Goal: Task Accomplishment & Management: Manage account settings

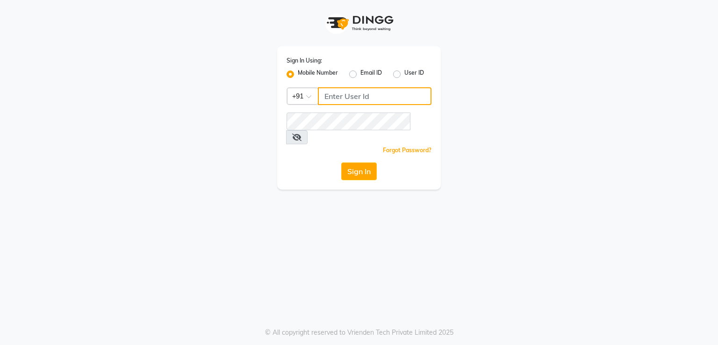
click at [334, 92] on input "Username" at bounding box center [375, 96] width 114 height 18
type input "7378660660"
click at [351, 163] on button "Sign In" at bounding box center [359, 172] width 36 height 18
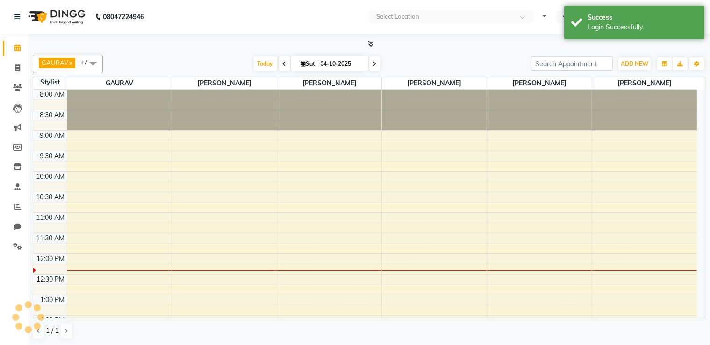
select select "en"
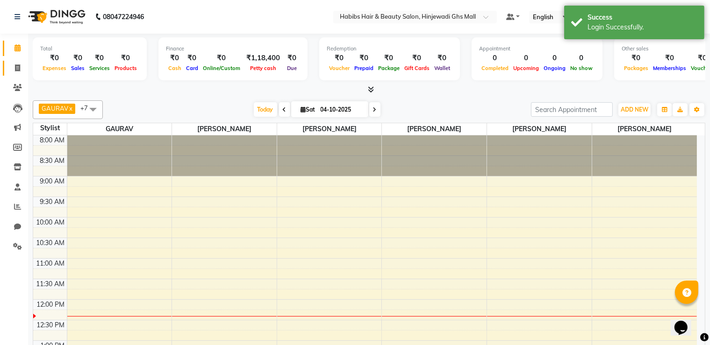
drag, startPoint x: 30, startPoint y: 63, endPoint x: 6, endPoint y: 72, distance: 26.2
click at [17, 70] on app-home "08047224946 Select Location × Habibs Hair & Beauty Salon, Hinjewadi Ghs Mall De…" at bounding box center [355, 196] width 710 height 392
click at [22, 65] on span at bounding box center [17, 68] width 16 height 11
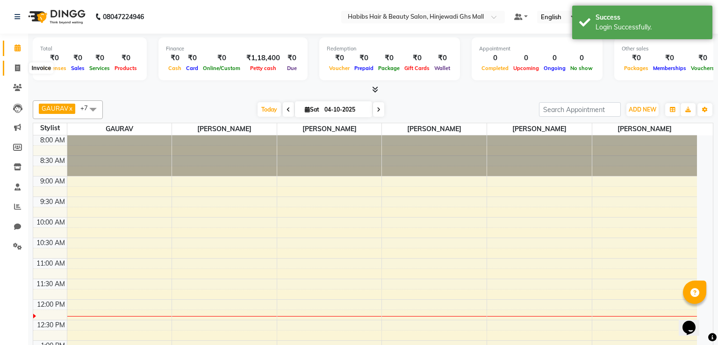
select select "7463"
select select "service"
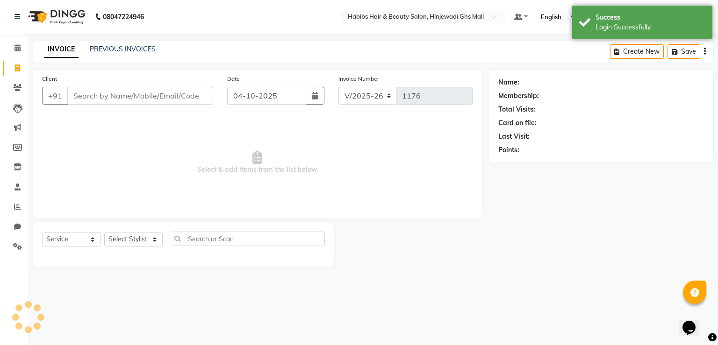
click at [21, 65] on span at bounding box center [17, 68] width 16 height 11
select select "7463"
select select "service"
click at [189, 103] on input "Client" at bounding box center [140, 96] width 146 height 18
click at [187, 103] on input "Client" at bounding box center [140, 96] width 146 height 18
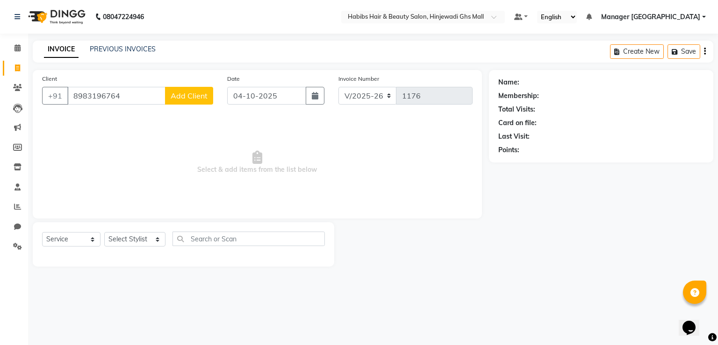
type input "8983196764"
click at [185, 95] on span "Add Client" at bounding box center [189, 95] width 37 height 9
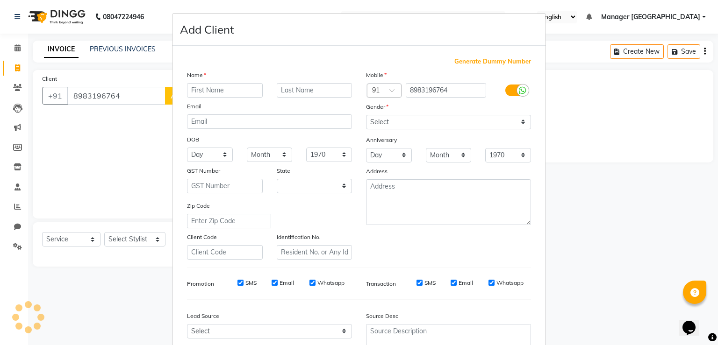
select select "22"
type input "d"
type input "NESHWARI"
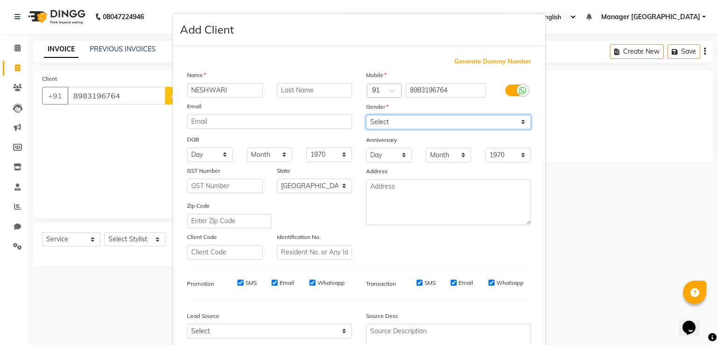
click at [400, 125] on select "Select [DEMOGRAPHIC_DATA] [DEMOGRAPHIC_DATA] Other Prefer Not To Say" at bounding box center [448, 122] width 165 height 14
select select "[DEMOGRAPHIC_DATA]"
click at [366, 115] on select "Select [DEMOGRAPHIC_DATA] [DEMOGRAPHIC_DATA] Other Prefer Not To Say" at bounding box center [448, 122] width 165 height 14
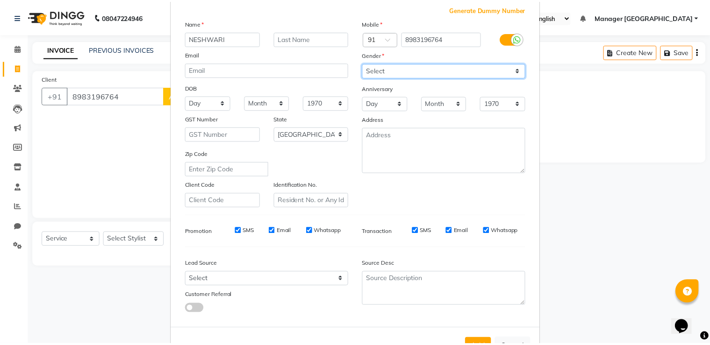
scroll to position [90, 0]
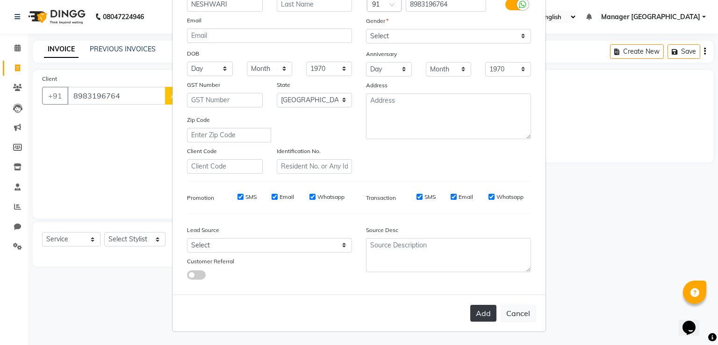
click at [476, 316] on button "Add" at bounding box center [483, 313] width 26 height 17
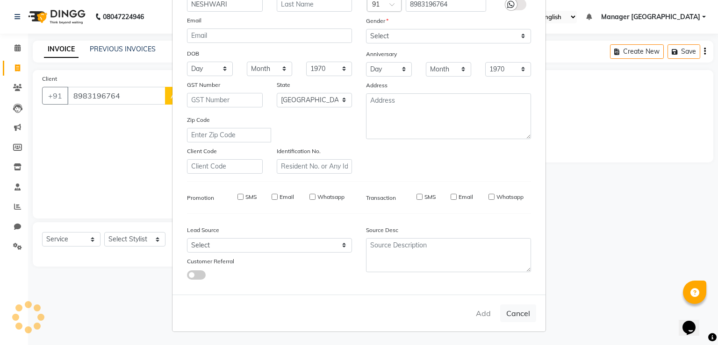
type input "89******64"
select select
select select "null"
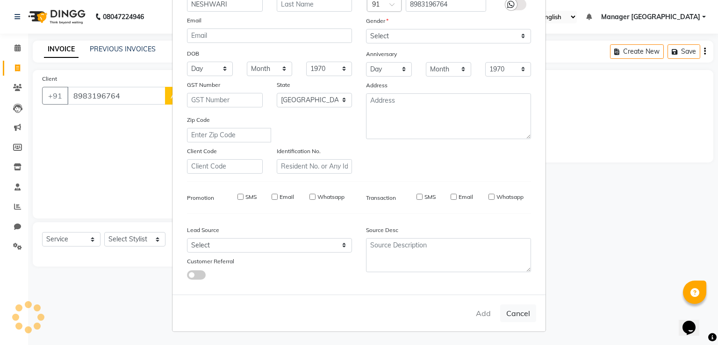
select select
checkbox input "false"
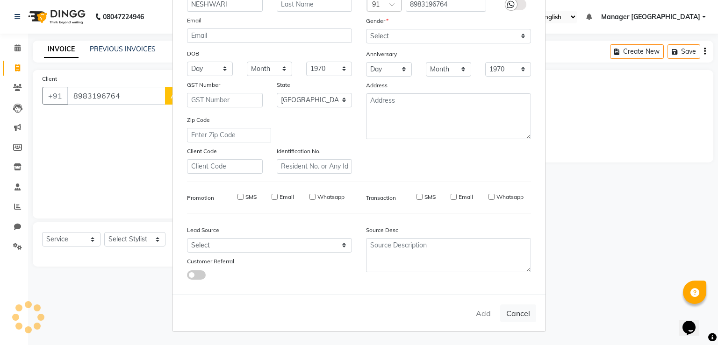
checkbox input "false"
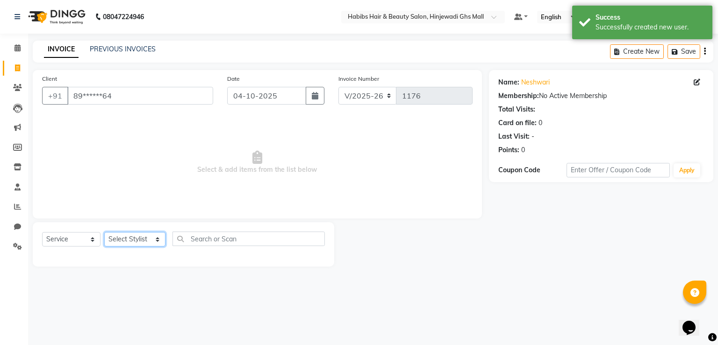
click at [125, 241] on select "Select Stylist GAURAV GURI [PERSON_NAME] Manager GHS MALL [PERSON_NAME] [PERSON…" at bounding box center [134, 239] width 61 height 14
select select "88335"
click at [104, 233] on select "Select Stylist GAURAV GURI [PERSON_NAME] Manager GHS MALL [PERSON_NAME] [PERSON…" at bounding box center [134, 239] width 61 height 14
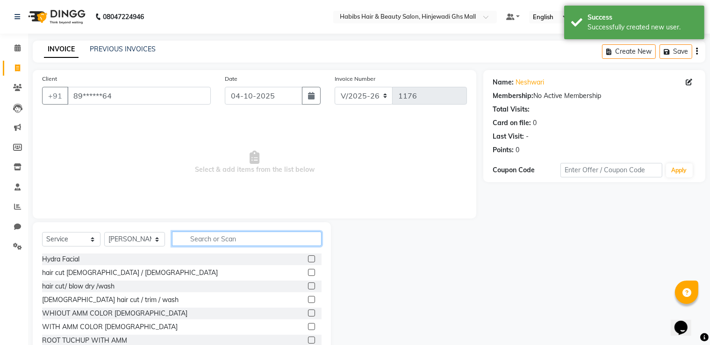
click at [266, 241] on input "text" at bounding box center [247, 239] width 150 height 14
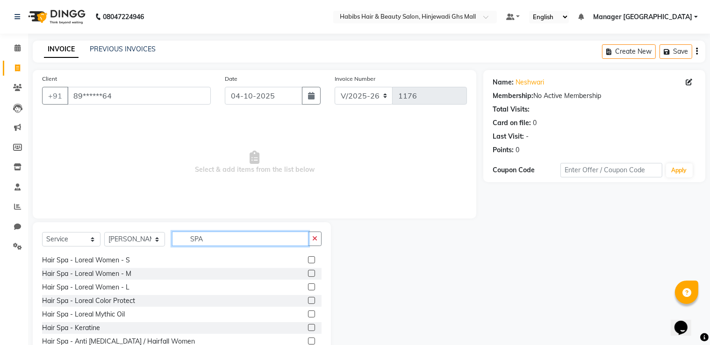
scroll to position [114, 0]
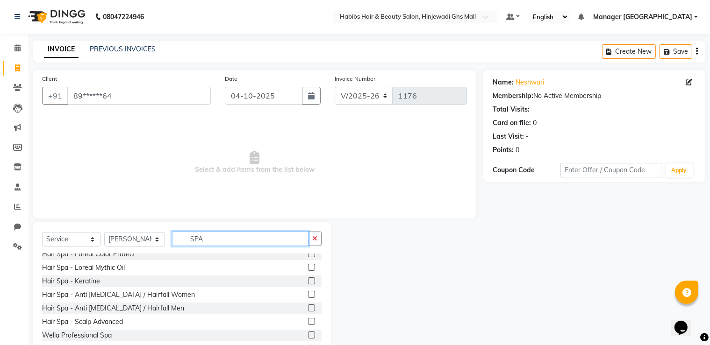
type input "SPA"
click at [308, 279] on label at bounding box center [311, 281] width 7 height 7
click at [308, 279] on input "checkbox" at bounding box center [311, 282] width 6 height 6
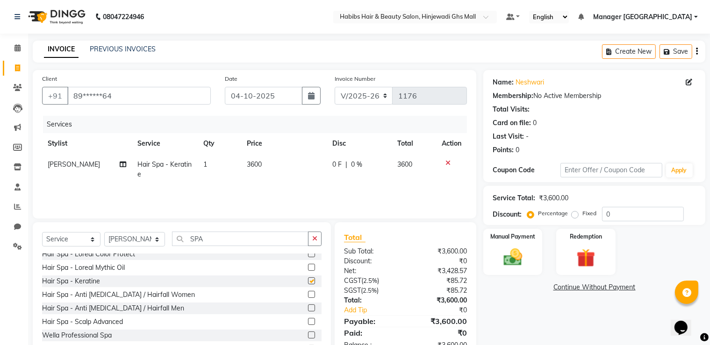
checkbox input "false"
click at [284, 173] on td "3600" at bounding box center [284, 169] width 86 height 31
select select "88335"
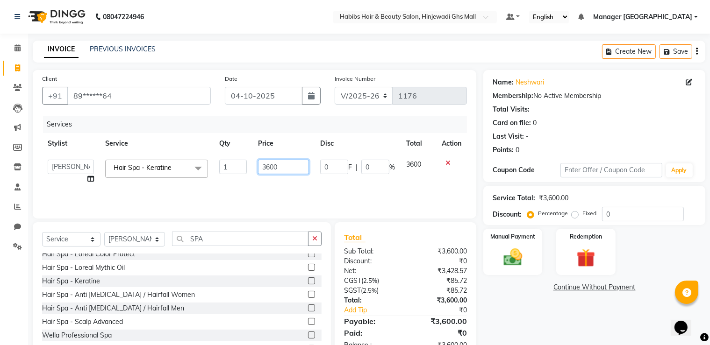
click at [284, 172] on input "3600" at bounding box center [283, 167] width 51 height 14
type input "3"
type input "2500"
click at [542, 295] on div "Name: [PERSON_NAME] Membership: No Active Membership Total Visits: Card on file…" at bounding box center [597, 215] width 229 height 290
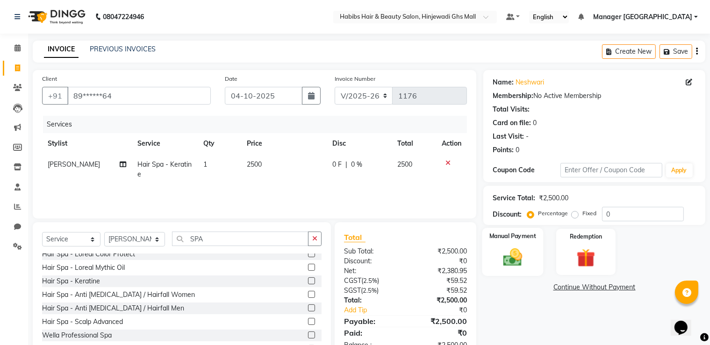
click at [484, 269] on div "Manual Payment" at bounding box center [512, 252] width 61 height 48
drag, startPoint x: 639, startPoint y: 290, endPoint x: 633, endPoint y: 298, distance: 9.5
click at [637, 291] on span "ONLINE" at bounding box center [637, 288] width 24 height 11
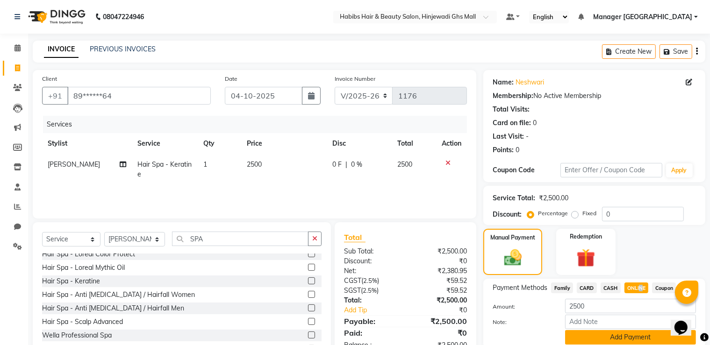
click at [630, 340] on button "Add Payment" at bounding box center [630, 337] width 131 height 14
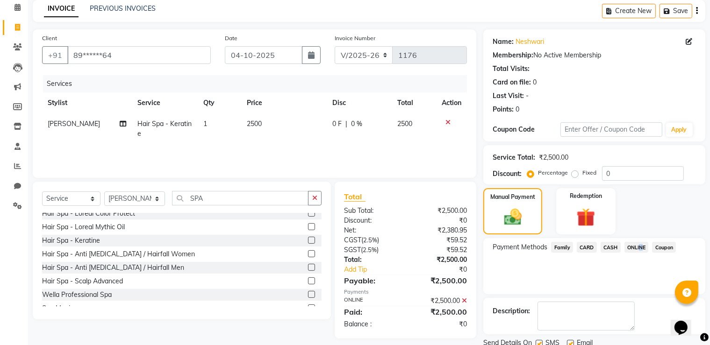
scroll to position [75, 0]
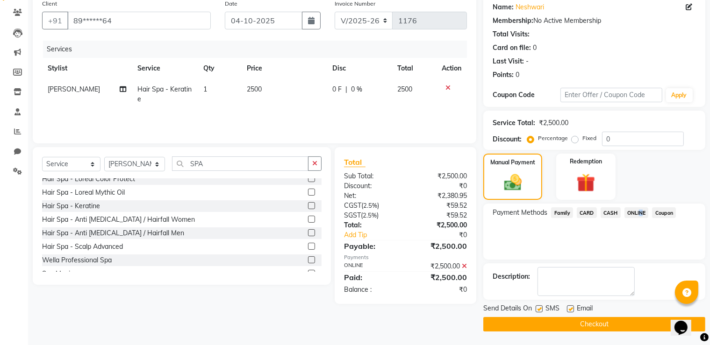
click at [592, 324] on button "Checkout" at bounding box center [594, 324] width 222 height 14
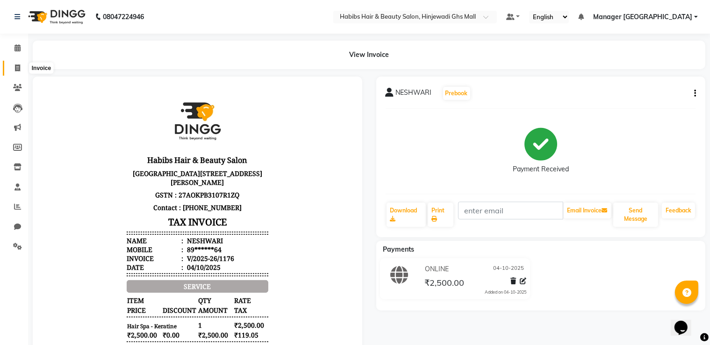
click at [15, 64] on span at bounding box center [17, 68] width 16 height 11
select select "service"
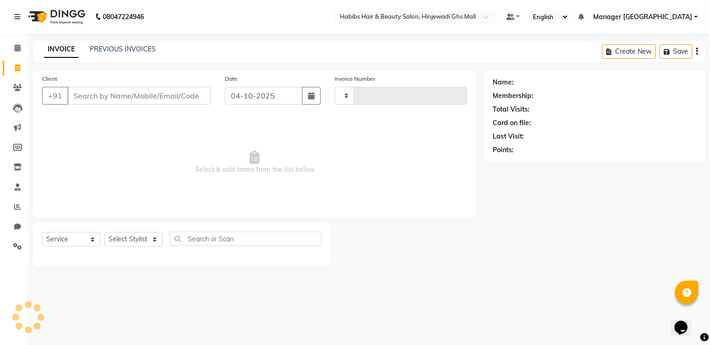
type input "1177"
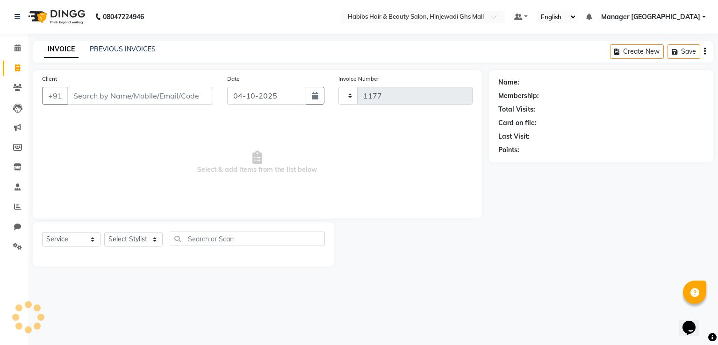
select select "7463"
click at [307, 95] on button "button" at bounding box center [315, 96] width 19 height 18
select select "10"
select select "2025"
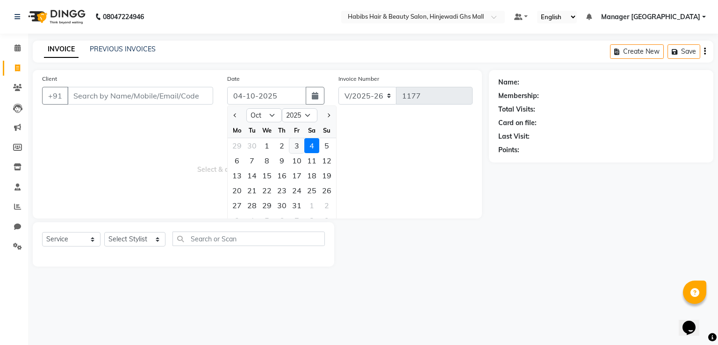
click at [297, 148] on div "3" at bounding box center [296, 145] width 15 height 15
type input "03-10-2025"
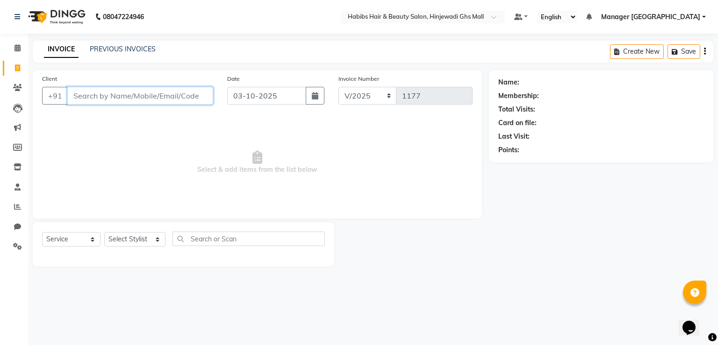
click at [153, 101] on input "Client" at bounding box center [140, 96] width 146 height 18
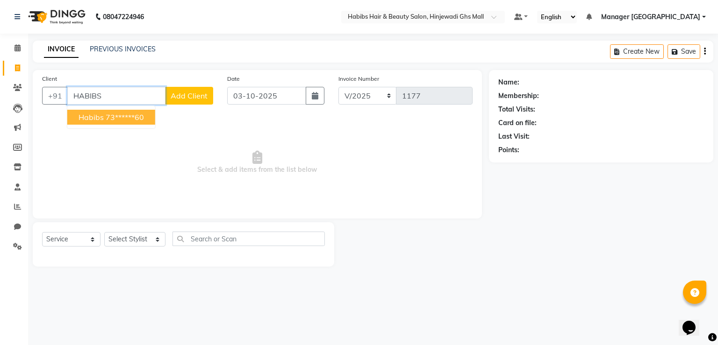
drag, startPoint x: 107, startPoint y: 121, endPoint x: 114, endPoint y: 140, distance: 19.8
click at [108, 124] on button "habibs 73******60" at bounding box center [111, 117] width 88 height 15
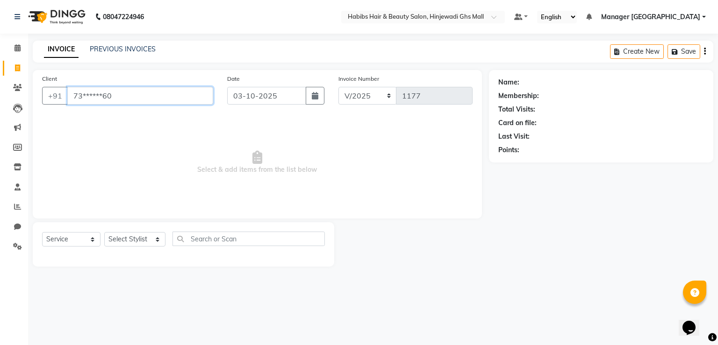
type input "73******60"
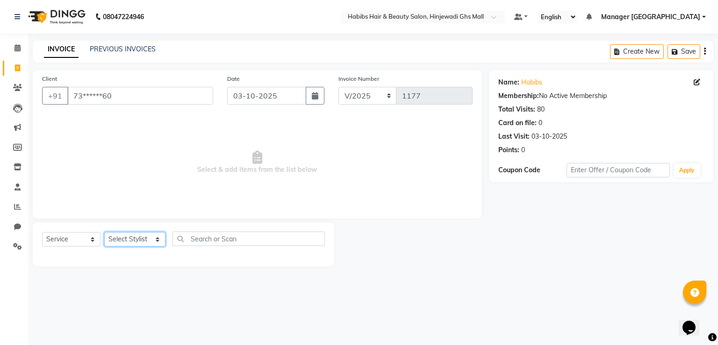
click at [156, 235] on select "Select Stylist GAURAV GURI [PERSON_NAME] Manager GHS MALL [PERSON_NAME] [PERSON…" at bounding box center [134, 239] width 61 height 14
select select "70585"
click at [104, 233] on select "Select Stylist GAURAV GURI [PERSON_NAME] Manager GHS MALL [PERSON_NAME] [PERSON…" at bounding box center [134, 239] width 61 height 14
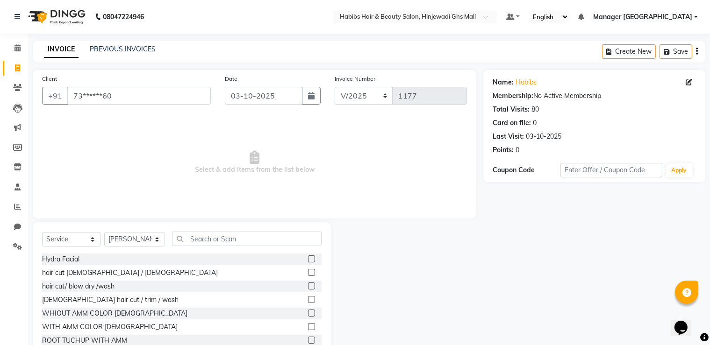
click at [308, 272] on label at bounding box center [311, 272] width 7 height 7
click at [308, 272] on input "checkbox" at bounding box center [311, 273] width 6 height 6
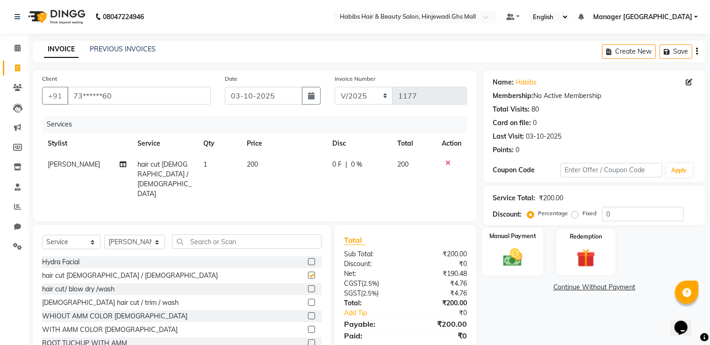
checkbox input "false"
click at [524, 262] on img at bounding box center [512, 258] width 31 height 22
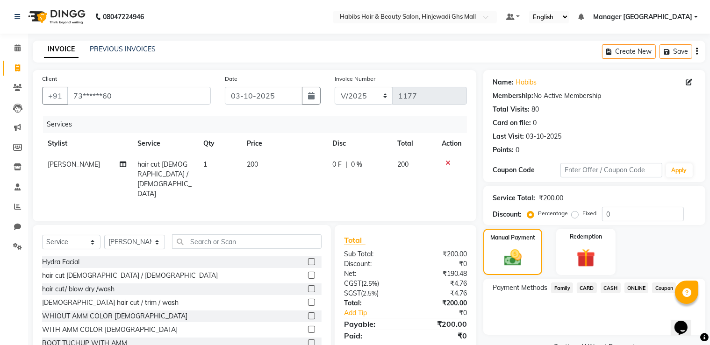
click at [635, 289] on span "ONLINE" at bounding box center [637, 288] width 24 height 11
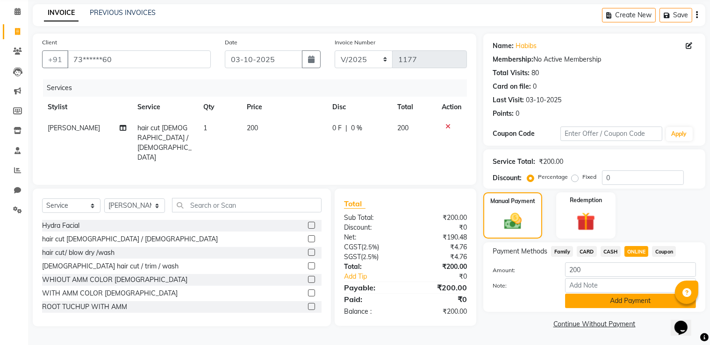
click at [617, 296] on button "Add Payment" at bounding box center [630, 301] width 131 height 14
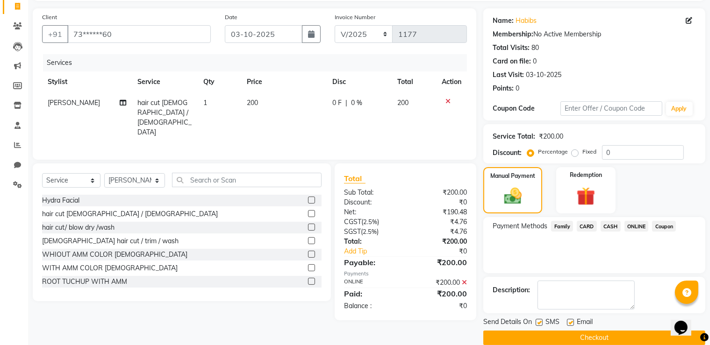
scroll to position [75, 0]
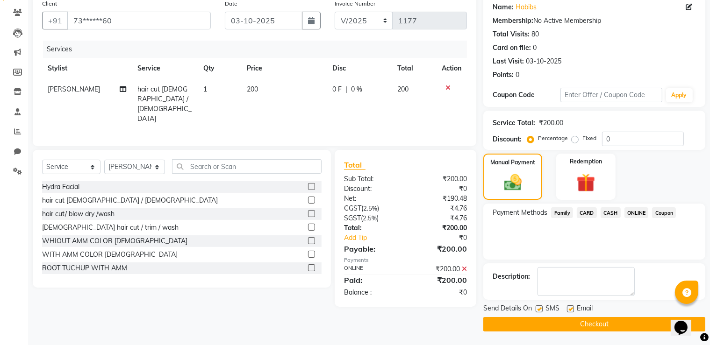
click at [619, 316] on div "Send Details On SMS Email Checkout" at bounding box center [594, 318] width 222 height 28
click at [610, 326] on button "Checkout" at bounding box center [594, 324] width 222 height 14
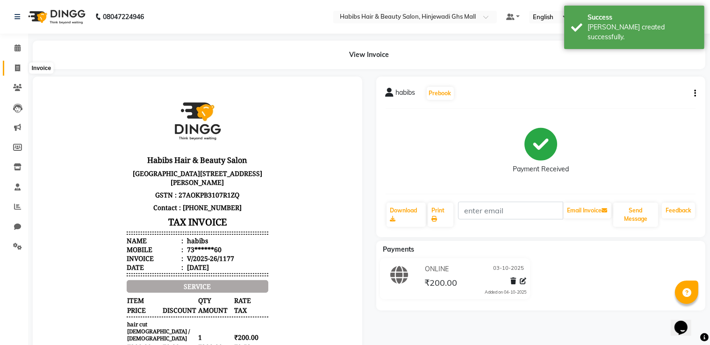
click at [15, 65] on icon at bounding box center [17, 68] width 5 height 7
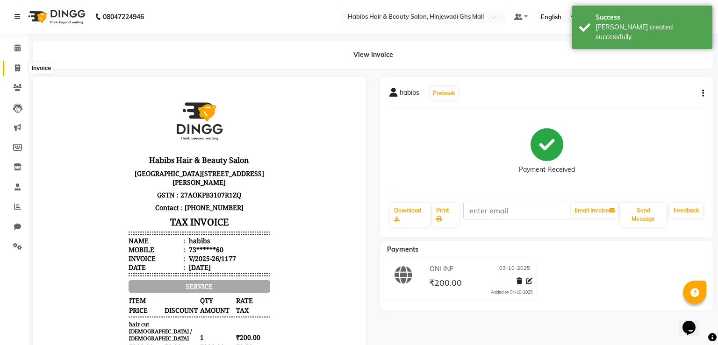
select select "7463"
select select "service"
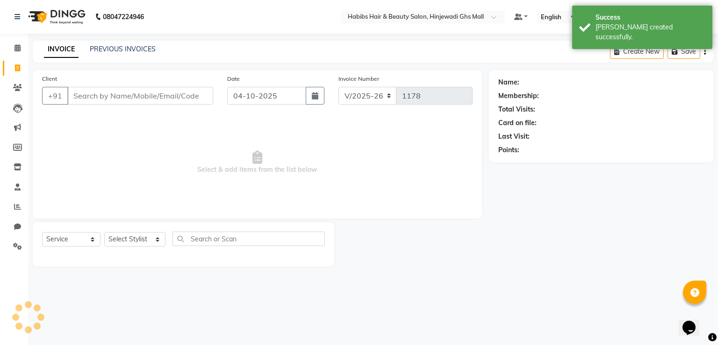
drag, startPoint x: 222, startPoint y: 91, endPoint x: 230, endPoint y: 93, distance: 8.7
click at [224, 92] on div "Date [DATE]" at bounding box center [275, 93] width 111 height 38
drag, startPoint x: 237, startPoint y: 95, endPoint x: 239, endPoint y: 103, distance: 8.6
click at [238, 97] on input "04-10-2025" at bounding box center [266, 96] width 79 height 18
select select "10"
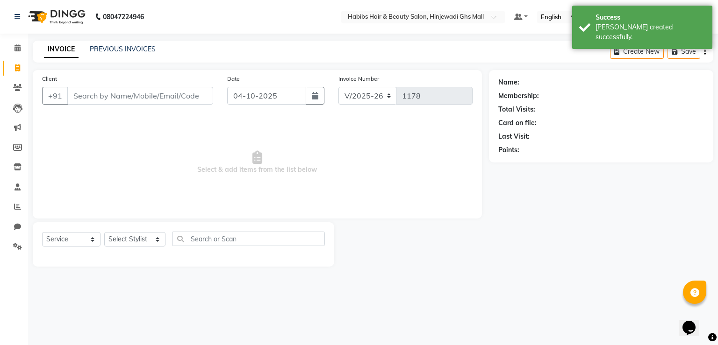
select select "2025"
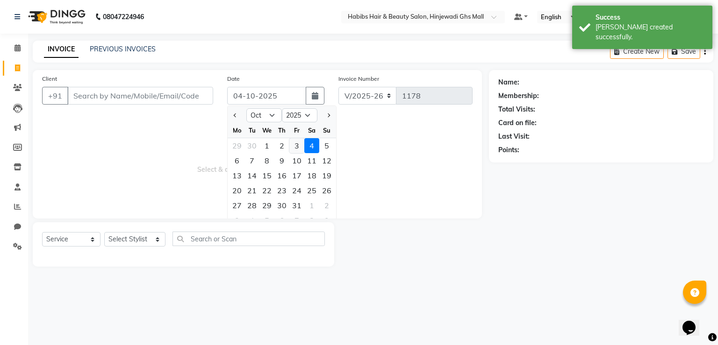
click at [297, 147] on div "3" at bounding box center [296, 145] width 15 height 15
type input "03-10-2025"
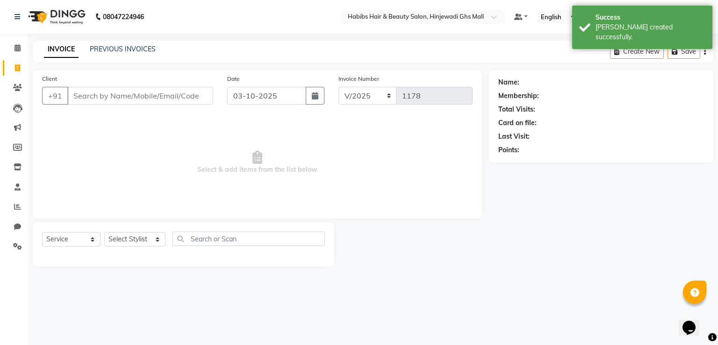
drag, startPoint x: 194, startPoint y: 107, endPoint x: 188, endPoint y: 100, distance: 8.6
click at [193, 107] on div "Client +91" at bounding box center [127, 93] width 185 height 38
drag, startPoint x: 188, startPoint y: 100, endPoint x: 180, endPoint y: 100, distance: 7.9
click at [187, 100] on input "Client" at bounding box center [140, 96] width 146 height 18
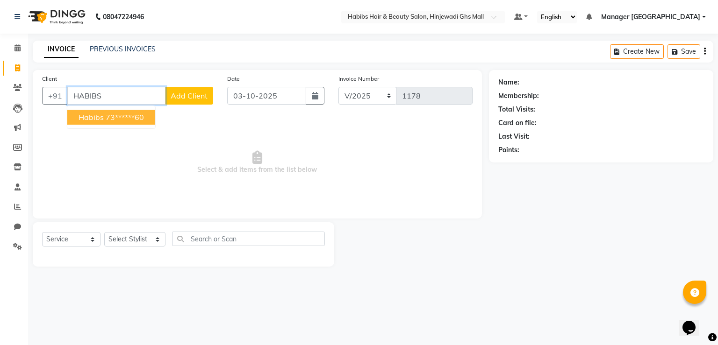
click at [110, 118] on ngb-highlight "73******60" at bounding box center [125, 117] width 38 height 9
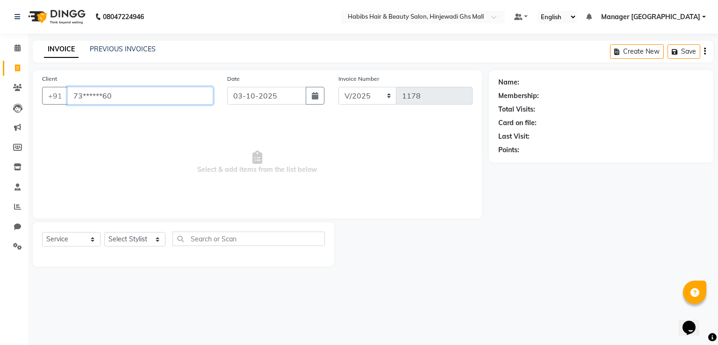
type input "73******60"
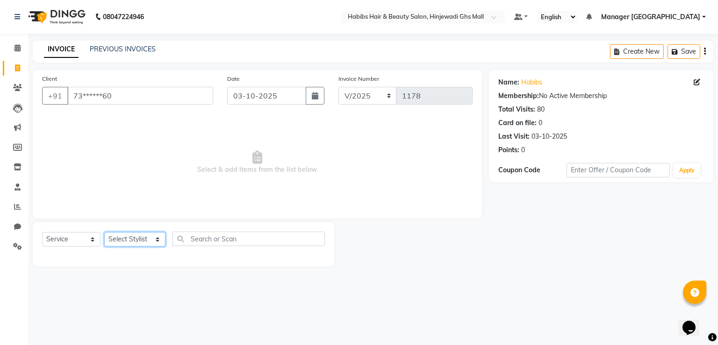
click at [129, 237] on select "Select Stylist GAURAV GURI [PERSON_NAME] Manager GHS MALL [PERSON_NAME] [PERSON…" at bounding box center [134, 239] width 61 height 14
select select "84847"
click at [104, 233] on select "Select Stylist GAURAV GURI [PERSON_NAME] Manager GHS MALL [PERSON_NAME] [PERSON…" at bounding box center [134, 239] width 61 height 14
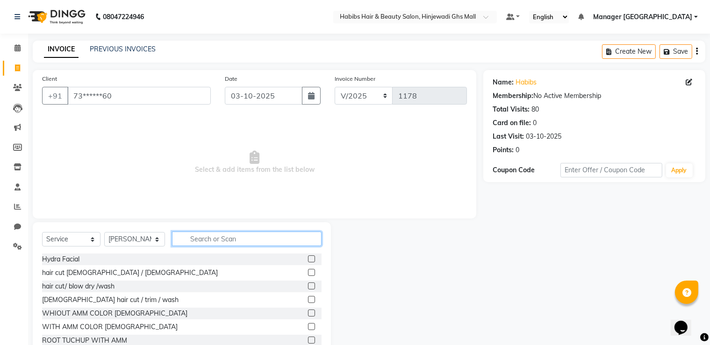
click at [248, 241] on input "text" at bounding box center [247, 239] width 150 height 14
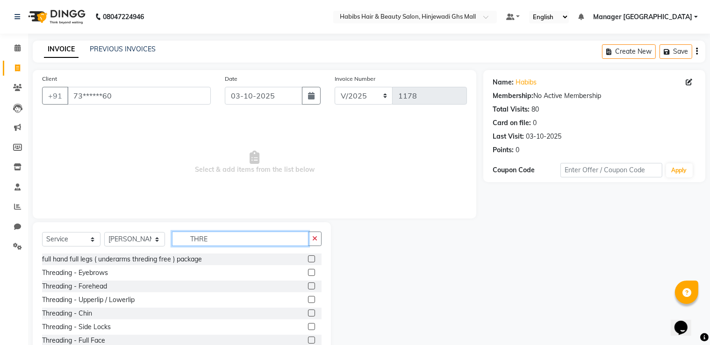
type input "THRE"
click at [308, 273] on label at bounding box center [311, 272] width 7 height 7
click at [308, 273] on input "checkbox" at bounding box center [311, 273] width 6 height 6
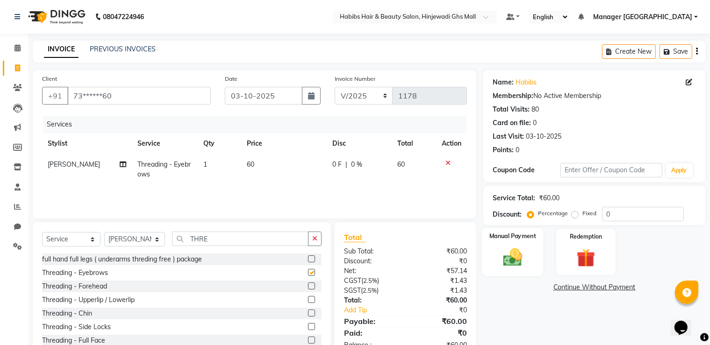
checkbox input "false"
click at [507, 251] on img at bounding box center [512, 258] width 31 height 22
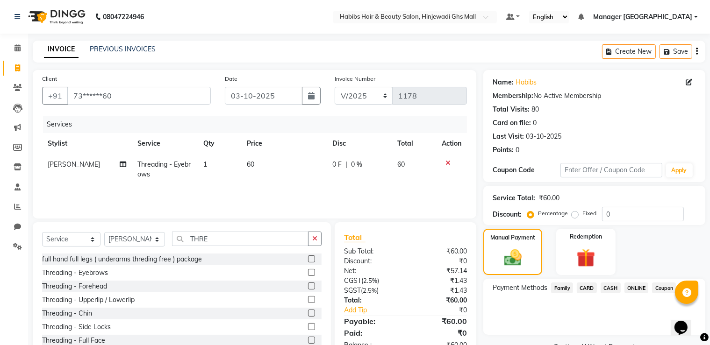
click at [637, 287] on span "ONLINE" at bounding box center [637, 288] width 24 height 11
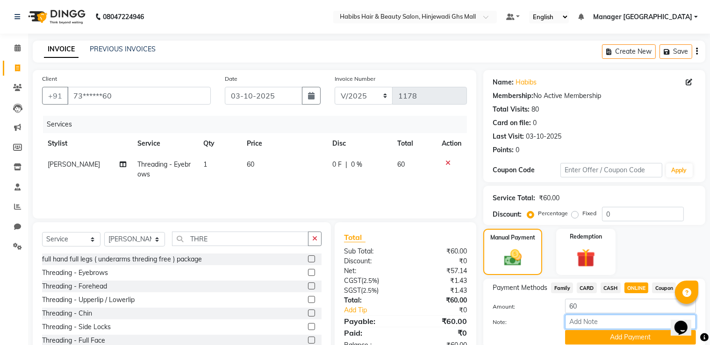
click at [630, 330] on input "Note:" at bounding box center [630, 322] width 131 height 14
click at [625, 341] on button "Add Payment" at bounding box center [630, 337] width 131 height 14
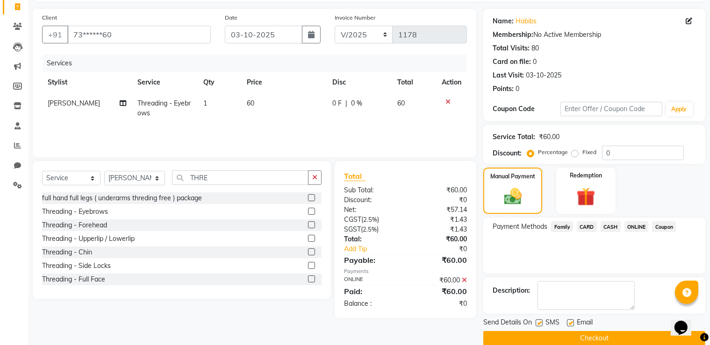
scroll to position [75, 0]
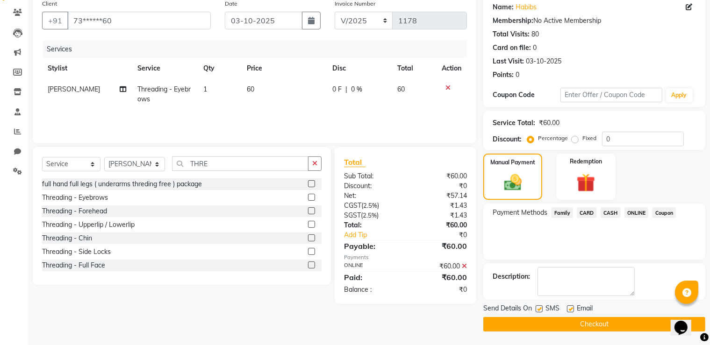
click at [625, 321] on button "Checkout" at bounding box center [594, 324] width 222 height 14
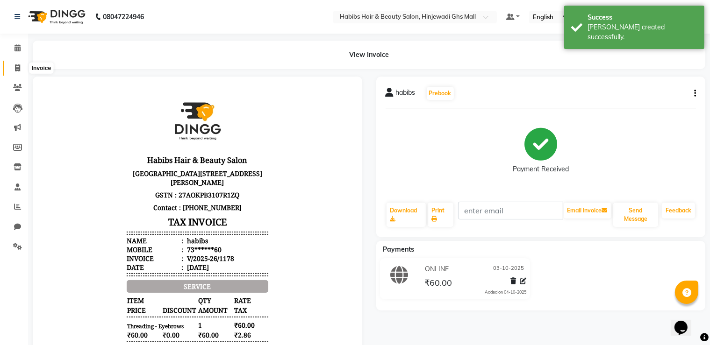
click at [16, 65] on icon at bounding box center [17, 68] width 5 height 7
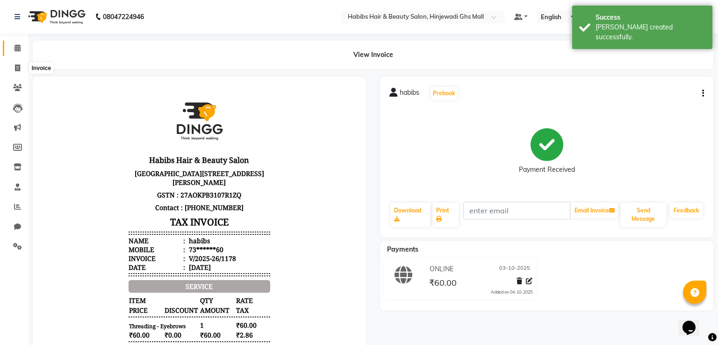
select select "7463"
select select "service"
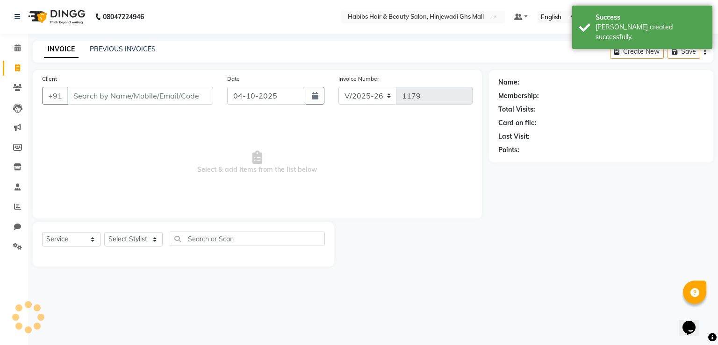
click at [142, 100] on input "Client" at bounding box center [140, 96] width 146 height 18
click at [125, 89] on input "Client" at bounding box center [140, 96] width 146 height 18
click at [309, 96] on button "button" at bounding box center [315, 96] width 19 height 18
select select "10"
select select "2025"
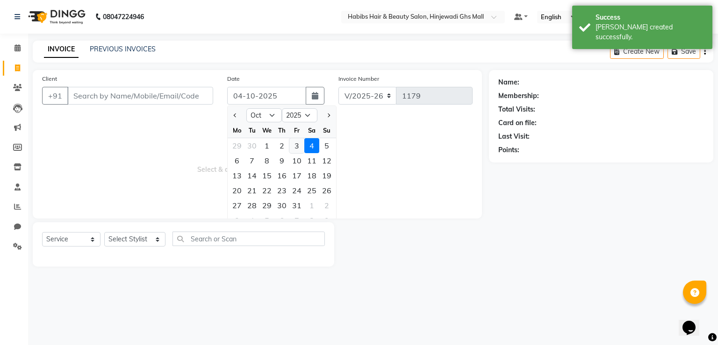
click at [296, 144] on div "3" at bounding box center [296, 145] width 15 height 15
type input "03-10-2025"
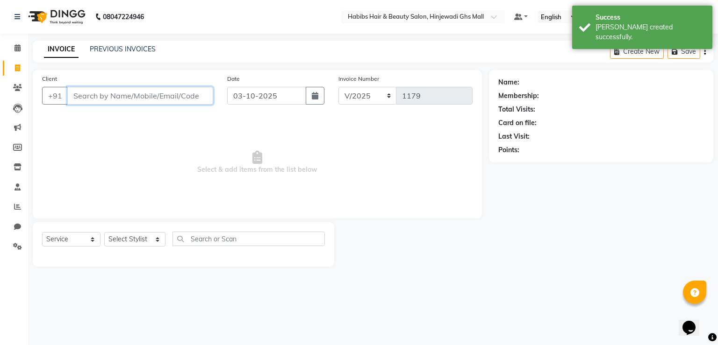
click at [133, 97] on input "Client" at bounding box center [140, 96] width 146 height 18
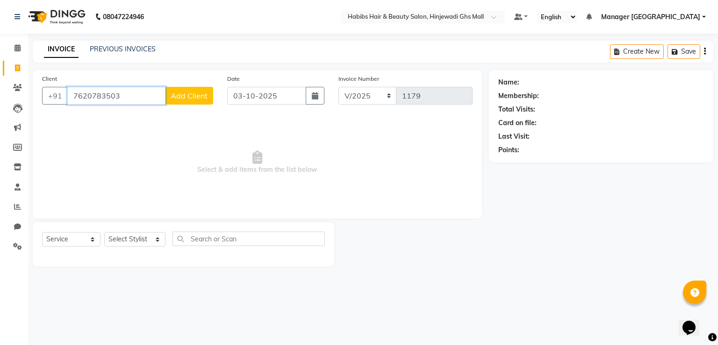
type input "7620783503"
click at [193, 103] on button "Add Client" at bounding box center [189, 96] width 48 height 18
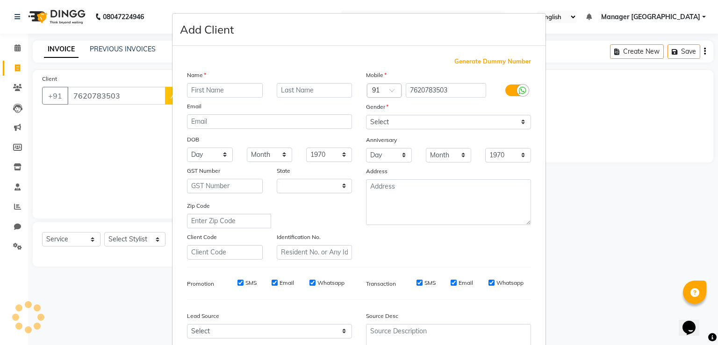
select select "22"
click at [238, 89] on input "text" at bounding box center [225, 90] width 76 height 14
type input "[PERSON_NAME]"
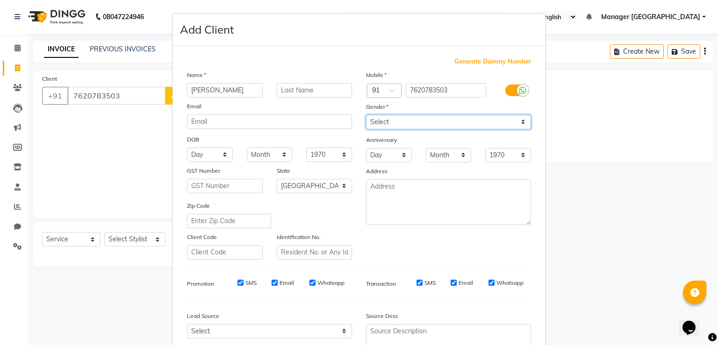
drag, startPoint x: 391, startPoint y: 120, endPoint x: 386, endPoint y: 121, distance: 4.9
click at [391, 120] on select "Select [DEMOGRAPHIC_DATA] [DEMOGRAPHIC_DATA] Other Prefer Not To Say" at bounding box center [448, 122] width 165 height 14
select select "[DEMOGRAPHIC_DATA]"
click at [366, 115] on select "Select [DEMOGRAPHIC_DATA] [DEMOGRAPHIC_DATA] Other Prefer Not To Say" at bounding box center [448, 122] width 165 height 14
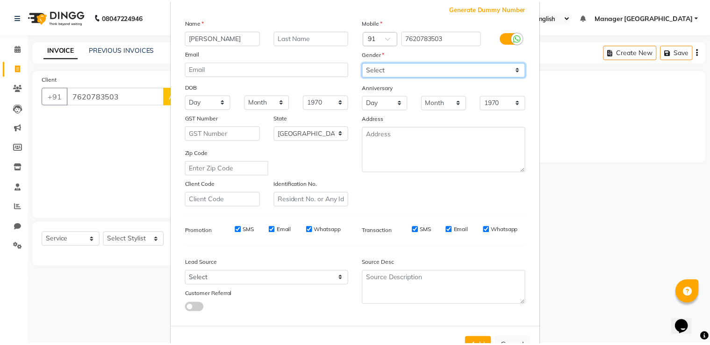
scroll to position [90, 0]
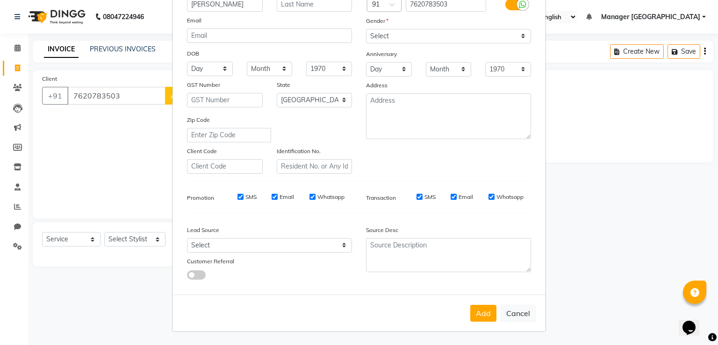
drag, startPoint x: 479, startPoint y: 320, endPoint x: 473, endPoint y: 319, distance: 6.1
click at [479, 320] on button "Add" at bounding box center [483, 313] width 26 height 17
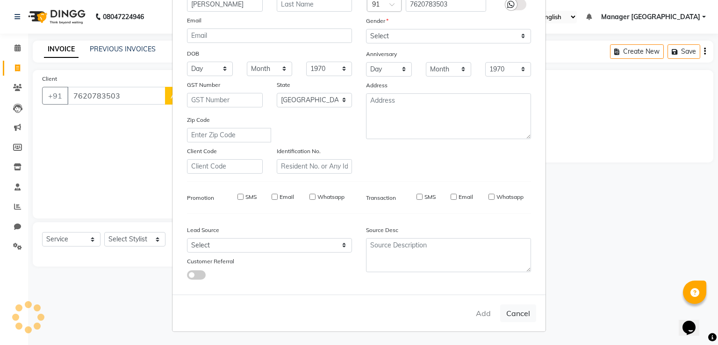
type input "76******03"
select select
select select "null"
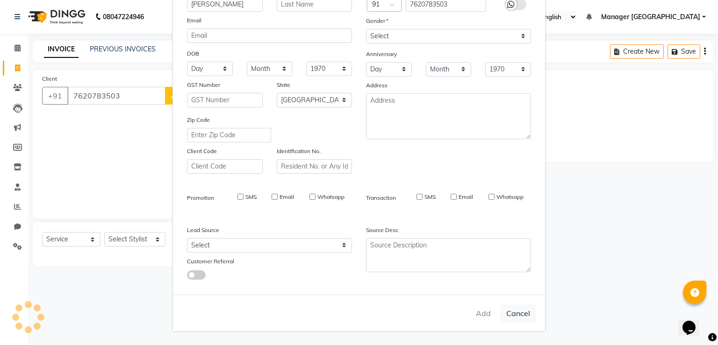
select select
checkbox input "false"
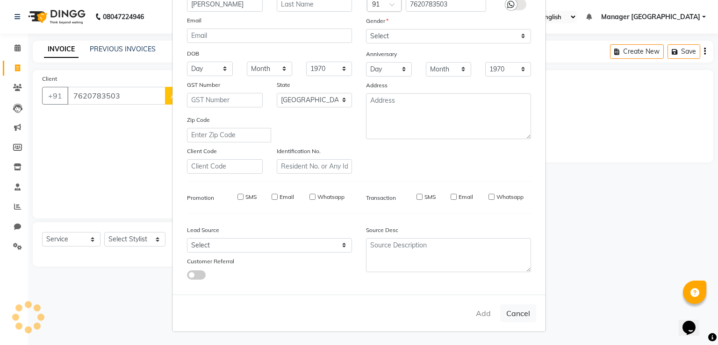
checkbox input "false"
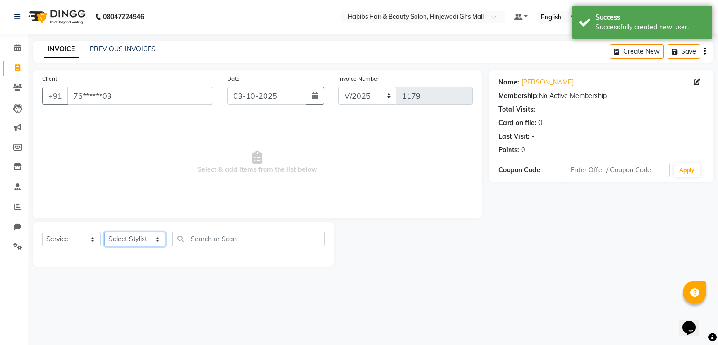
click at [159, 239] on select "Select Stylist GAURAV GURI [PERSON_NAME] Manager GHS MALL [PERSON_NAME] [PERSON…" at bounding box center [134, 239] width 61 height 14
click at [104, 233] on select "Select Stylist GAURAV GURI [PERSON_NAME] Manager GHS MALL [PERSON_NAME] [PERSON…" at bounding box center [134, 239] width 61 height 14
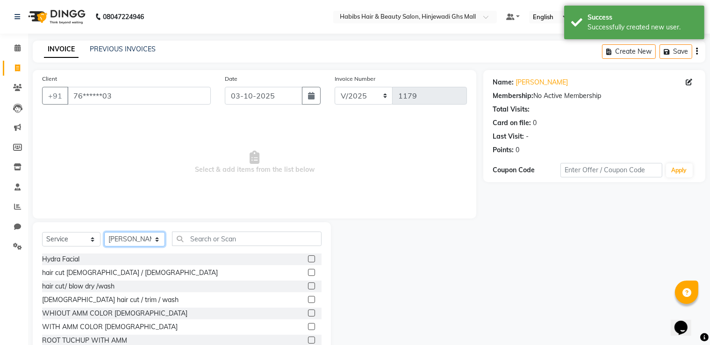
click at [134, 236] on select "Select Stylist GAURAV GURI [PERSON_NAME] Manager GHS MALL [PERSON_NAME] [PERSON…" at bounding box center [134, 239] width 61 height 14
select select "70585"
click at [104, 233] on select "Select Stylist GAURAV GURI [PERSON_NAME] Manager GHS MALL [PERSON_NAME] [PERSON…" at bounding box center [134, 239] width 61 height 14
click at [245, 248] on div "Select Service Product Membership Package Voucher Prepaid Gift Card Select Styl…" at bounding box center [182, 243] width 280 height 22
click at [308, 271] on label at bounding box center [311, 272] width 7 height 7
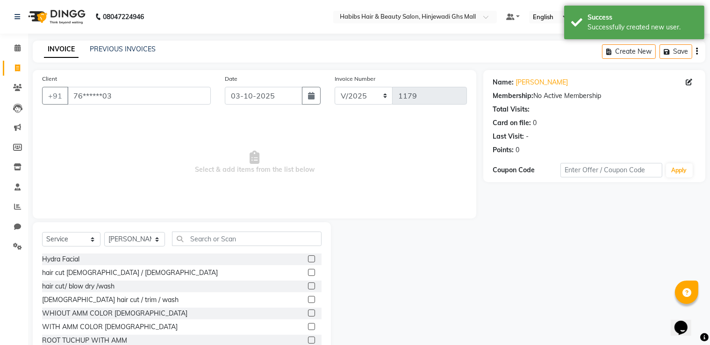
click at [308, 271] on input "checkbox" at bounding box center [311, 273] width 6 height 6
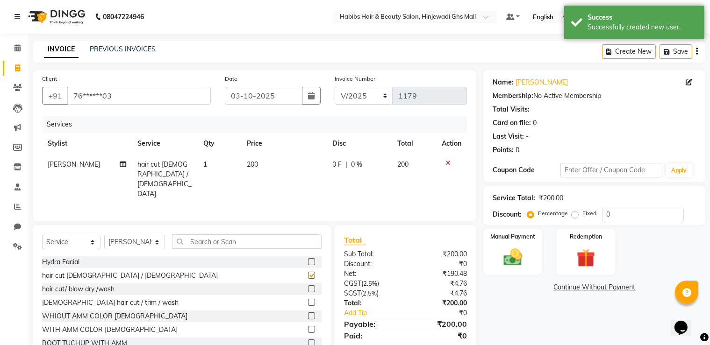
checkbox input "false"
click at [507, 265] on img at bounding box center [512, 258] width 31 height 22
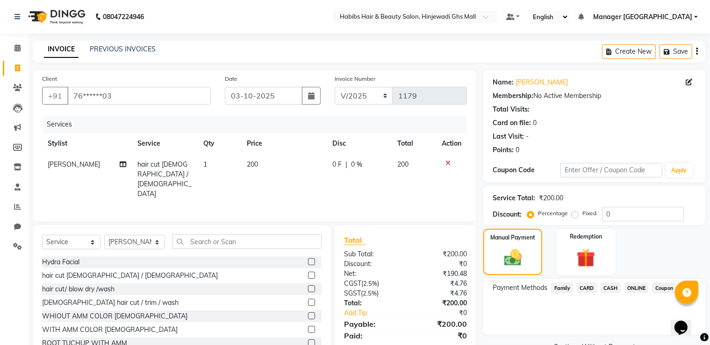
click at [626, 290] on span "ONLINE" at bounding box center [637, 288] width 24 height 11
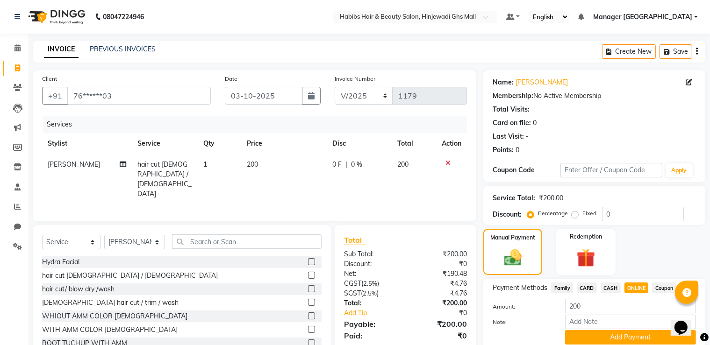
click at [614, 336] on button "Add Payment" at bounding box center [630, 337] width 131 height 14
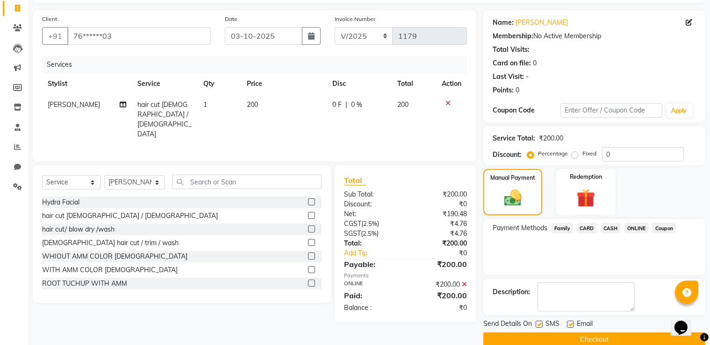
scroll to position [75, 0]
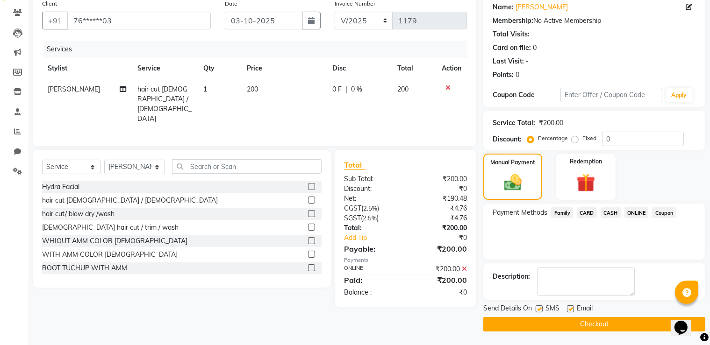
drag, startPoint x: 563, startPoint y: 321, endPoint x: 136, endPoint y: 273, distance: 429.5
click at [562, 321] on button "Checkout" at bounding box center [594, 324] width 222 height 14
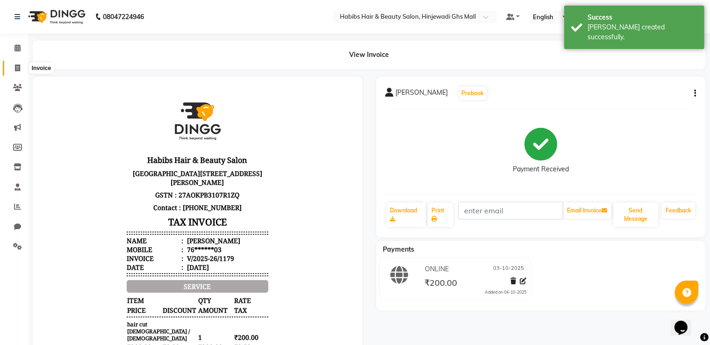
click at [22, 72] on span at bounding box center [17, 68] width 16 height 11
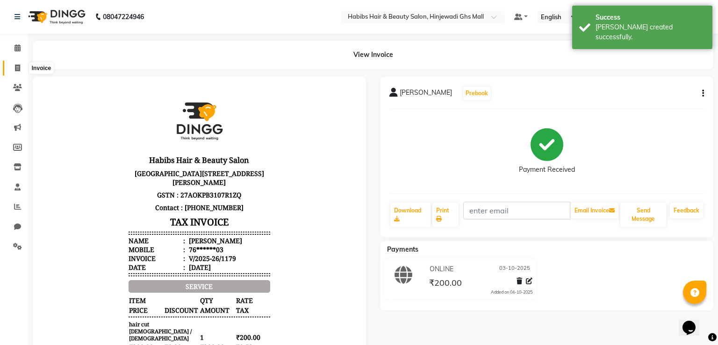
select select "7463"
select select "service"
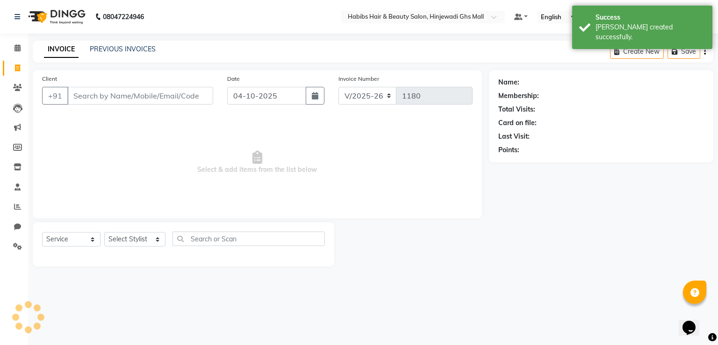
click at [170, 103] on input "Client" at bounding box center [140, 96] width 146 height 18
click at [334, 97] on div "Invoice Number V/2025 V/[PHONE_NUMBER]" at bounding box center [405, 93] width 148 height 38
click at [320, 98] on button "button" at bounding box center [315, 96] width 19 height 18
select select "10"
select select "2025"
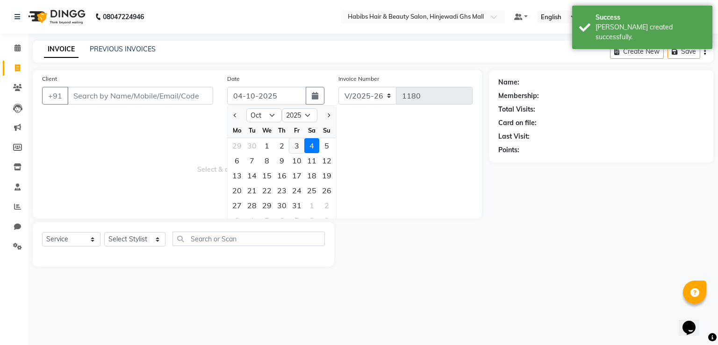
click at [292, 149] on div "3" at bounding box center [296, 145] width 15 height 15
type input "03-10-2025"
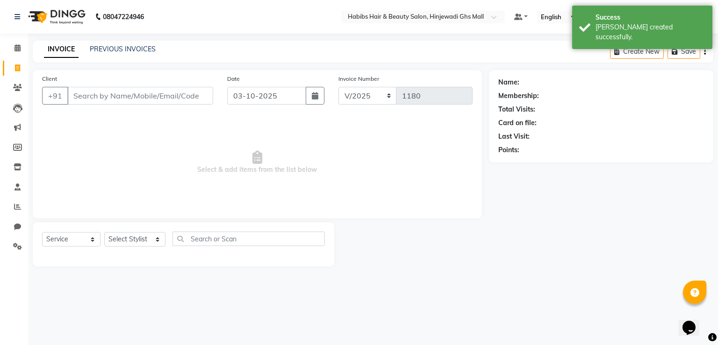
click at [103, 86] on div "Client +91" at bounding box center [127, 93] width 185 height 38
click at [103, 93] on input "Client" at bounding box center [140, 96] width 146 height 18
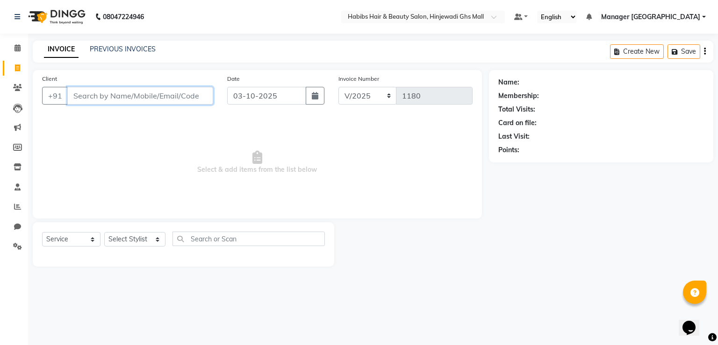
click at [146, 99] on input "Client" at bounding box center [140, 96] width 146 height 18
click at [186, 93] on input "Client" at bounding box center [140, 96] width 146 height 18
click at [192, 93] on input "Client" at bounding box center [140, 96] width 146 height 18
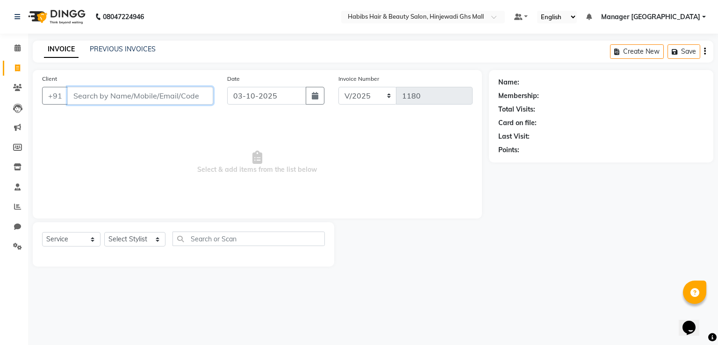
click at [185, 95] on input "Client" at bounding box center [140, 96] width 146 height 18
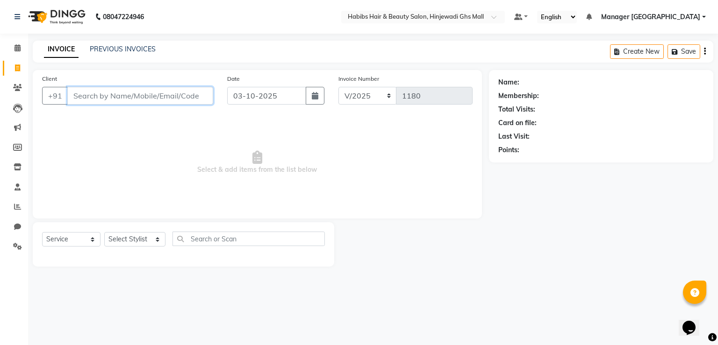
click at [168, 94] on input "Client" at bounding box center [140, 96] width 146 height 18
click at [166, 97] on input "Client" at bounding box center [140, 96] width 146 height 18
click at [118, 102] on input "Client" at bounding box center [140, 96] width 146 height 18
click at [120, 102] on input "Client" at bounding box center [140, 96] width 146 height 18
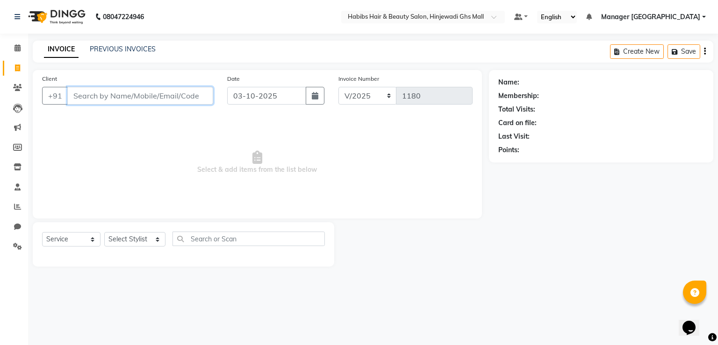
click at [159, 93] on input "Client" at bounding box center [140, 96] width 146 height 18
click at [158, 91] on input "Client" at bounding box center [140, 96] width 146 height 18
type input "9130516025"
click at [205, 91] on span "Add Client" at bounding box center [189, 95] width 37 height 9
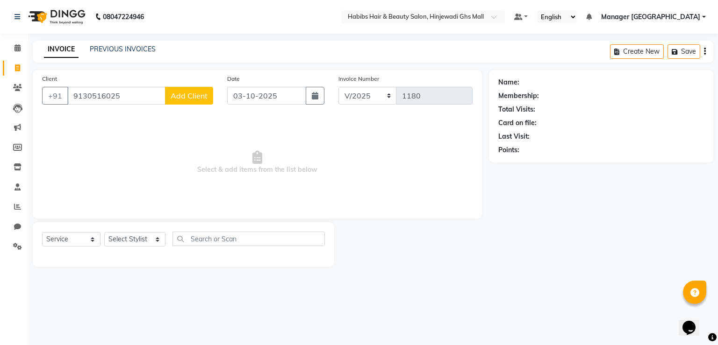
select select "22"
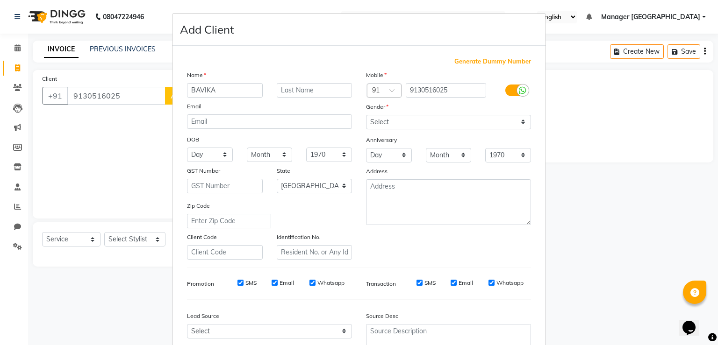
type input "BAVIKA"
click at [406, 123] on select "Select [DEMOGRAPHIC_DATA] [DEMOGRAPHIC_DATA] Other Prefer Not To Say" at bounding box center [448, 122] width 165 height 14
select select "[DEMOGRAPHIC_DATA]"
click at [366, 115] on select "Select [DEMOGRAPHIC_DATA] [DEMOGRAPHIC_DATA] Other Prefer Not To Say" at bounding box center [448, 122] width 165 height 14
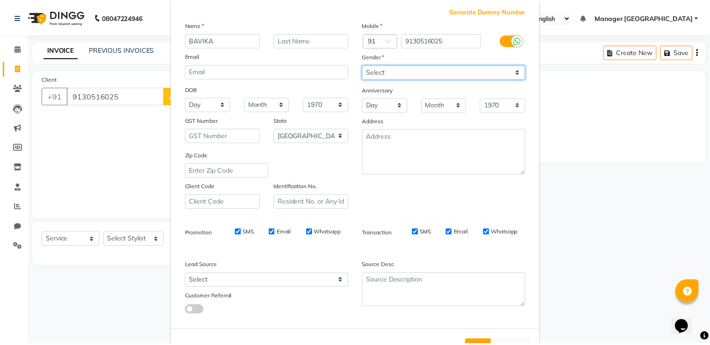
scroll to position [90, 0]
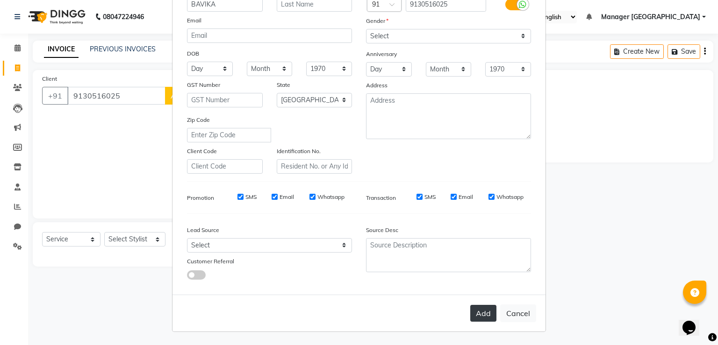
click at [481, 308] on button "Add" at bounding box center [483, 313] width 26 height 17
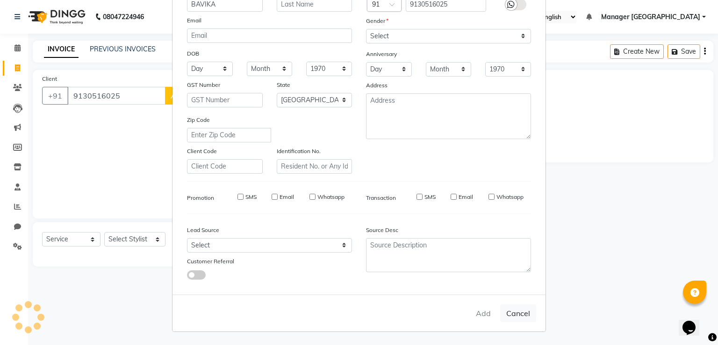
type input "91******25"
select select
select select "null"
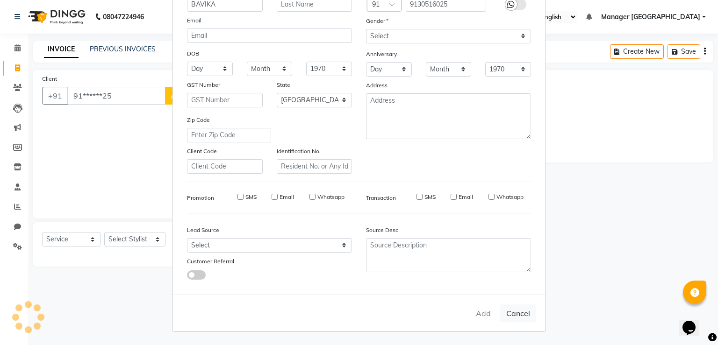
select select
checkbox input "false"
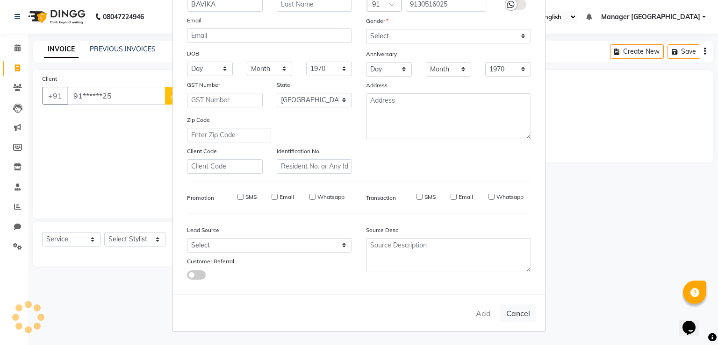
checkbox input "false"
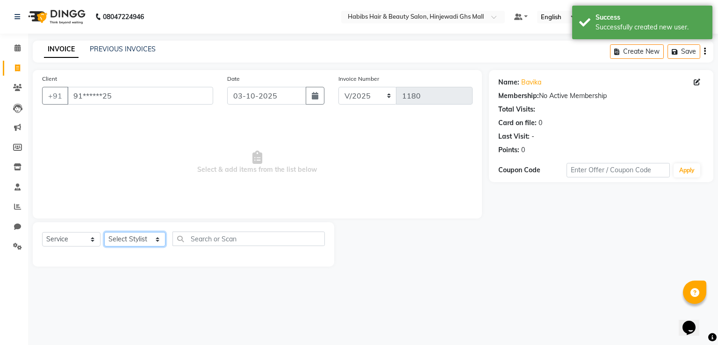
click at [136, 246] on select "Select Stylist GAURAV GURI [PERSON_NAME] Manager GHS MALL [PERSON_NAME] [PERSON…" at bounding box center [134, 239] width 61 height 14
select select "88335"
click at [104, 233] on select "Select Stylist GAURAV GURI [PERSON_NAME] Manager GHS MALL [PERSON_NAME] [PERSON…" at bounding box center [134, 239] width 61 height 14
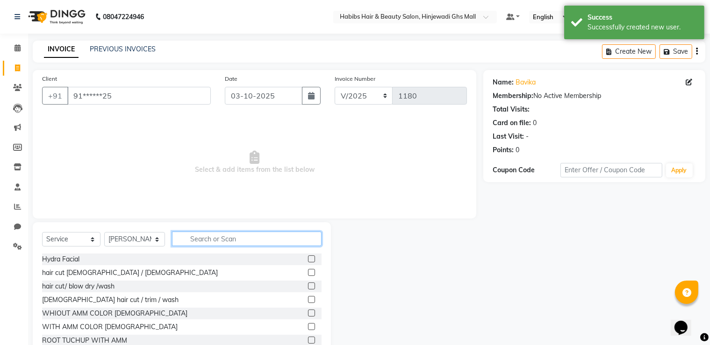
click at [239, 235] on input "text" at bounding box center [247, 239] width 150 height 14
click at [308, 286] on label at bounding box center [311, 286] width 7 height 7
click at [308, 286] on input "checkbox" at bounding box center [311, 287] width 6 height 6
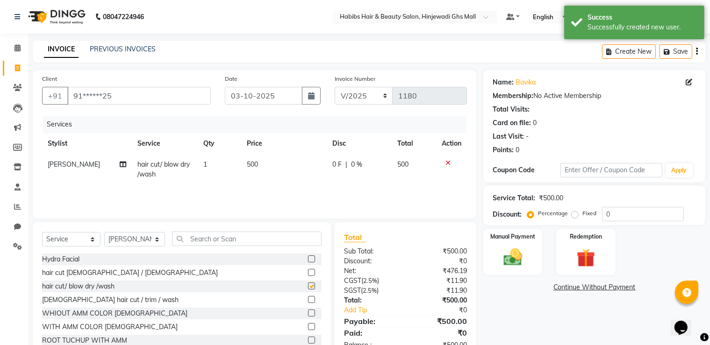
checkbox input "false"
click at [502, 226] on div "Name: Bavika Membership: No Active Membership Total Visits: Card on file: 0 Las…" at bounding box center [597, 215] width 229 height 290
drag, startPoint x: 502, startPoint y: 239, endPoint x: 523, endPoint y: 267, distance: 35.1
click at [503, 240] on label "Manual Payment" at bounding box center [512, 236] width 47 height 9
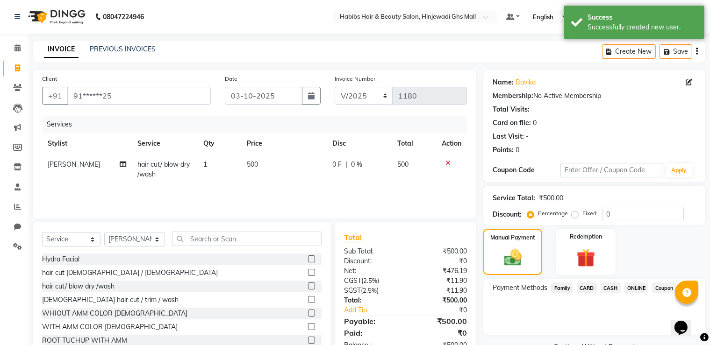
click at [637, 289] on span "ONLINE" at bounding box center [637, 288] width 24 height 11
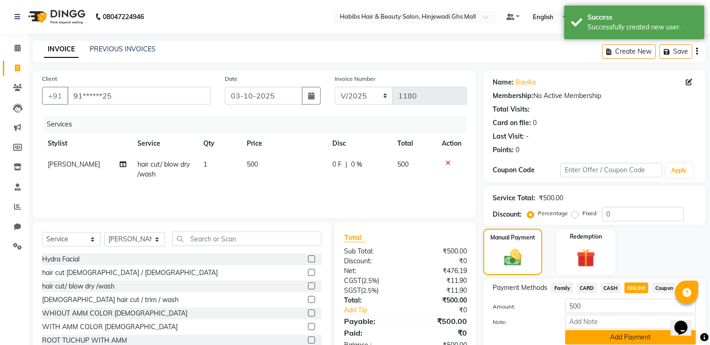
click at [634, 340] on button "Add Payment" at bounding box center [630, 337] width 131 height 14
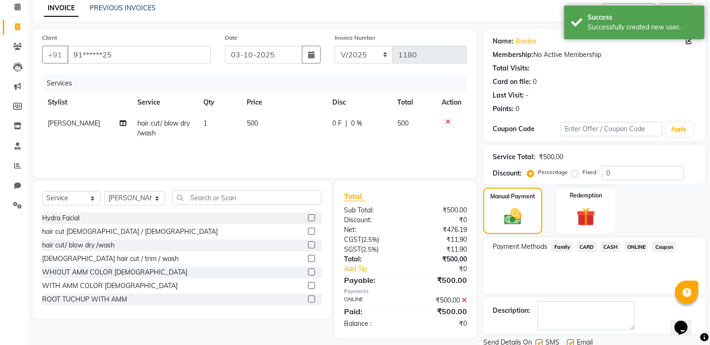
scroll to position [75, 0]
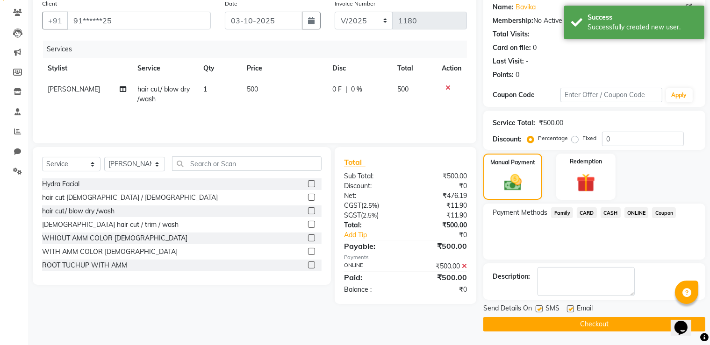
click at [596, 324] on button "Checkout" at bounding box center [594, 324] width 222 height 14
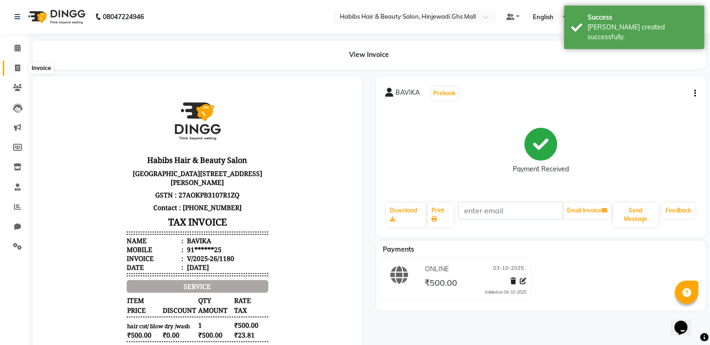
click at [12, 70] on span at bounding box center [17, 68] width 16 height 11
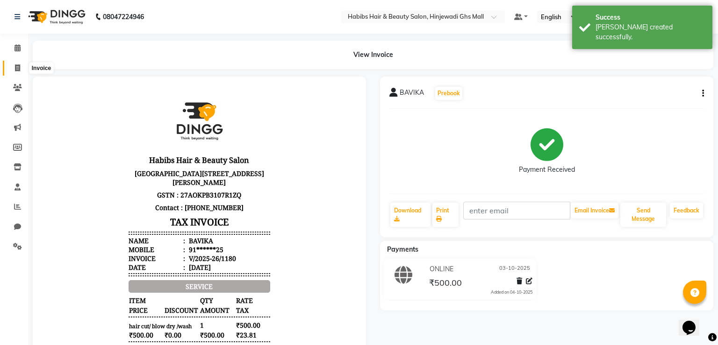
select select "7463"
select select "service"
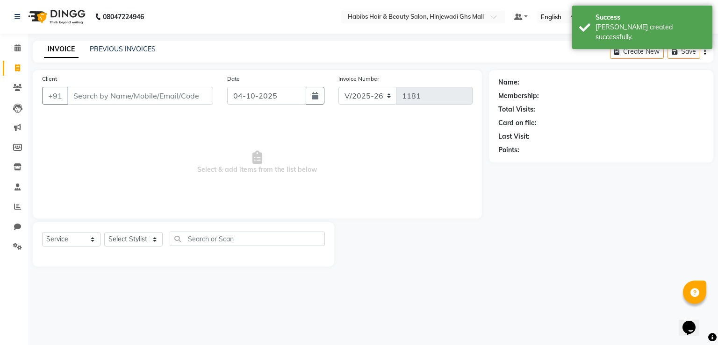
click at [150, 90] on input "Client" at bounding box center [140, 96] width 146 height 18
click at [151, 99] on input "Client" at bounding box center [140, 96] width 146 height 18
click at [314, 101] on button "button" at bounding box center [315, 96] width 19 height 18
select select "10"
select select "2025"
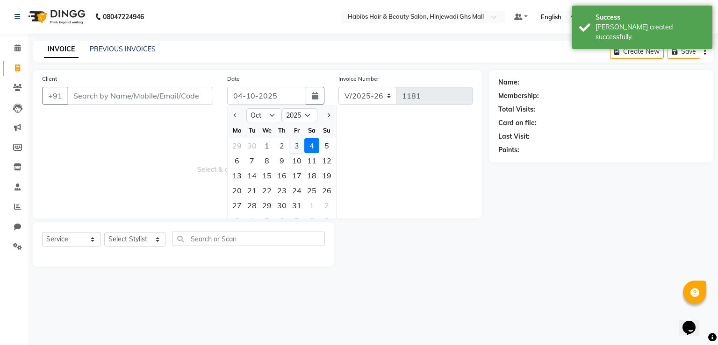
click at [296, 147] on div "3" at bounding box center [296, 145] width 15 height 15
type input "03-10-2025"
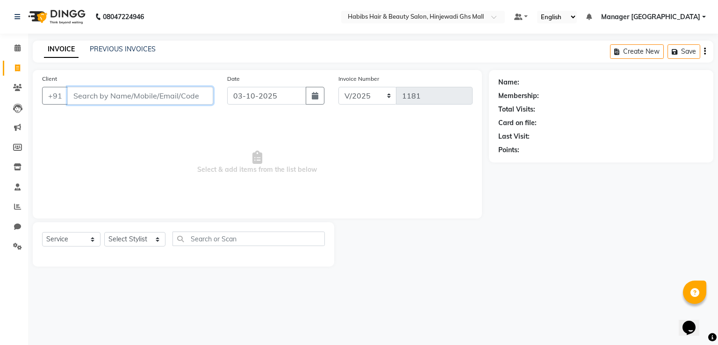
click at [138, 100] on input "Client" at bounding box center [140, 96] width 146 height 18
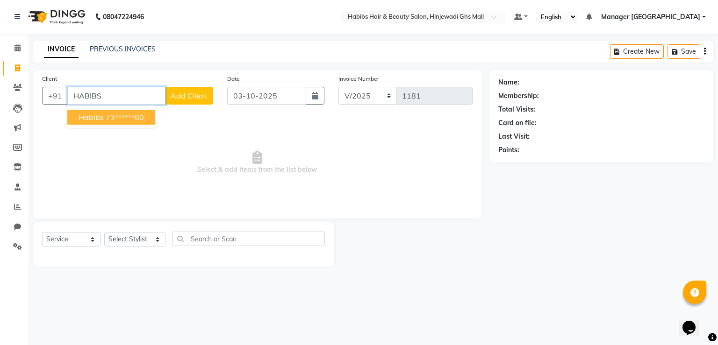
click at [118, 115] on ngb-highlight "73******60" at bounding box center [125, 117] width 38 height 9
type input "73******60"
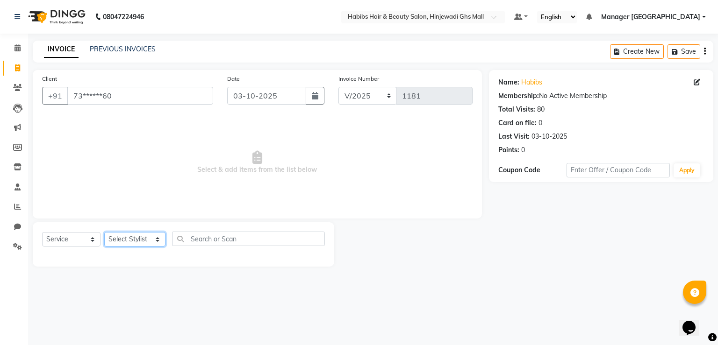
click at [125, 236] on select "Select Stylist GAURAV GURI [PERSON_NAME] Manager GHS MALL [PERSON_NAME] [PERSON…" at bounding box center [134, 239] width 61 height 14
select select "84847"
click at [104, 233] on select "Select Stylist GAURAV GURI [PERSON_NAME] Manager GHS MALL [PERSON_NAME] [PERSON…" at bounding box center [134, 239] width 61 height 14
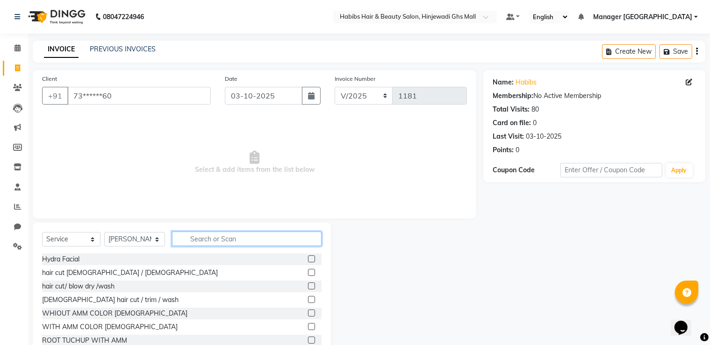
click at [230, 238] on input "text" at bounding box center [247, 239] width 150 height 14
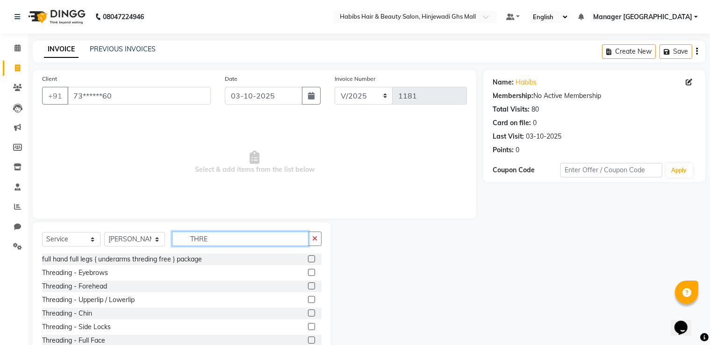
type input "THRE"
click at [308, 273] on label at bounding box center [311, 272] width 7 height 7
click at [308, 273] on input "checkbox" at bounding box center [311, 273] width 6 height 6
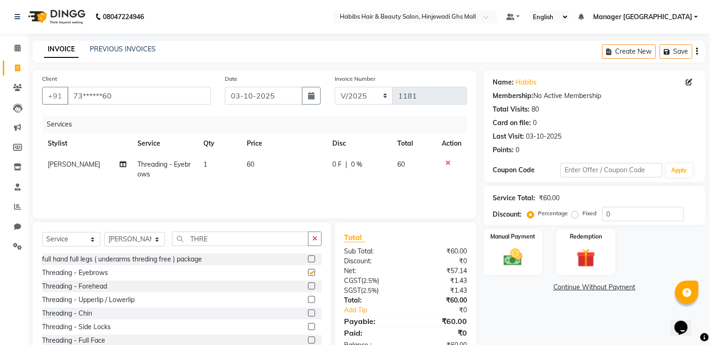
checkbox input "false"
click at [504, 270] on div "Manual Payment" at bounding box center [512, 252] width 61 height 48
click at [640, 287] on span "ONLINE" at bounding box center [637, 288] width 24 height 11
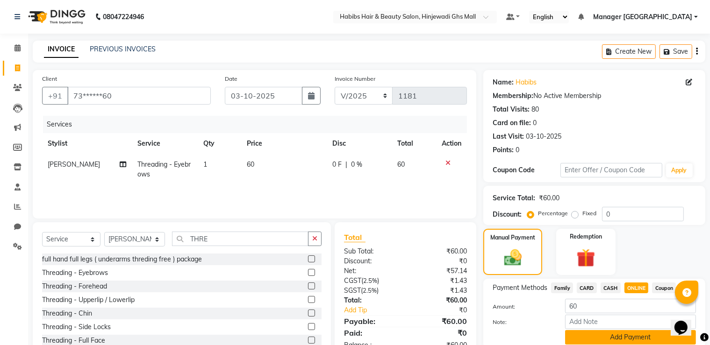
click at [599, 338] on button "Add Payment" at bounding box center [630, 337] width 131 height 14
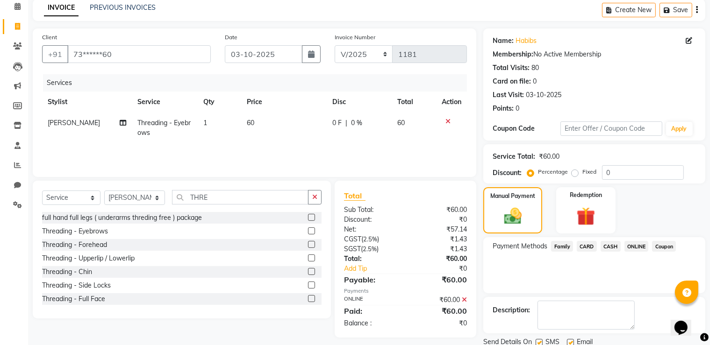
scroll to position [75, 0]
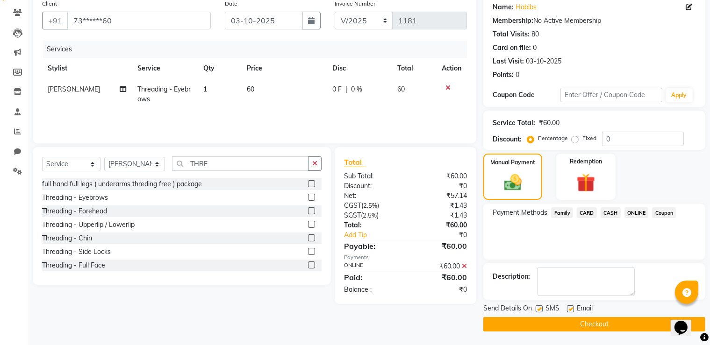
drag, startPoint x: 575, startPoint y: 318, endPoint x: 0, endPoint y: 292, distance: 576.0
click at [574, 318] on button "Checkout" at bounding box center [594, 324] width 222 height 14
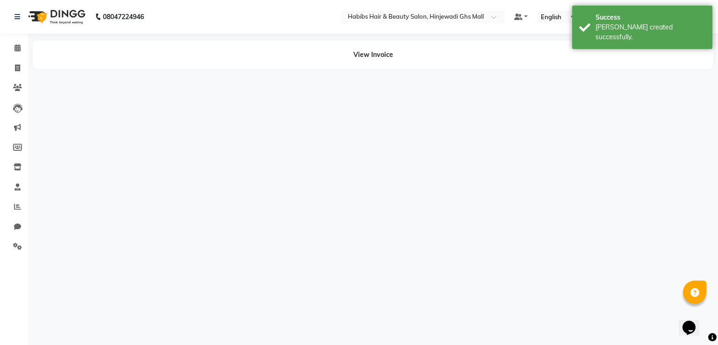
click at [18, 59] on li "Invoice" at bounding box center [14, 68] width 28 height 20
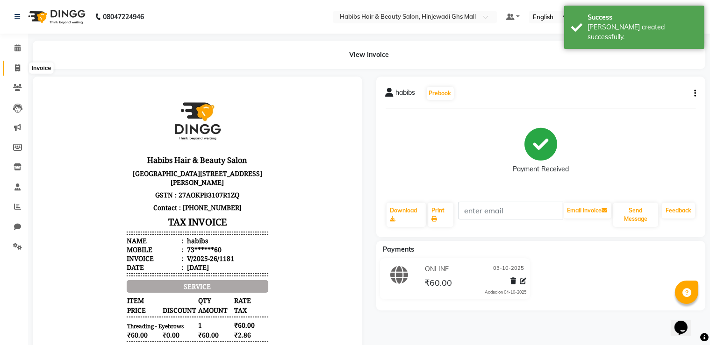
click at [16, 66] on icon at bounding box center [17, 68] width 5 height 7
select select "service"
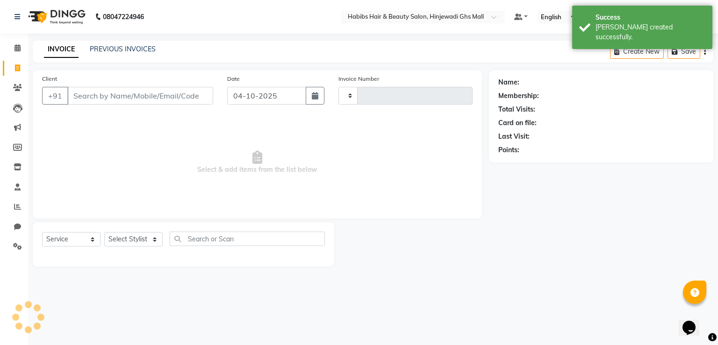
type input "1182"
select select "7463"
click at [165, 105] on input "Client" at bounding box center [140, 96] width 146 height 18
click at [180, 88] on div "Client +91" at bounding box center [127, 93] width 185 height 38
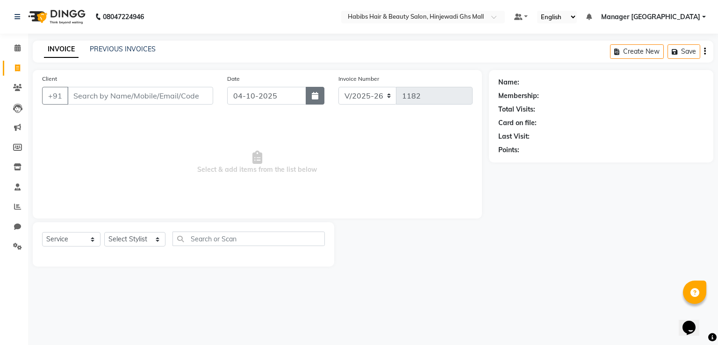
drag, startPoint x: 316, startPoint y: 95, endPoint x: 305, endPoint y: 105, distance: 15.2
click at [316, 95] on icon "button" at bounding box center [315, 95] width 7 height 7
select select "10"
select select "2025"
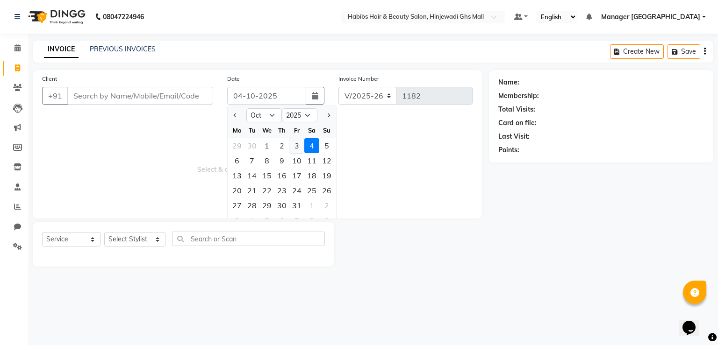
click at [298, 142] on div "3" at bounding box center [296, 145] width 15 height 15
type input "03-10-2025"
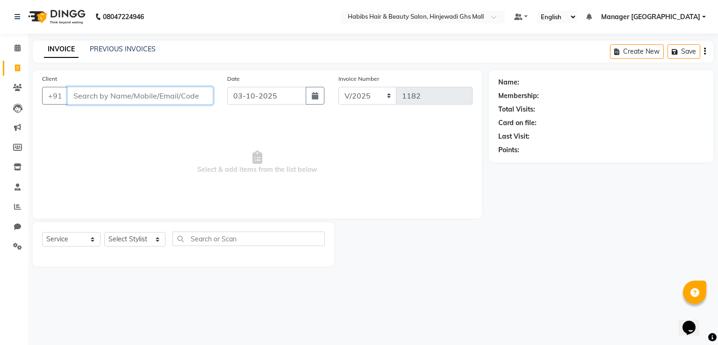
click at [87, 97] on input "Client" at bounding box center [140, 96] width 146 height 18
click at [148, 93] on input "Client" at bounding box center [140, 96] width 146 height 18
click at [118, 100] on input "Client" at bounding box center [140, 96] width 146 height 18
click at [119, 97] on input "Client" at bounding box center [140, 96] width 146 height 18
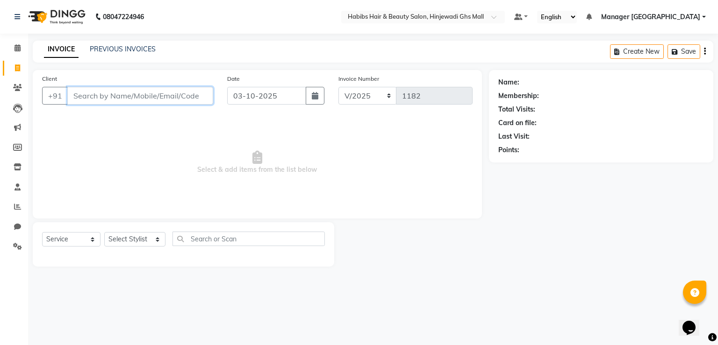
click at [119, 97] on input "Client" at bounding box center [140, 96] width 146 height 18
click at [127, 102] on input "Client" at bounding box center [140, 96] width 146 height 18
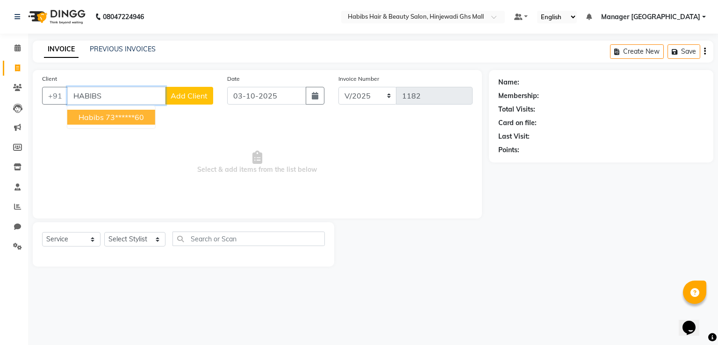
click at [124, 122] on button "habibs 73******60" at bounding box center [111, 117] width 88 height 15
type input "73******60"
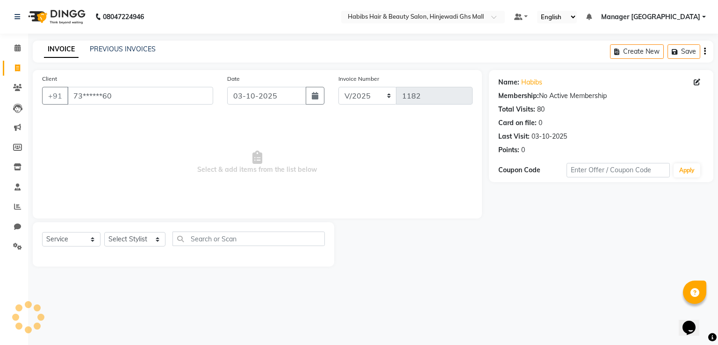
drag, startPoint x: 146, startPoint y: 263, endPoint x: 151, endPoint y: 252, distance: 12.1
click at [147, 262] on div "Select Service Product Membership Package Voucher Prepaid Gift Card Select Styl…" at bounding box center [184, 245] width 302 height 44
click at [151, 252] on div "Select Service Product Membership Package Voucher Prepaid Gift Card Select Styl…" at bounding box center [183, 243] width 283 height 22
click at [150, 248] on div "Select Service Product Membership Package Voucher Prepaid Gift Card Select Styl…" at bounding box center [183, 243] width 283 height 22
drag, startPoint x: 149, startPoint y: 247, endPoint x: 140, endPoint y: 233, distance: 16.2
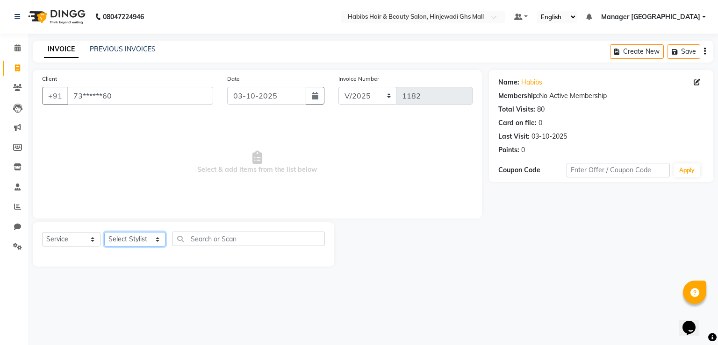
click at [147, 243] on select "Select Stylist GAURAV GURI [PERSON_NAME] Manager GHS MALL [PERSON_NAME] [PERSON…" at bounding box center [134, 239] width 61 height 14
click at [104, 233] on select "Select Stylist GAURAV GURI [PERSON_NAME] Manager GHS MALL [PERSON_NAME] [PERSON…" at bounding box center [134, 239] width 61 height 14
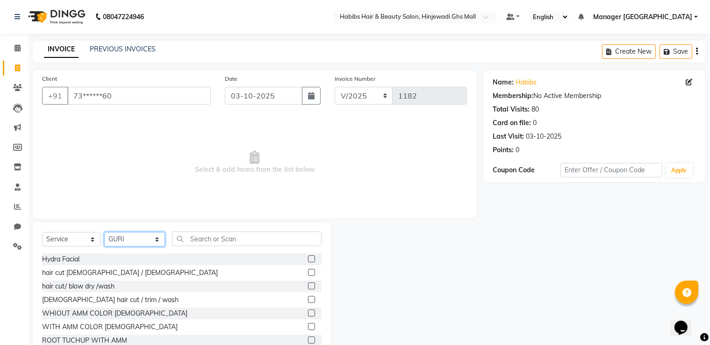
click at [140, 247] on select "Select Stylist GAURAV GURI [PERSON_NAME] Manager GHS MALL [PERSON_NAME] [PERSON…" at bounding box center [134, 239] width 61 height 14
select select "84847"
click at [104, 233] on select "Select Stylist GAURAV GURI [PERSON_NAME] Manager GHS MALL [PERSON_NAME] [PERSON…" at bounding box center [134, 239] width 61 height 14
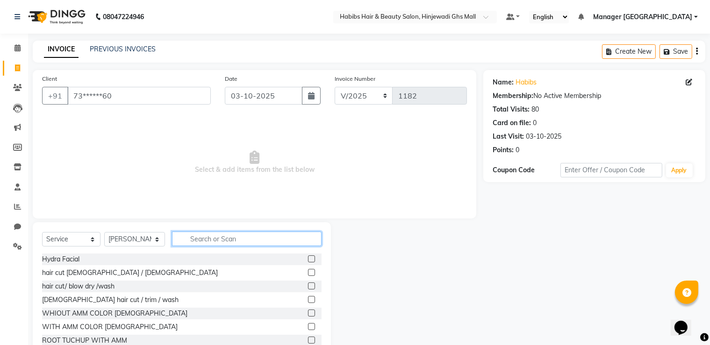
click at [263, 239] on input "text" at bounding box center [247, 239] width 150 height 14
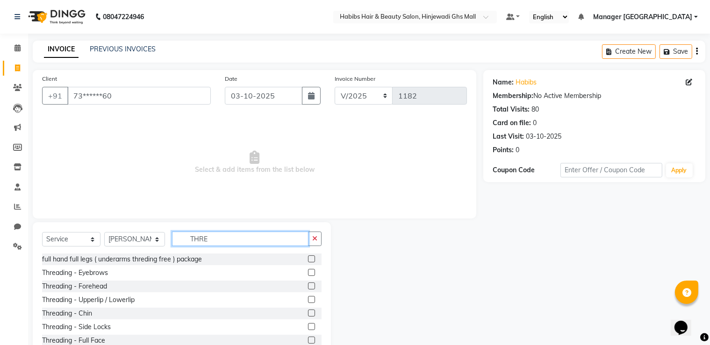
type input "THRE"
click at [308, 271] on label at bounding box center [311, 272] width 7 height 7
click at [308, 271] on input "checkbox" at bounding box center [311, 273] width 6 height 6
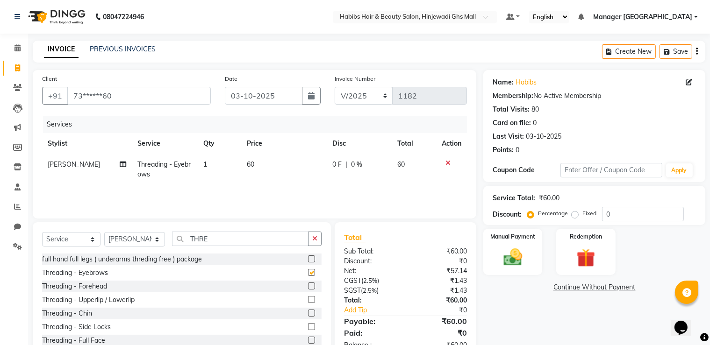
checkbox input "false"
click at [308, 287] on label at bounding box center [311, 286] width 7 height 7
click at [308, 287] on input "checkbox" at bounding box center [311, 287] width 6 height 6
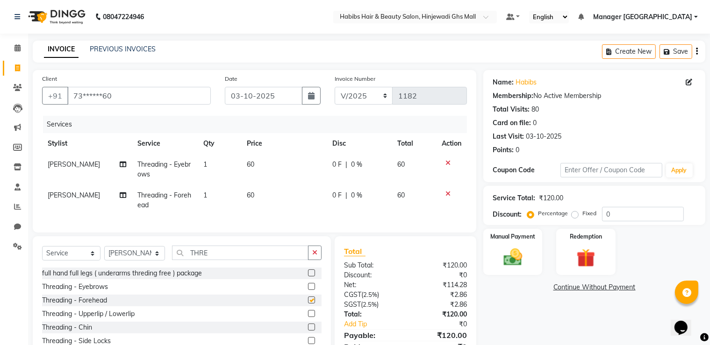
checkbox input "false"
click at [308, 317] on label at bounding box center [311, 313] width 7 height 7
click at [308, 317] on input "checkbox" at bounding box center [311, 314] width 6 height 6
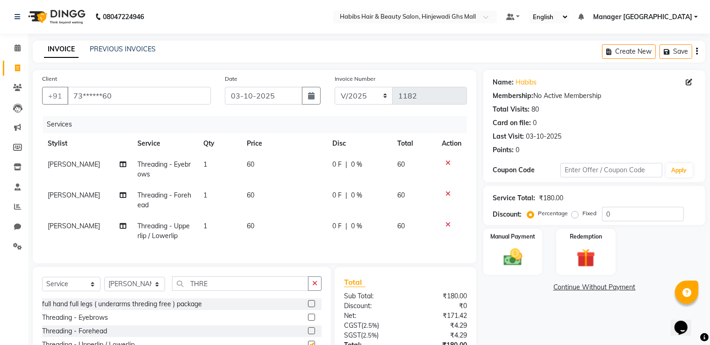
checkbox input "false"
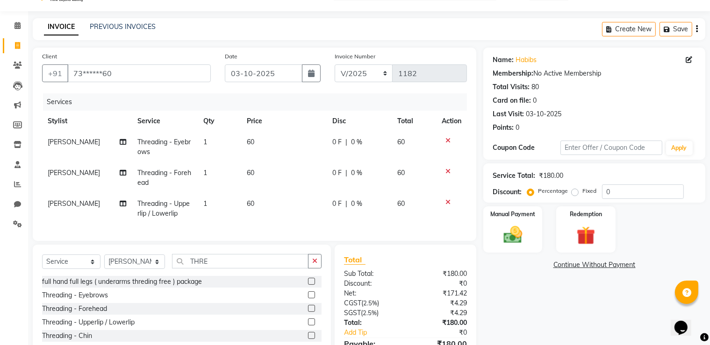
scroll to position [82, 0]
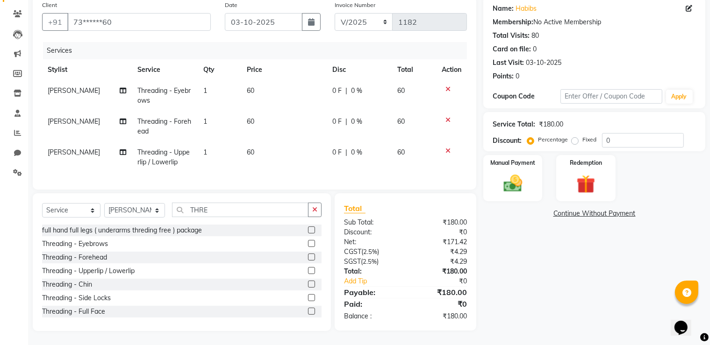
click at [308, 284] on label at bounding box center [311, 284] width 7 height 7
click at [308, 284] on input "checkbox" at bounding box center [311, 285] width 6 height 6
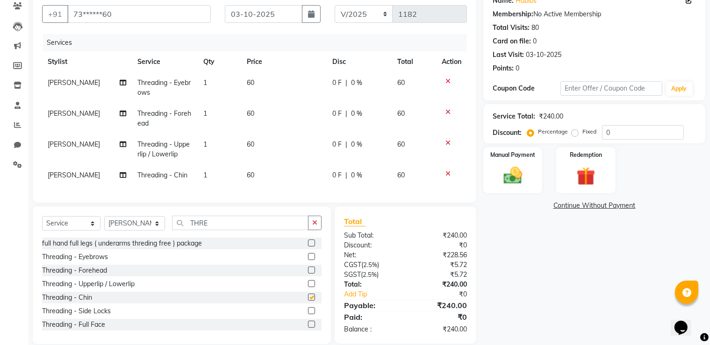
checkbox input "false"
drag, startPoint x: 530, startPoint y: 172, endPoint x: 559, endPoint y: 193, distance: 35.7
click at [531, 172] on div "Manual Payment" at bounding box center [512, 170] width 59 height 46
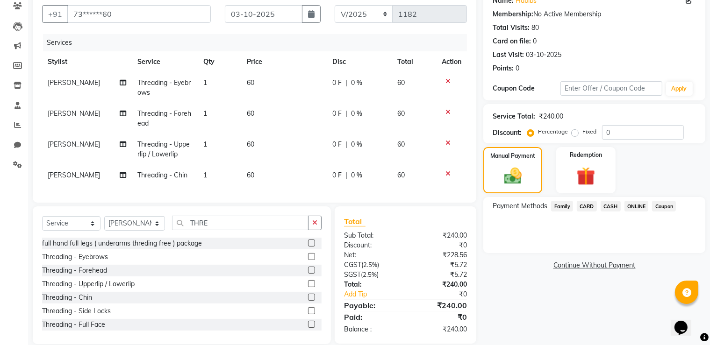
click at [633, 208] on span "ONLINE" at bounding box center [637, 206] width 24 height 11
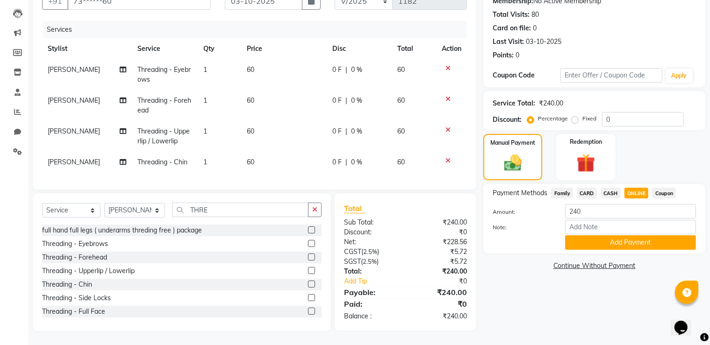
scroll to position [103, 0]
click at [638, 241] on button "Add Payment" at bounding box center [630, 243] width 131 height 14
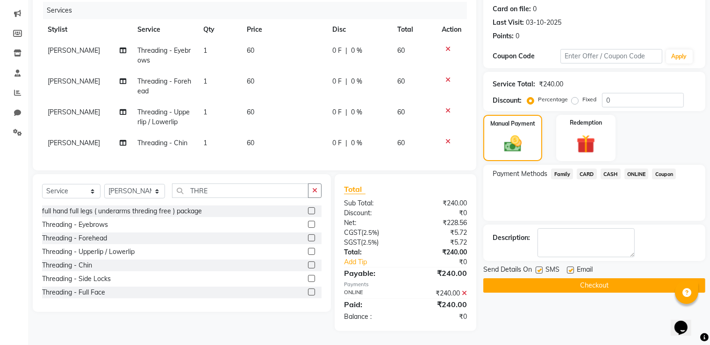
scroll to position [122, 0]
click at [590, 285] on button "Checkout" at bounding box center [594, 286] width 222 height 14
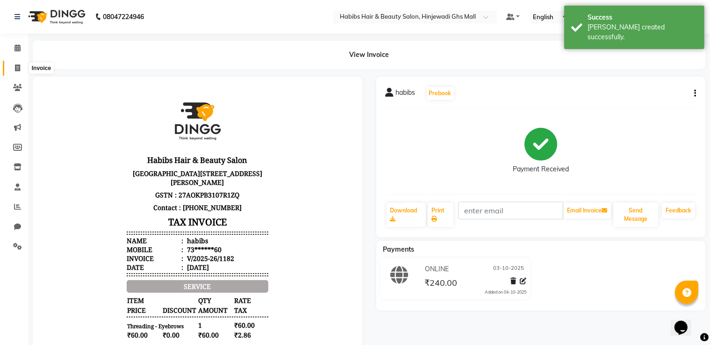
click at [16, 65] on icon at bounding box center [17, 68] width 5 height 7
select select "service"
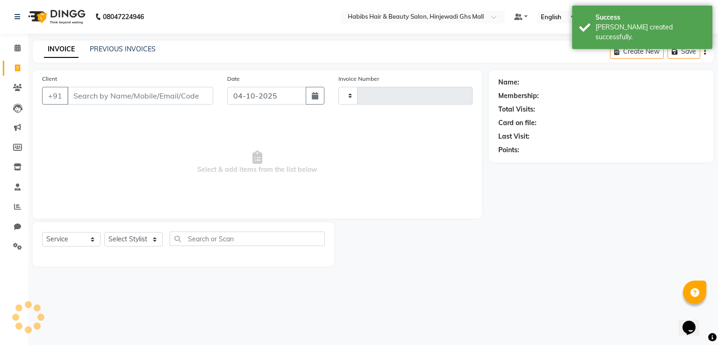
type input "1183"
select select "7463"
drag, startPoint x: 170, startPoint y: 96, endPoint x: 163, endPoint y: 96, distance: 7.5
click at [169, 96] on input "Client" at bounding box center [140, 96] width 146 height 18
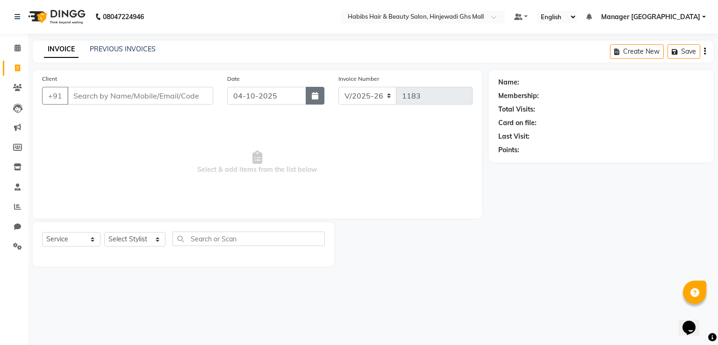
click at [321, 94] on button "button" at bounding box center [315, 96] width 19 height 18
select select "10"
select select "2025"
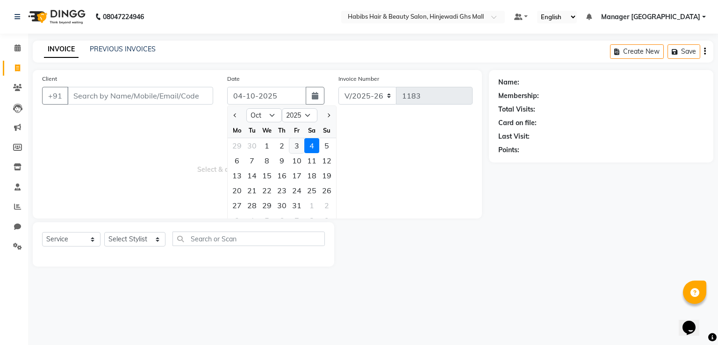
click at [294, 147] on div "3" at bounding box center [296, 145] width 15 height 15
type input "03-10-2025"
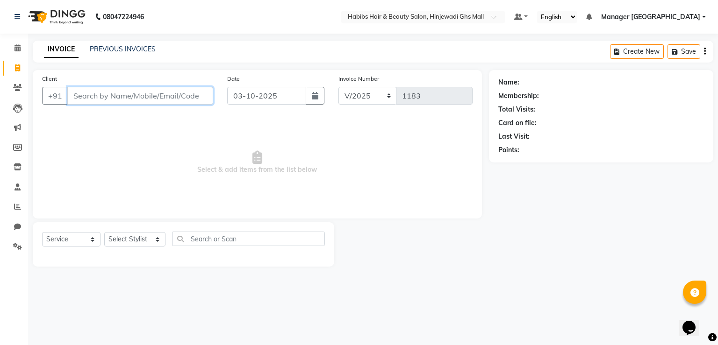
click at [134, 91] on input "Client" at bounding box center [140, 96] width 146 height 18
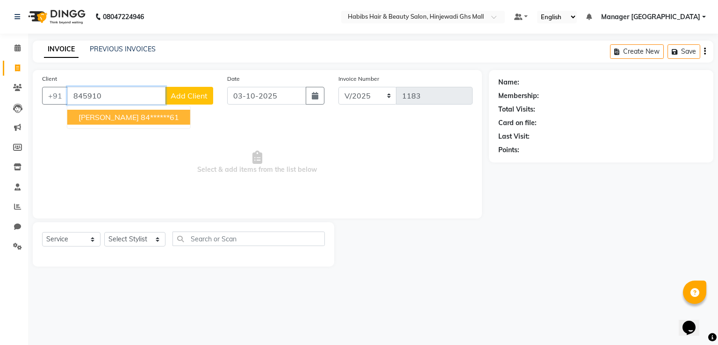
click at [88, 117] on span "[PERSON_NAME]" at bounding box center [109, 117] width 60 height 9
type input "84******61"
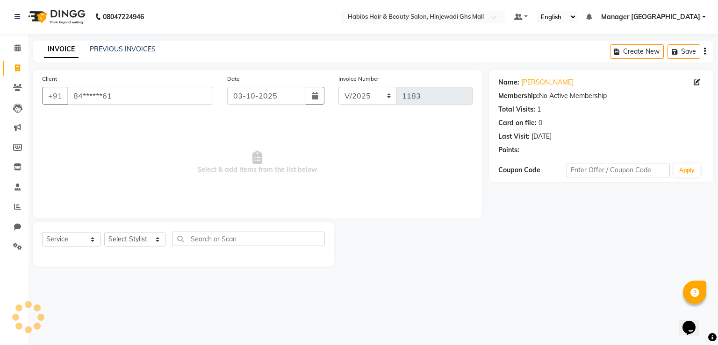
click at [142, 232] on div "Select Service Product Membership Package Voucher Prepaid Gift Card Select Styl…" at bounding box center [183, 243] width 283 height 22
drag, startPoint x: 144, startPoint y: 232, endPoint x: 139, endPoint y: 244, distance: 12.6
click at [143, 234] on select "Select Stylist GAURAV GURI [PERSON_NAME] Manager GHS MALL [PERSON_NAME] [PERSON…" at bounding box center [134, 239] width 61 height 14
drag, startPoint x: 132, startPoint y: 332, endPoint x: 133, endPoint y: 319, distance: 13.1
click at [133, 319] on div "08047224946 Select Location × Habibs Hair & Beauty Salon, Hinjewadi Ghs Mall De…" at bounding box center [359, 172] width 718 height 345
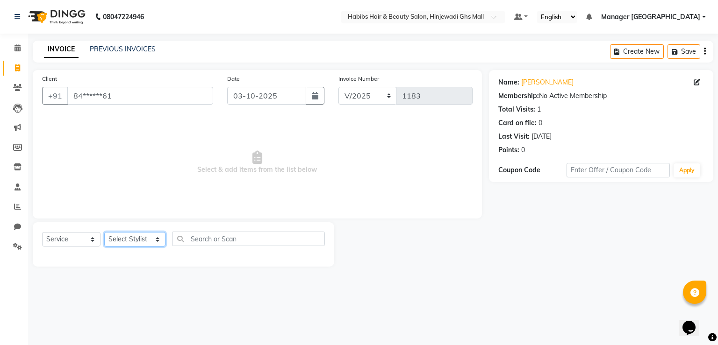
click at [107, 246] on select "Select Stylist GAURAV GURI [PERSON_NAME] Manager GHS MALL [PERSON_NAME] [PERSON…" at bounding box center [134, 239] width 61 height 14
select select "70585"
click at [104, 233] on select "Select Stylist GAURAV GURI [PERSON_NAME] Manager GHS MALL [PERSON_NAME] [PERSON…" at bounding box center [134, 239] width 61 height 14
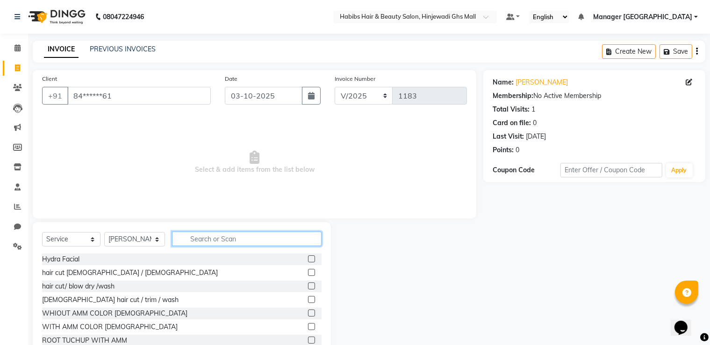
click at [234, 240] on input "text" at bounding box center [247, 239] width 150 height 14
click at [308, 283] on label at bounding box center [311, 286] width 7 height 7
click at [308, 284] on input "checkbox" at bounding box center [311, 287] width 6 height 6
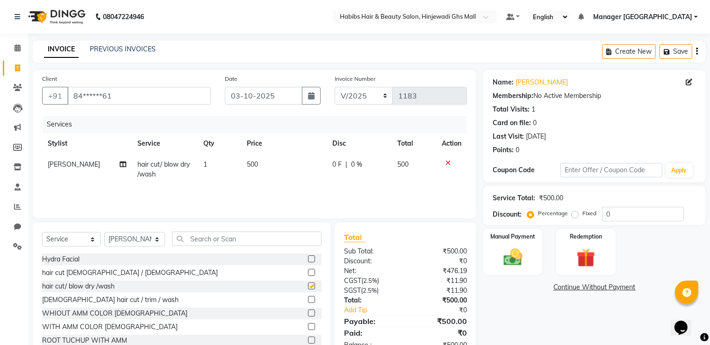
checkbox input "false"
click at [147, 241] on select "Select Stylist GAURAV GURI [PERSON_NAME] Manager GHS MALL [PERSON_NAME] [PERSON…" at bounding box center [134, 239] width 61 height 14
click at [104, 233] on select "Select Stylist GAURAV GURI [PERSON_NAME] Manager GHS MALL [PERSON_NAME] [PERSON…" at bounding box center [134, 239] width 61 height 14
click at [148, 237] on select "Select Stylist GAURAV GURI [PERSON_NAME] Manager GHS MALL [PERSON_NAME] [PERSON…" at bounding box center [134, 239] width 61 height 14
select select "84847"
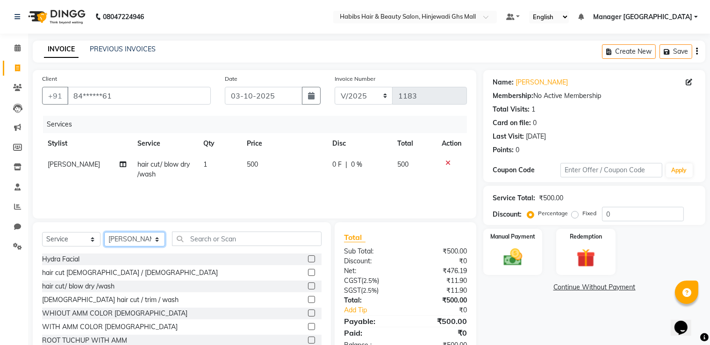
click at [104, 233] on select "Select Stylist GAURAV GURI [PERSON_NAME] Manager GHS MALL [PERSON_NAME] [PERSON…" at bounding box center [134, 239] width 61 height 14
click at [244, 244] on input "text" at bounding box center [247, 239] width 150 height 14
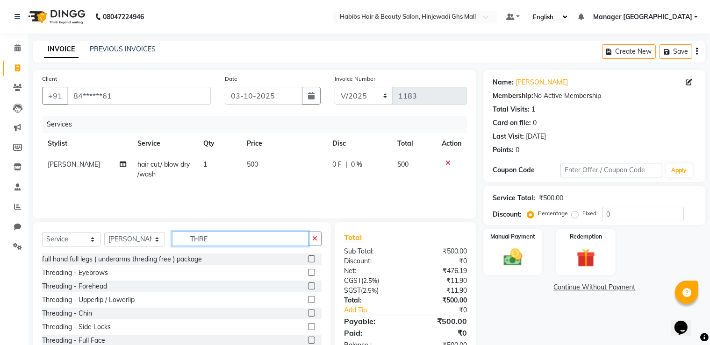
type input "THRE"
click at [308, 276] on label at bounding box center [311, 272] width 7 height 7
click at [308, 276] on input "checkbox" at bounding box center [311, 273] width 6 height 6
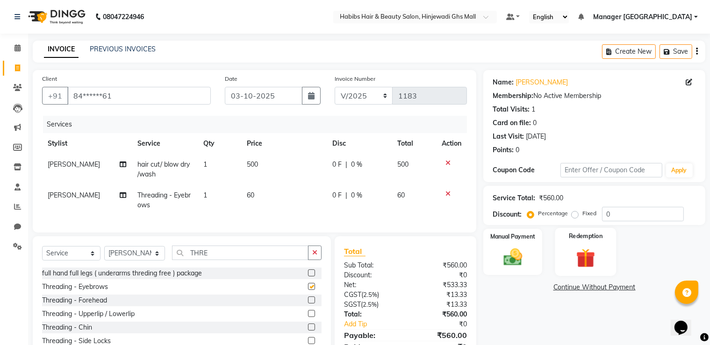
checkbox input "false"
click at [529, 255] on div "Manual Payment" at bounding box center [512, 252] width 61 height 48
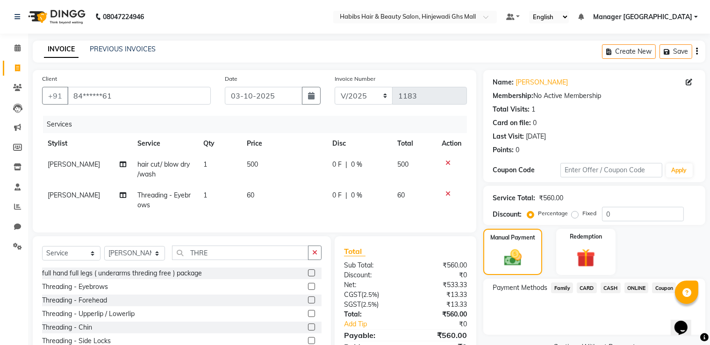
drag, startPoint x: 634, startPoint y: 288, endPoint x: 627, endPoint y: 289, distance: 6.7
click at [632, 289] on span "ONLINE" at bounding box center [637, 288] width 24 height 11
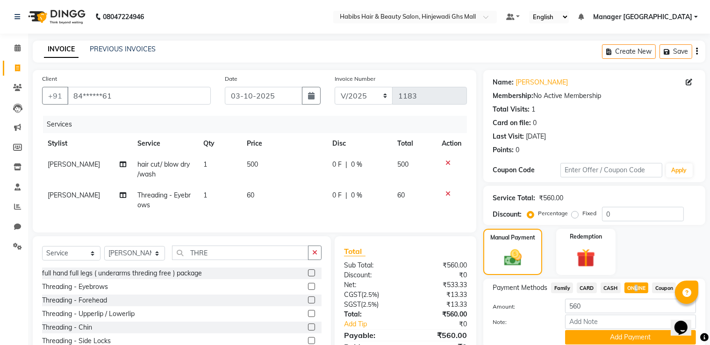
scroll to position [51, 0]
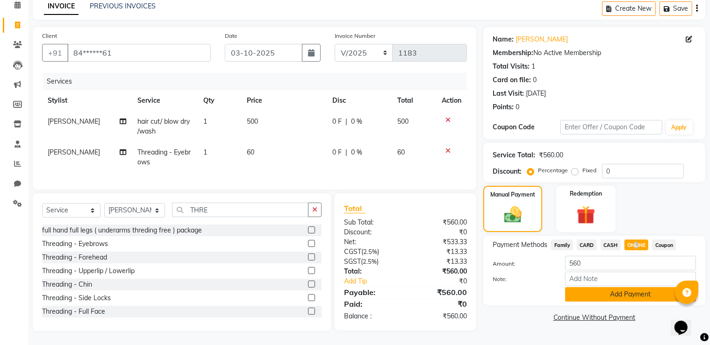
click at [622, 292] on button "Add Payment" at bounding box center [630, 294] width 131 height 14
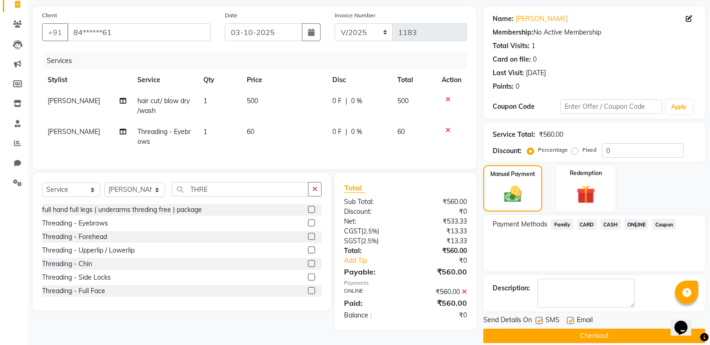
scroll to position [75, 0]
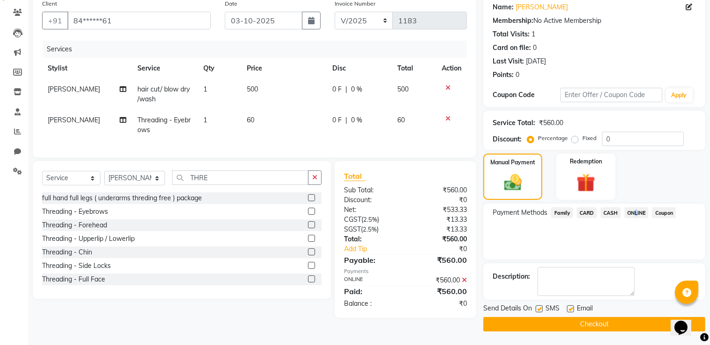
click at [594, 321] on button "Checkout" at bounding box center [594, 324] width 222 height 14
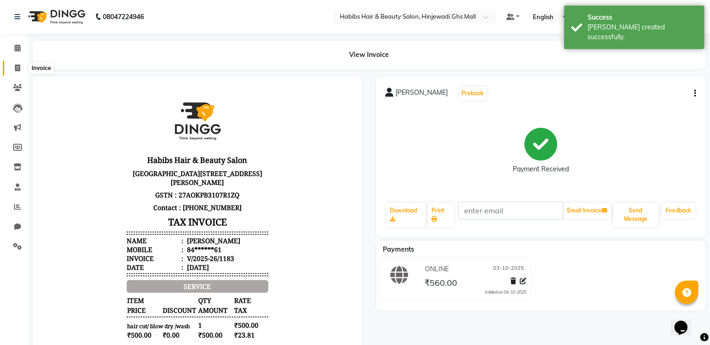
click at [22, 66] on span at bounding box center [17, 68] width 16 height 11
select select "service"
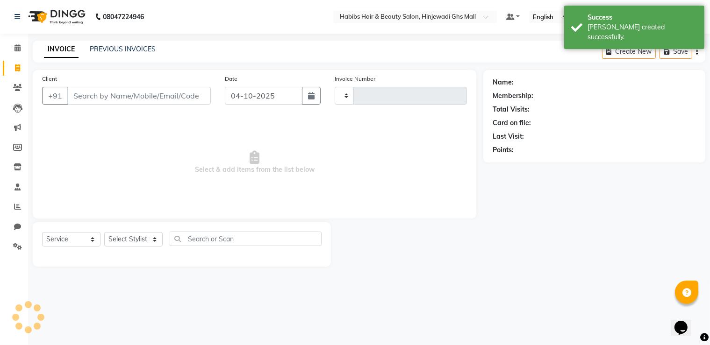
type input "1184"
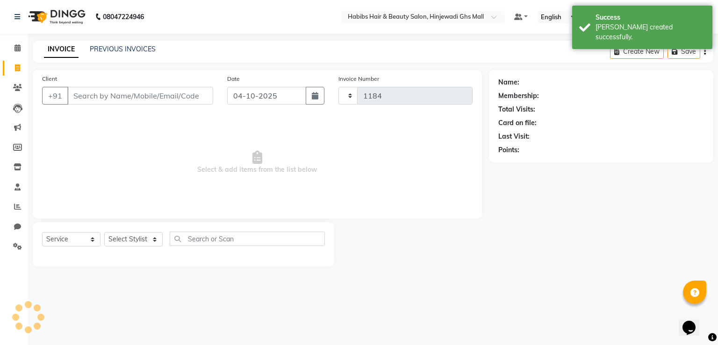
select select "7463"
click at [322, 90] on button "button" at bounding box center [315, 96] width 19 height 18
select select "10"
select select "2025"
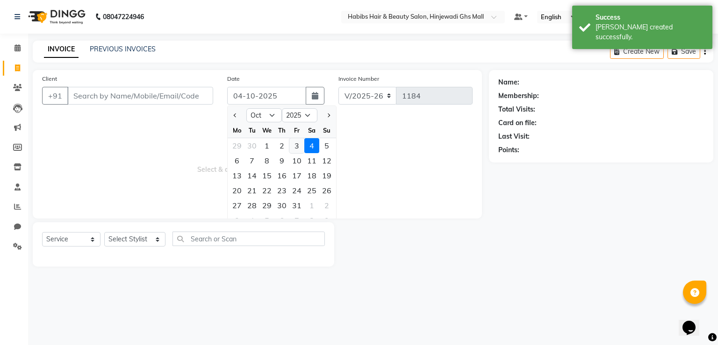
click at [298, 146] on div "3" at bounding box center [296, 145] width 15 height 15
type input "03-10-2025"
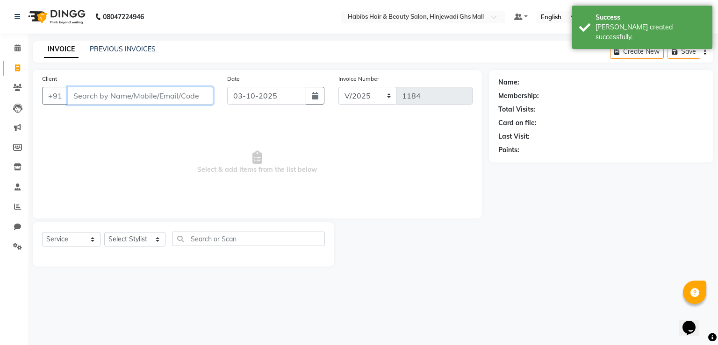
click at [127, 97] on input "Client" at bounding box center [140, 96] width 146 height 18
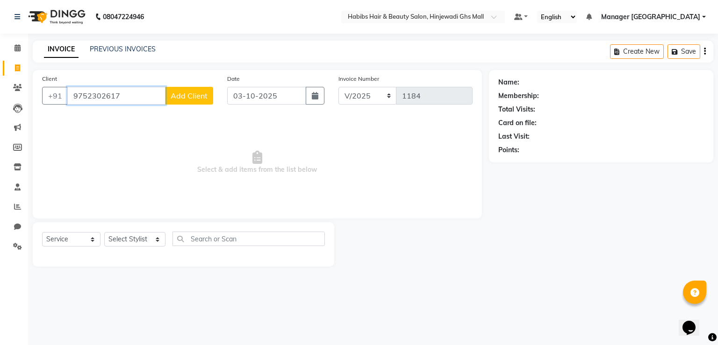
type input "9752302617"
click at [173, 98] on span "Add Client" at bounding box center [189, 95] width 37 height 9
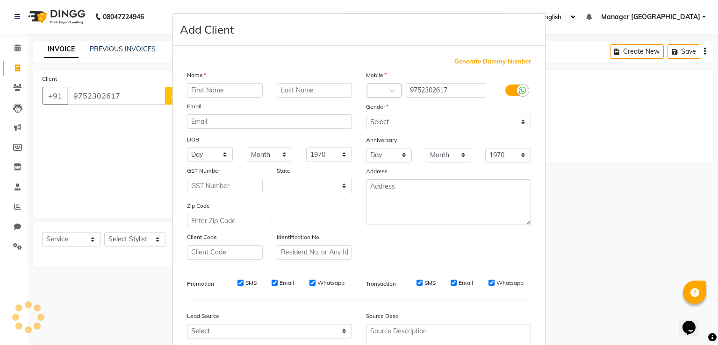
select select "22"
type input "[PERSON_NAME]"
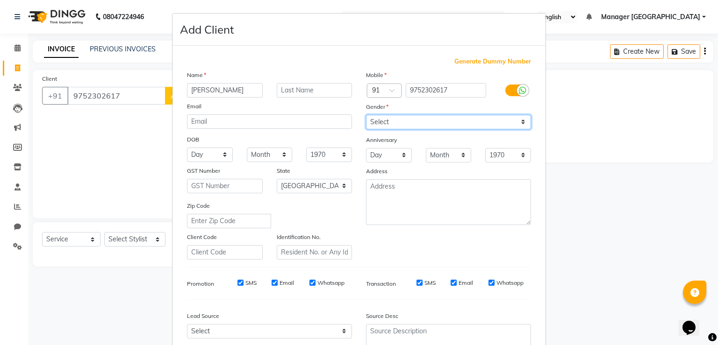
click at [408, 120] on select "Select [DEMOGRAPHIC_DATA] [DEMOGRAPHIC_DATA] Other Prefer Not To Say" at bounding box center [448, 122] width 165 height 14
select select "[DEMOGRAPHIC_DATA]"
click at [366, 115] on select "Select [DEMOGRAPHIC_DATA] [DEMOGRAPHIC_DATA] Other Prefer Not To Say" at bounding box center [448, 122] width 165 height 14
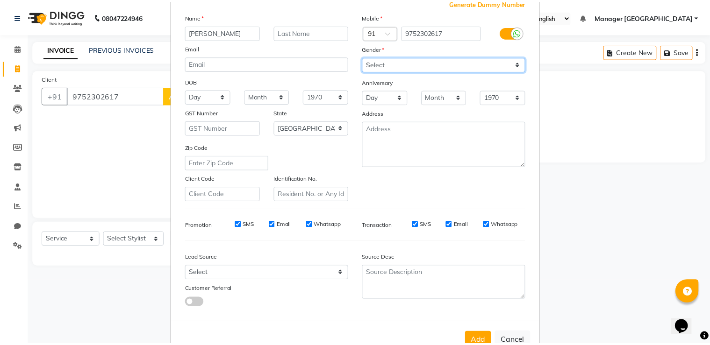
scroll to position [90, 0]
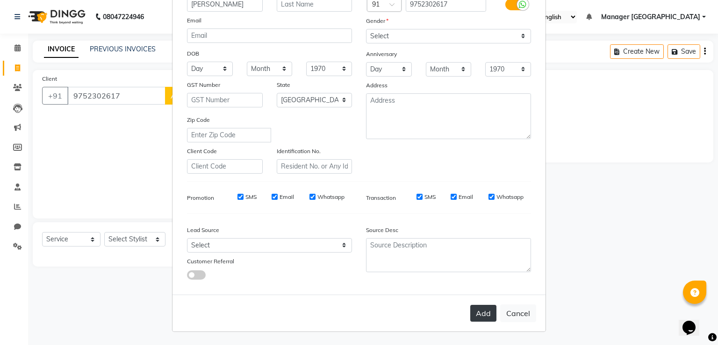
drag, startPoint x: 471, startPoint y: 312, endPoint x: 292, endPoint y: 302, distance: 179.8
click at [471, 312] on button "Add" at bounding box center [483, 313] width 26 height 17
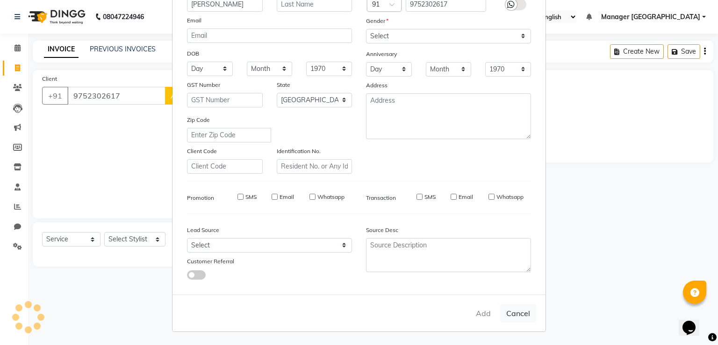
type input "97******17"
select select
select select "null"
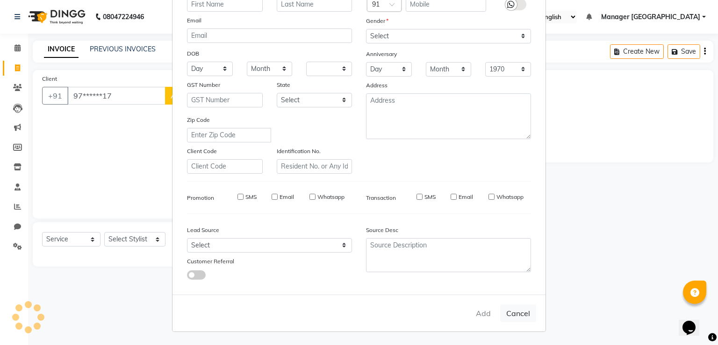
select select
checkbox input "false"
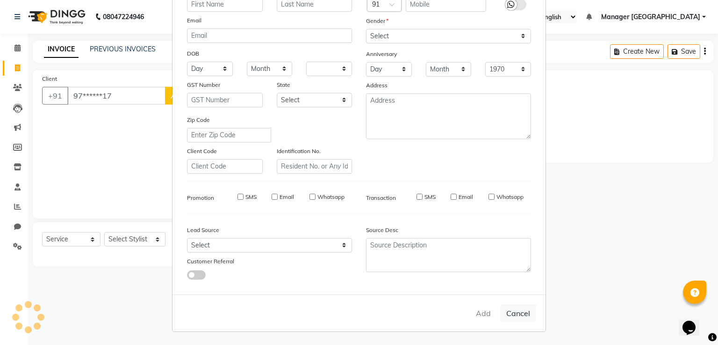
checkbox input "false"
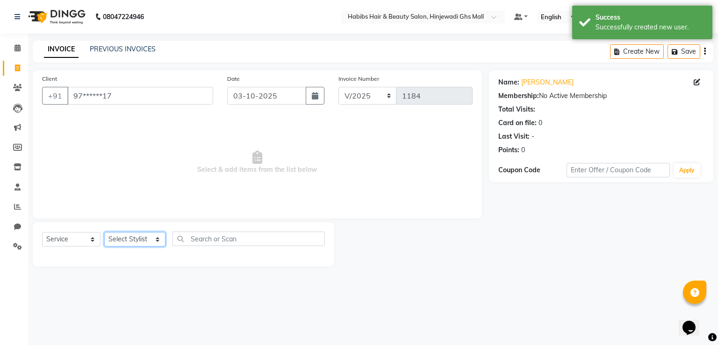
drag, startPoint x: 143, startPoint y: 237, endPoint x: 115, endPoint y: 235, distance: 27.2
click at [141, 237] on select "Select Stylist GAURAV GURI [PERSON_NAME] Manager GHS MALL [PERSON_NAME] [PERSON…" at bounding box center [134, 239] width 61 height 14
select select "88335"
click at [104, 233] on select "Select Stylist GAURAV GURI [PERSON_NAME] Manager GHS MALL [PERSON_NAME] [PERSON…" at bounding box center [134, 239] width 61 height 14
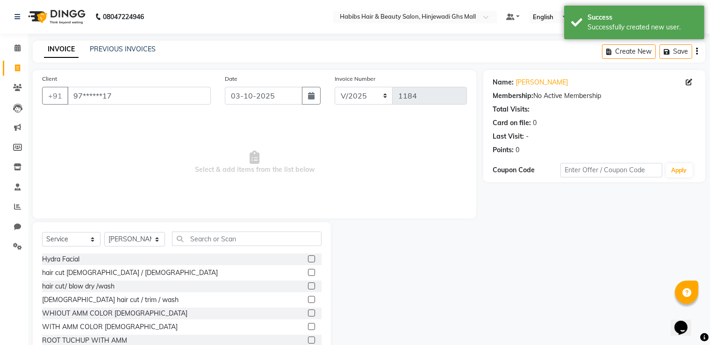
click at [308, 285] on label at bounding box center [311, 286] width 7 height 7
click at [308, 285] on input "checkbox" at bounding box center [311, 287] width 6 height 6
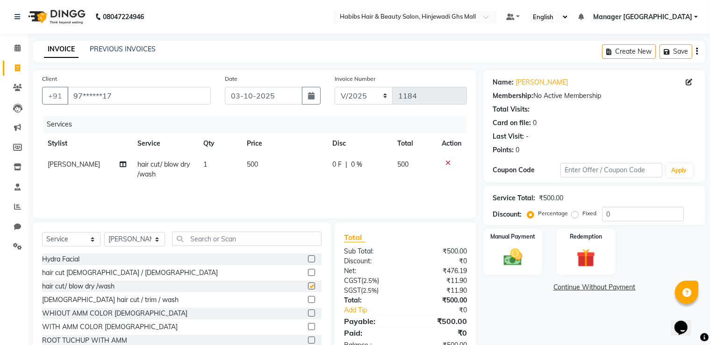
checkbox input "false"
click at [510, 273] on div "Manual Payment" at bounding box center [512, 252] width 61 height 48
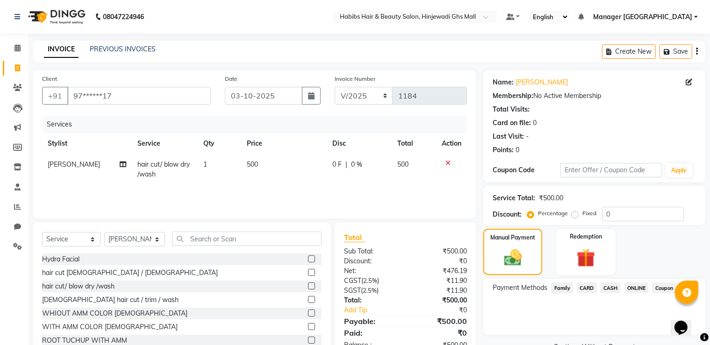
click at [634, 287] on span "ONLINE" at bounding box center [637, 288] width 24 height 11
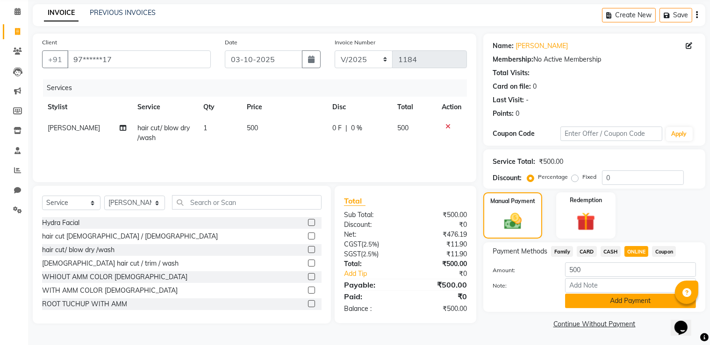
click at [586, 295] on button "Add Payment" at bounding box center [630, 301] width 131 height 14
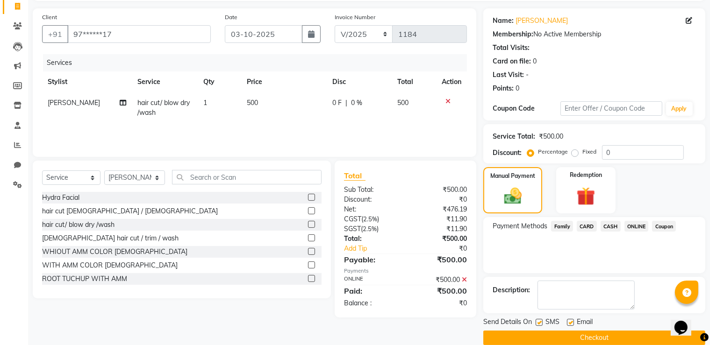
scroll to position [75, 0]
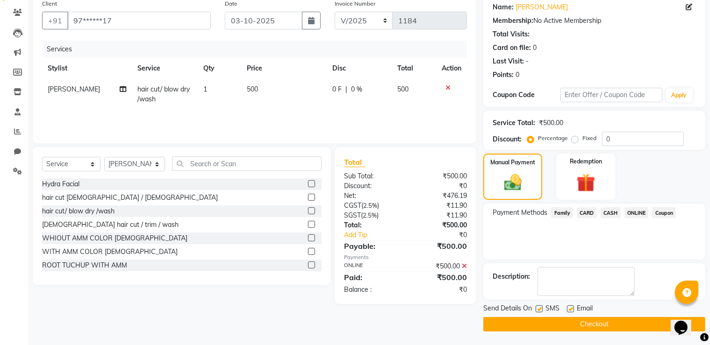
drag, startPoint x: 640, startPoint y: 323, endPoint x: 277, endPoint y: 281, distance: 365.6
click at [638, 323] on button "Checkout" at bounding box center [594, 324] width 222 height 14
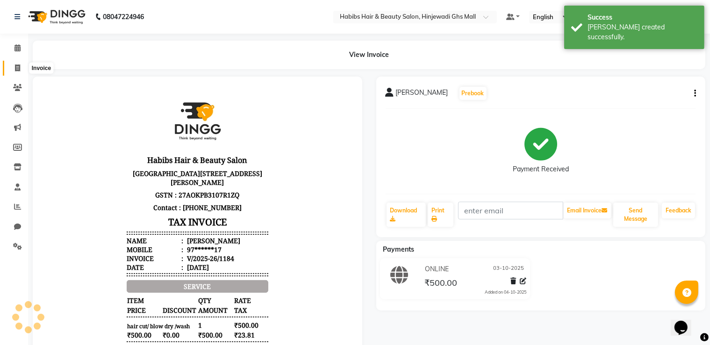
drag, startPoint x: 15, startPoint y: 67, endPoint x: 28, endPoint y: 67, distance: 12.6
click at [15, 68] on icon at bounding box center [17, 68] width 5 height 7
select select "7463"
select select "service"
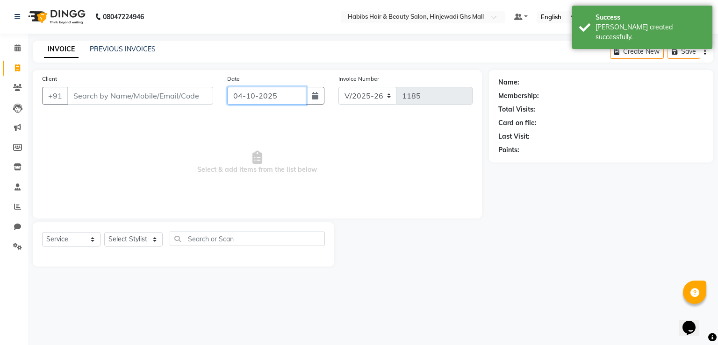
click at [297, 88] on input "04-10-2025" at bounding box center [266, 96] width 79 height 18
select select "10"
select select "2025"
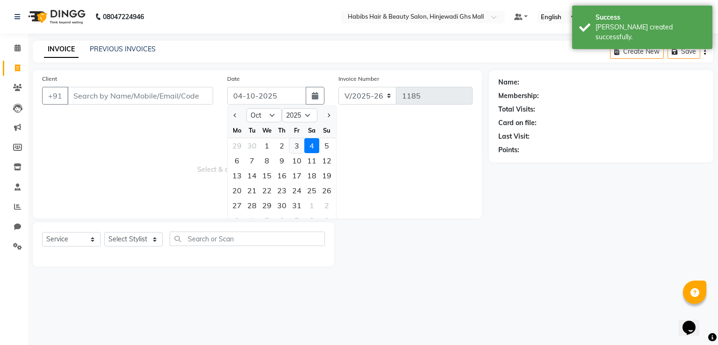
drag, startPoint x: 300, startPoint y: 142, endPoint x: 275, endPoint y: 138, distance: 25.5
click at [300, 142] on div "3" at bounding box center [296, 145] width 15 height 15
type input "03-10-2025"
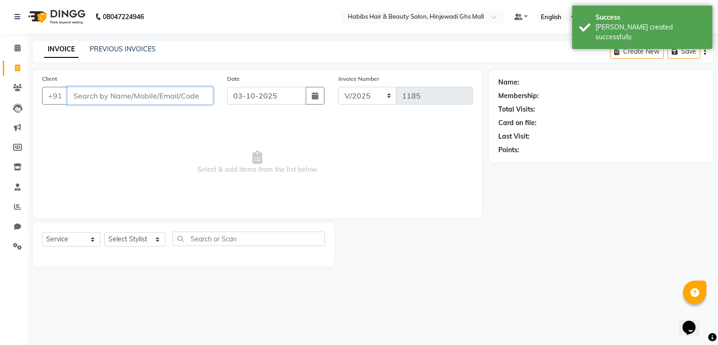
click at [170, 92] on input "Client" at bounding box center [140, 96] width 146 height 18
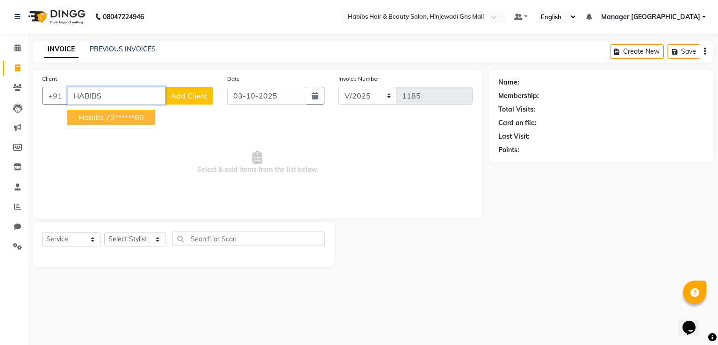
click at [92, 113] on span "habibs" at bounding box center [91, 117] width 25 height 9
type input "73******60"
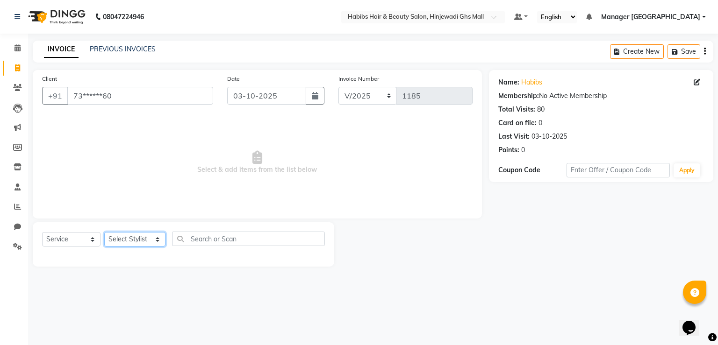
click at [159, 245] on select "Select Stylist GAURAV GURI [PERSON_NAME] Manager GHS MALL [PERSON_NAME] [PERSON…" at bounding box center [134, 239] width 61 height 14
select select "70585"
click at [104, 233] on select "Select Stylist GAURAV GURI [PERSON_NAME] Manager GHS MALL [PERSON_NAME] [PERSON…" at bounding box center [134, 239] width 61 height 14
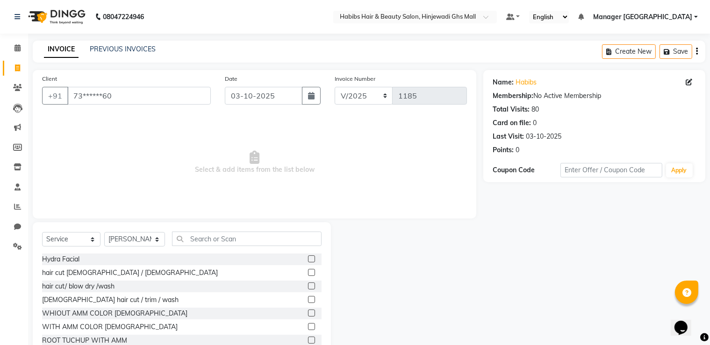
click at [308, 286] on label at bounding box center [311, 286] width 7 height 7
click at [308, 286] on input "checkbox" at bounding box center [311, 287] width 6 height 6
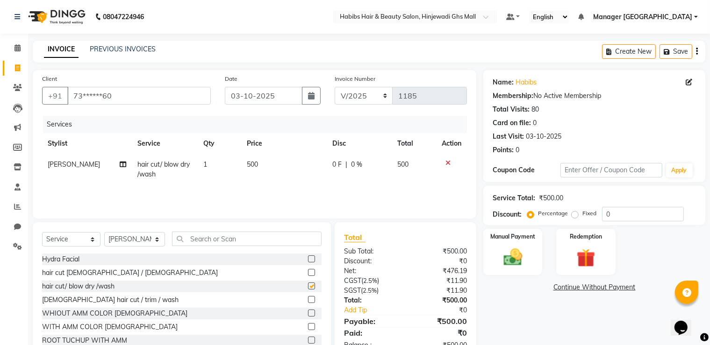
checkbox input "false"
drag, startPoint x: 124, startPoint y: 237, endPoint x: 128, endPoint y: 246, distance: 10.1
click at [125, 237] on select "Select Stylist GAURAV GURI [PERSON_NAME] Manager GHS MALL [PERSON_NAME] [PERSON…" at bounding box center [134, 239] width 61 height 14
select select "84847"
click at [104, 233] on select "Select Stylist GAURAV GURI [PERSON_NAME] Manager GHS MALL [PERSON_NAME] [PERSON…" at bounding box center [134, 239] width 61 height 14
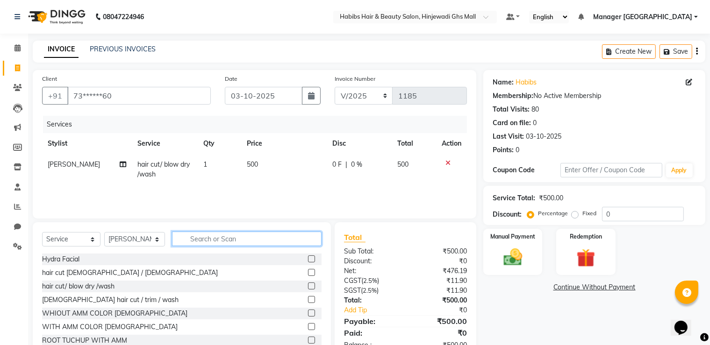
click at [227, 244] on input "text" at bounding box center [247, 239] width 150 height 14
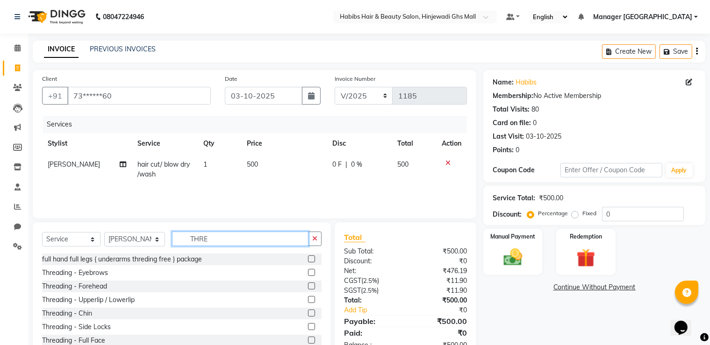
type input "THRE"
click at [308, 271] on label at bounding box center [311, 272] width 7 height 7
click at [308, 271] on input "checkbox" at bounding box center [311, 273] width 6 height 6
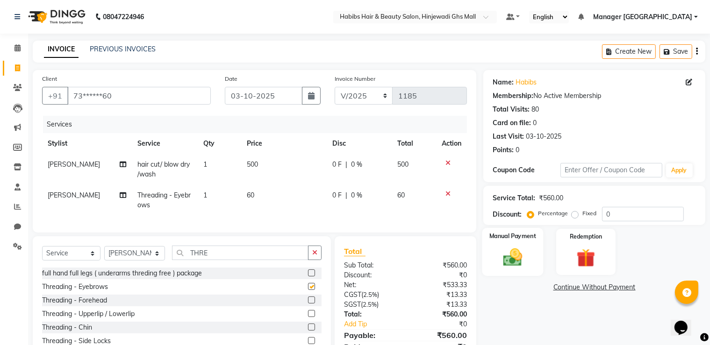
checkbox input "false"
click at [509, 246] on div "Manual Payment" at bounding box center [512, 252] width 61 height 48
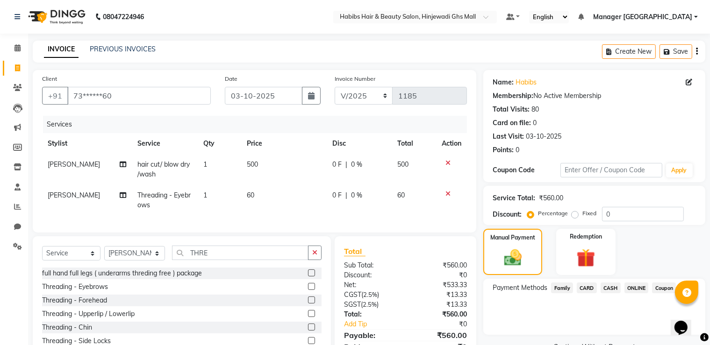
click at [639, 288] on span "ONLINE" at bounding box center [637, 288] width 24 height 11
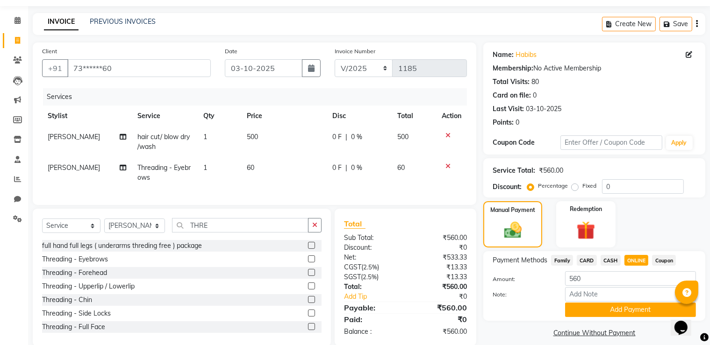
scroll to position [51, 0]
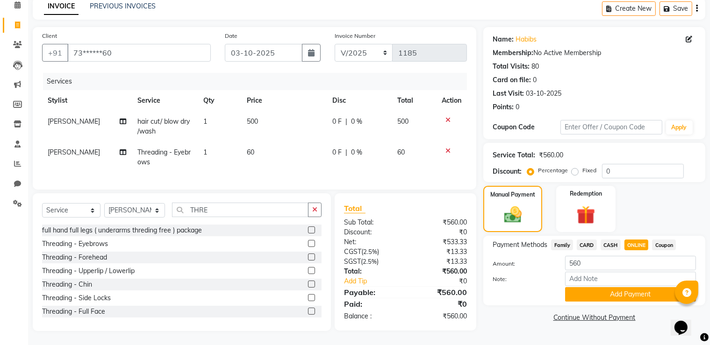
drag, startPoint x: 633, startPoint y: 281, endPoint x: 623, endPoint y: 282, distance: 10.8
click at [632, 287] on button "Add Payment" at bounding box center [630, 294] width 131 height 14
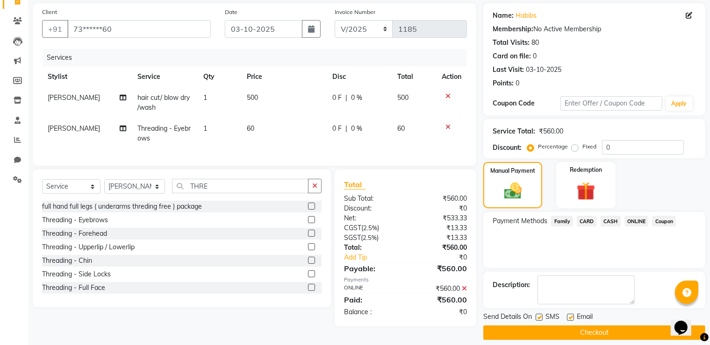
scroll to position [75, 0]
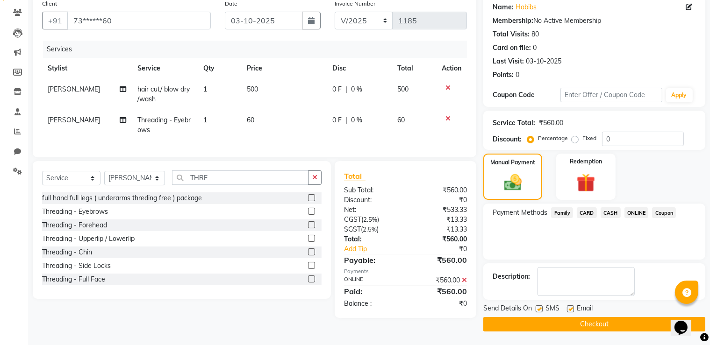
click at [616, 318] on button "Checkout" at bounding box center [594, 324] width 222 height 14
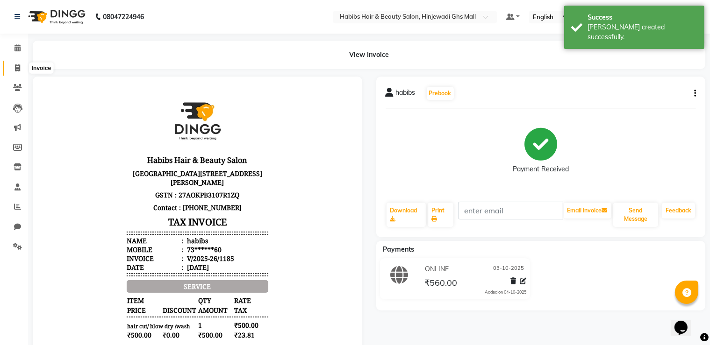
click at [22, 65] on span at bounding box center [17, 68] width 16 height 11
select select "service"
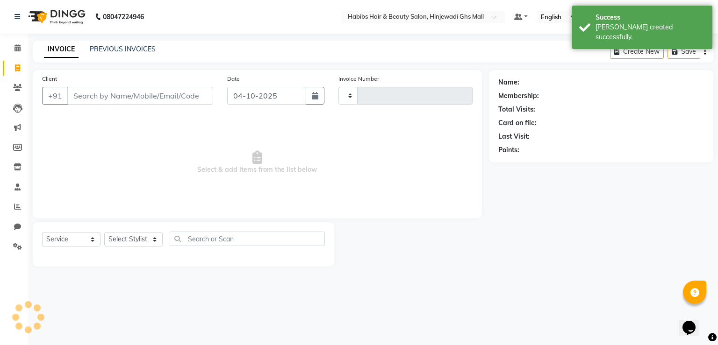
type input "1186"
select select "7463"
click at [131, 89] on input "Client" at bounding box center [140, 96] width 146 height 18
click at [317, 97] on icon "button" at bounding box center [315, 95] width 7 height 7
select select "10"
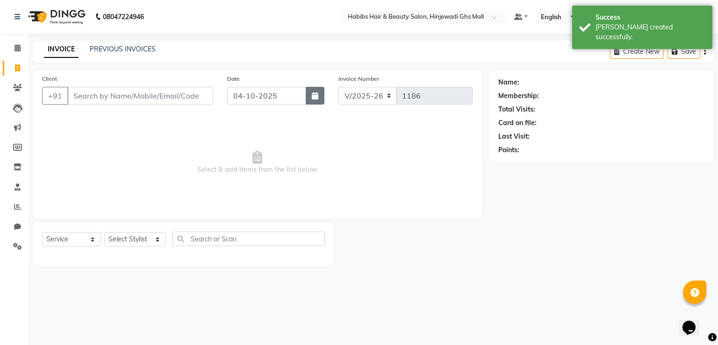
select select "2025"
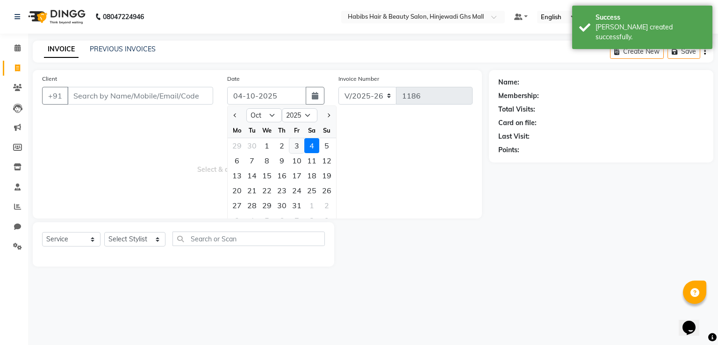
click at [299, 146] on div "3" at bounding box center [296, 145] width 15 height 15
type input "03-10-2025"
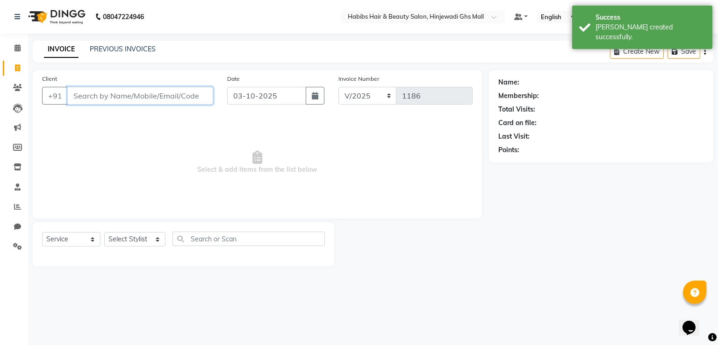
click at [177, 96] on input "Client" at bounding box center [140, 96] width 146 height 18
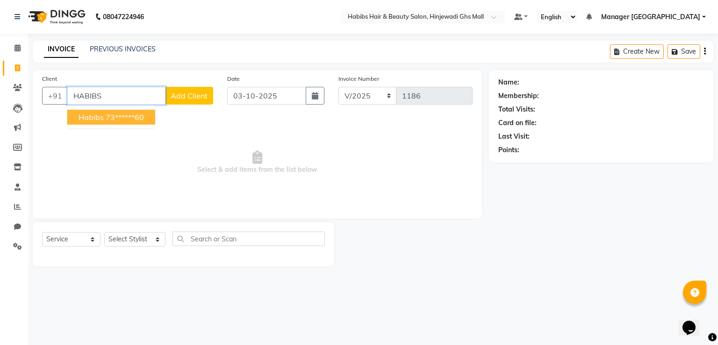
drag, startPoint x: 125, startPoint y: 126, endPoint x: 120, endPoint y: 123, distance: 6.1
click at [121, 127] on ngb-typeahead-window "habibs 73******60" at bounding box center [111, 117] width 89 height 23
click at [120, 122] on button "habibs 73******60" at bounding box center [111, 117] width 88 height 15
type input "73******60"
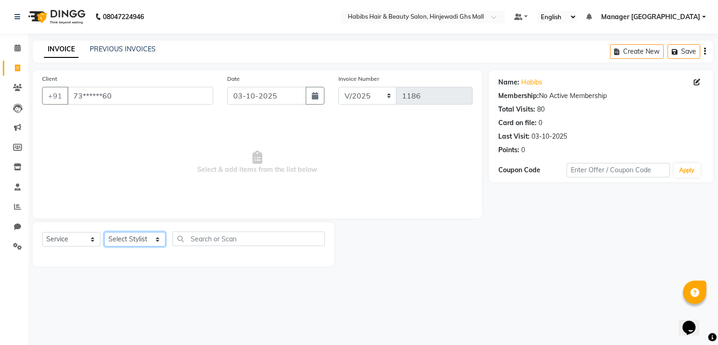
click at [154, 243] on select "Select Stylist GAURAV GURI [PERSON_NAME] Manager GHS MALL [PERSON_NAME] [PERSON…" at bounding box center [134, 239] width 61 height 14
select select "70585"
click at [104, 233] on select "Select Stylist GAURAV GURI [PERSON_NAME] Manager GHS MALL [PERSON_NAME] [PERSON…" at bounding box center [134, 239] width 61 height 14
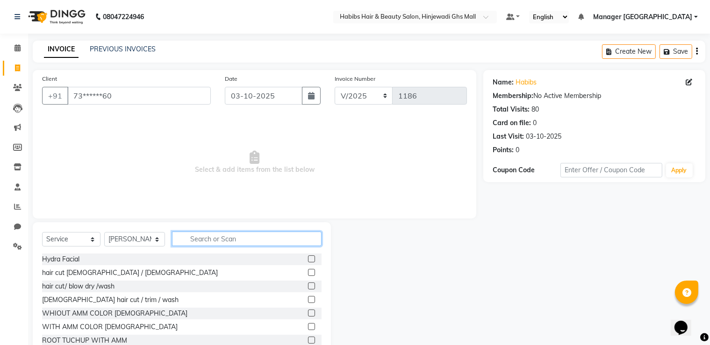
click at [247, 241] on input "text" at bounding box center [247, 239] width 150 height 14
click at [308, 299] on label at bounding box center [311, 299] width 7 height 7
click at [308, 299] on input "checkbox" at bounding box center [311, 300] width 6 height 6
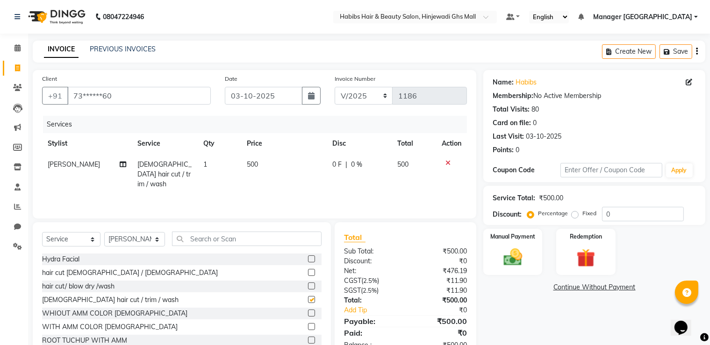
checkbox input "false"
click at [213, 164] on td "1" at bounding box center [220, 174] width 44 height 41
select select "70585"
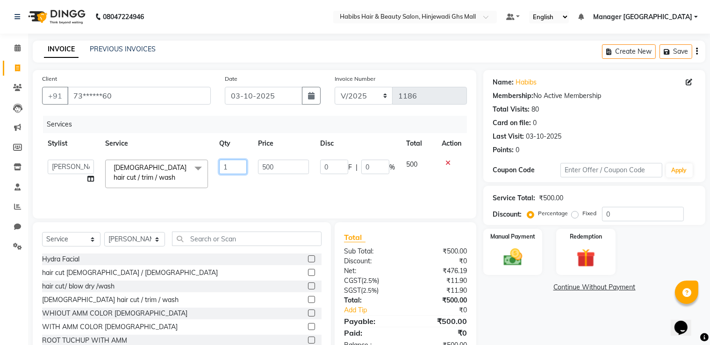
click at [225, 164] on input "1" at bounding box center [232, 167] width 27 height 14
click at [236, 164] on input "1" at bounding box center [232, 167] width 27 height 14
type input "2"
drag, startPoint x: 510, startPoint y: 327, endPoint x: 503, endPoint y: 303, distance: 24.7
click at [510, 327] on div "Name: [PERSON_NAME] Membership: No Active Membership Total Visits: 80 Card on f…" at bounding box center [597, 215] width 229 height 290
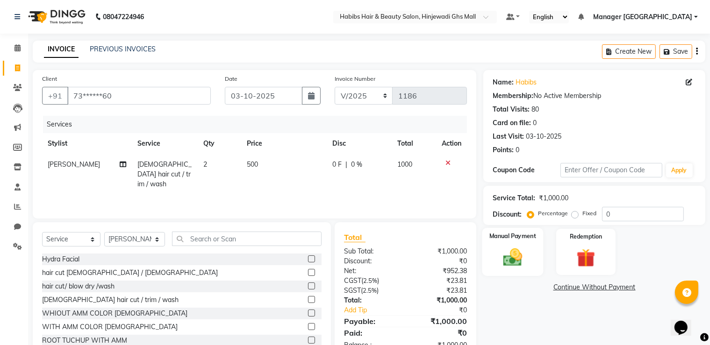
click at [508, 275] on div "Manual Payment" at bounding box center [512, 252] width 61 height 48
click at [636, 289] on span "ONLINE" at bounding box center [637, 288] width 24 height 11
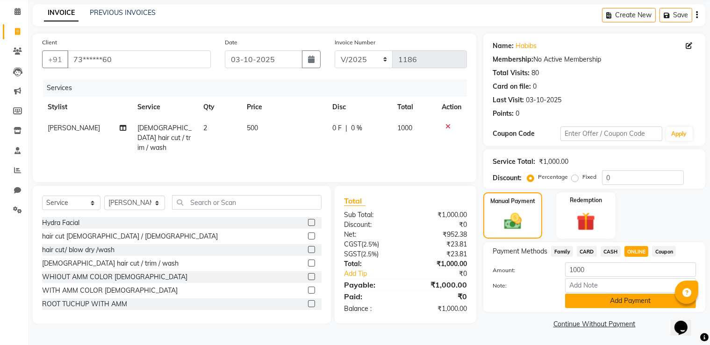
click at [604, 304] on button "Add Payment" at bounding box center [630, 301] width 131 height 14
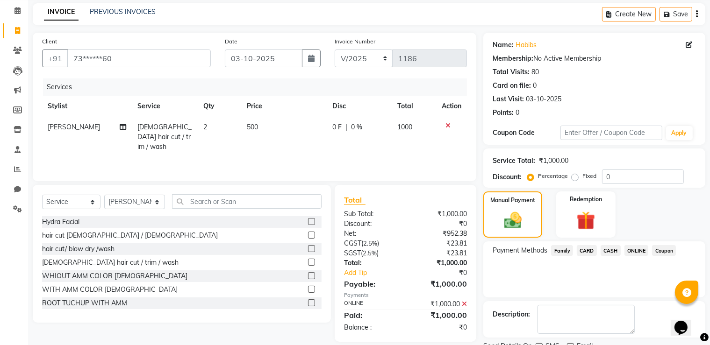
scroll to position [75, 0]
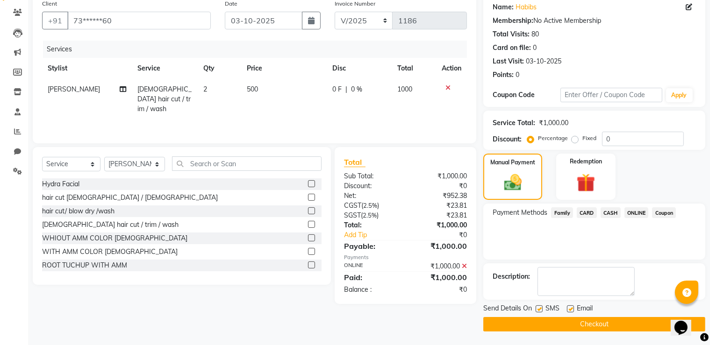
click at [593, 328] on button "Checkout" at bounding box center [594, 324] width 222 height 14
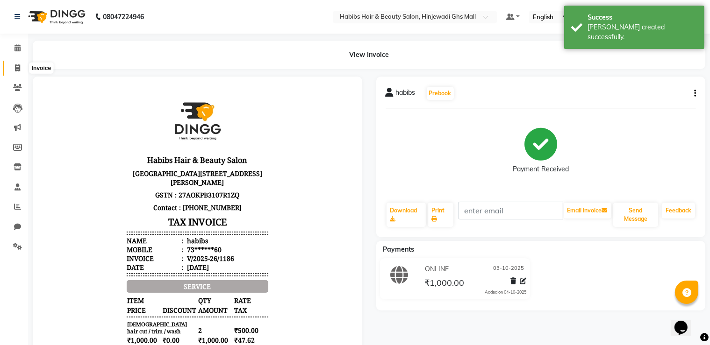
click at [10, 66] on span at bounding box center [17, 68] width 16 height 11
select select "service"
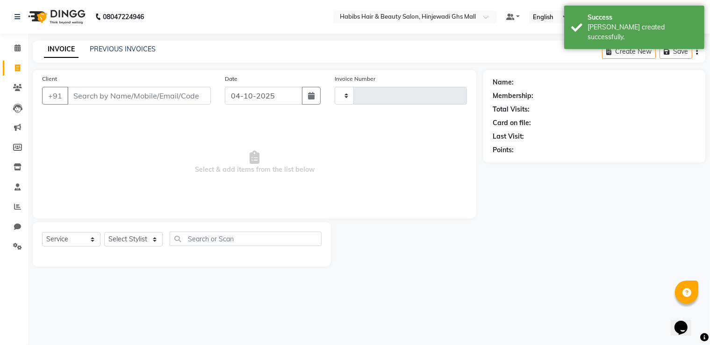
type input "1187"
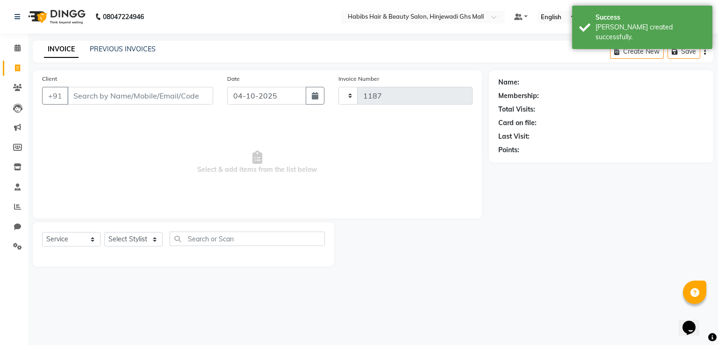
select select "7463"
click at [310, 99] on button "button" at bounding box center [315, 96] width 19 height 18
select select "10"
select select "2025"
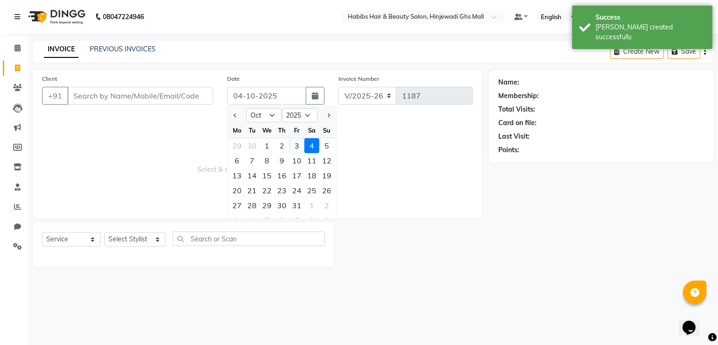
click at [293, 144] on div "3" at bounding box center [296, 145] width 15 height 15
type input "03-10-2025"
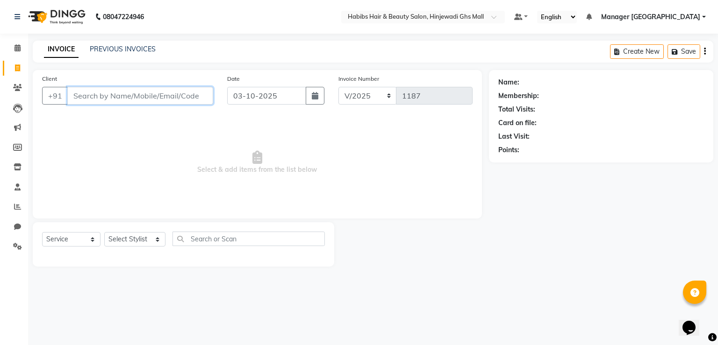
click at [183, 99] on input "Client" at bounding box center [140, 96] width 146 height 18
type input "9302202222"
click at [181, 95] on span "Add Client" at bounding box center [189, 95] width 37 height 9
select select "22"
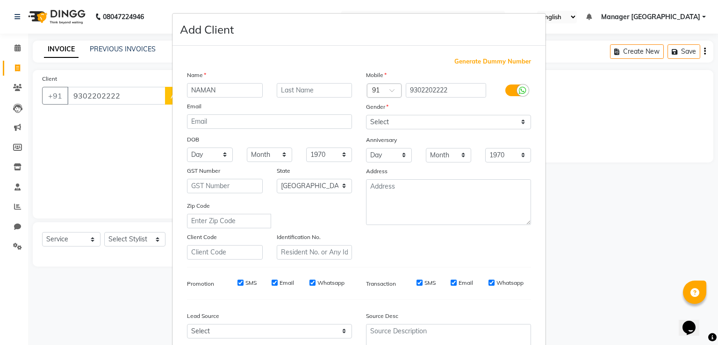
type input "NAMAN"
click at [444, 125] on select "Select [DEMOGRAPHIC_DATA] [DEMOGRAPHIC_DATA] Other Prefer Not To Say" at bounding box center [448, 122] width 165 height 14
select select "[DEMOGRAPHIC_DATA]"
click at [366, 115] on select "Select [DEMOGRAPHIC_DATA] [DEMOGRAPHIC_DATA] Other Prefer Not To Say" at bounding box center [448, 122] width 165 height 14
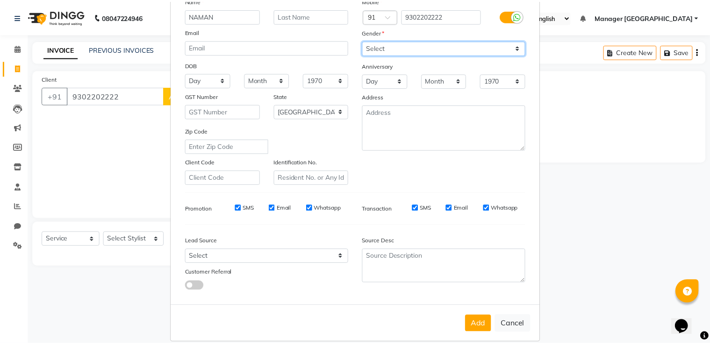
scroll to position [90, 0]
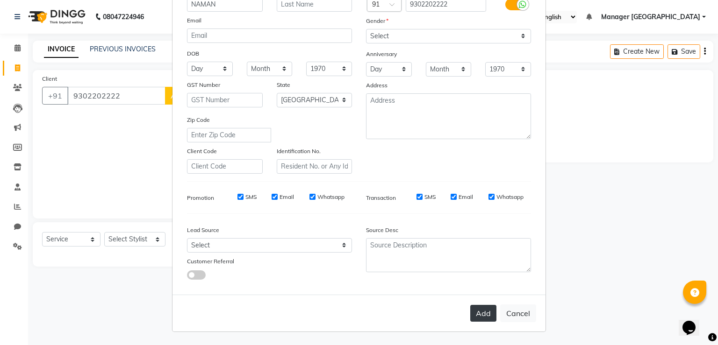
drag, startPoint x: 488, startPoint y: 315, endPoint x: 363, endPoint y: 325, distance: 125.2
click at [487, 315] on button "Add" at bounding box center [483, 313] width 26 height 17
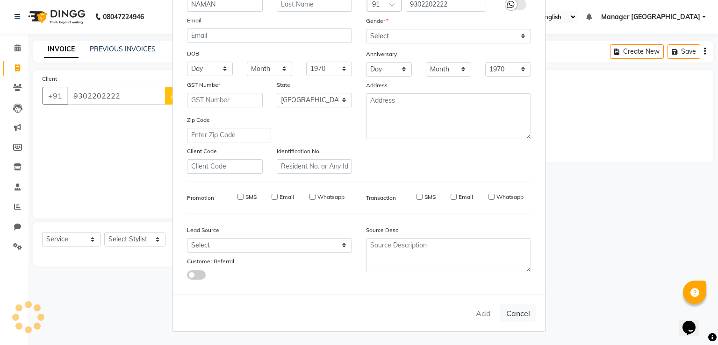
type input "93******22"
select select
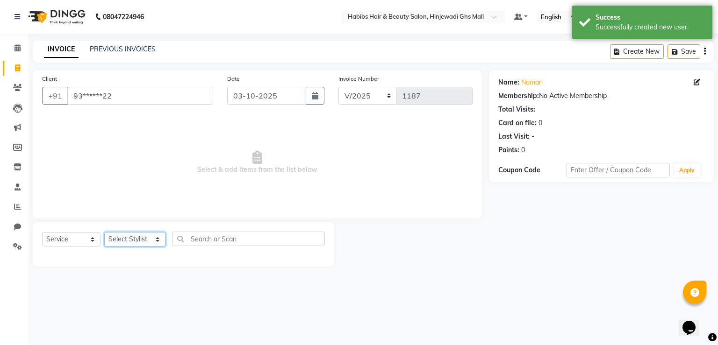
click at [142, 243] on select "Select Stylist GAURAV GURI [PERSON_NAME] Manager GHS MALL [PERSON_NAME] [PERSON…" at bounding box center [134, 239] width 61 height 14
click at [104, 233] on select "Select Stylist GAURAV GURI [PERSON_NAME] Manager GHS MALL [PERSON_NAME] [PERSON…" at bounding box center [134, 239] width 61 height 14
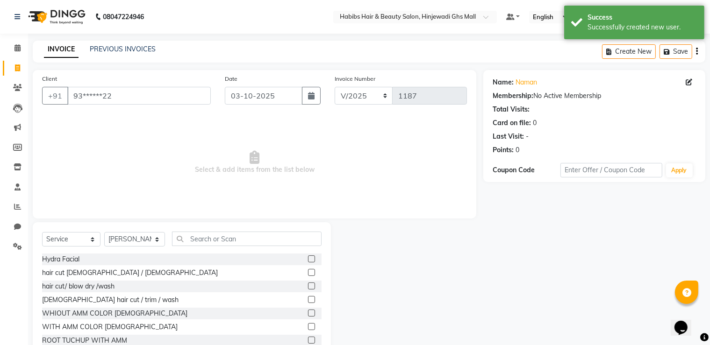
click at [308, 299] on label at bounding box center [311, 299] width 7 height 7
click at [308, 299] on input "checkbox" at bounding box center [311, 300] width 6 height 6
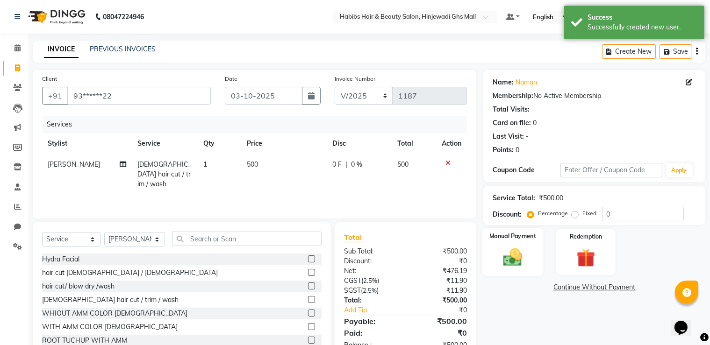
click at [484, 267] on div "Manual Payment" at bounding box center [512, 252] width 61 height 48
click at [638, 286] on span "ONLINE" at bounding box center [637, 288] width 24 height 11
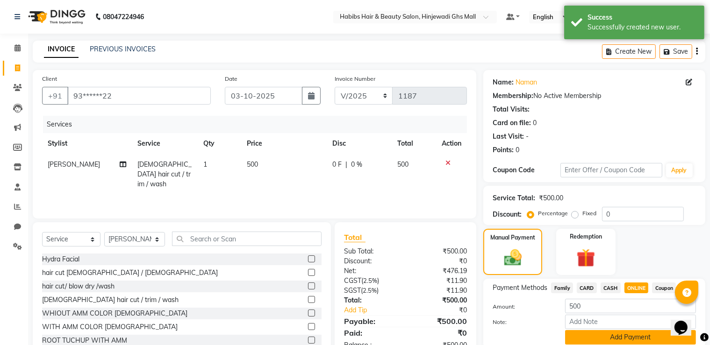
click at [632, 337] on button "Add Payment" at bounding box center [630, 337] width 131 height 14
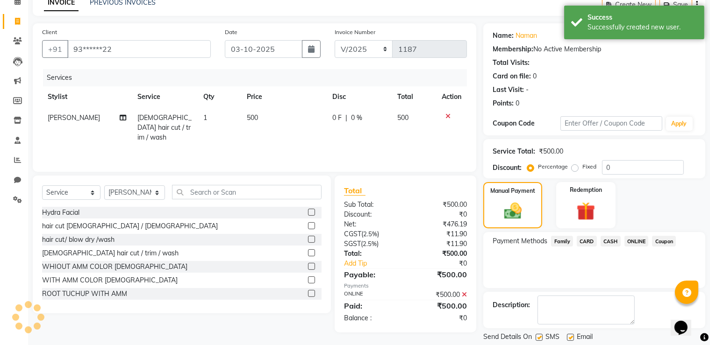
scroll to position [75, 0]
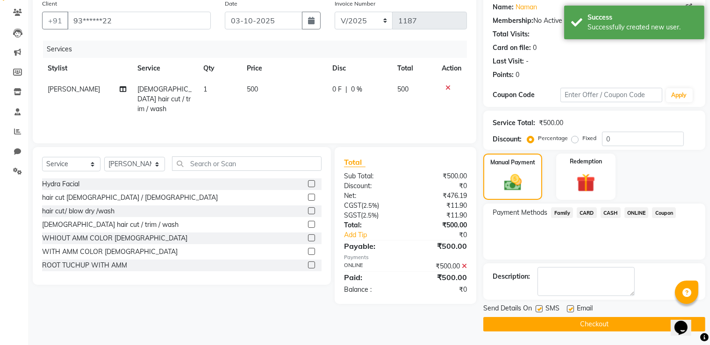
click at [612, 321] on button "Checkout" at bounding box center [594, 324] width 222 height 14
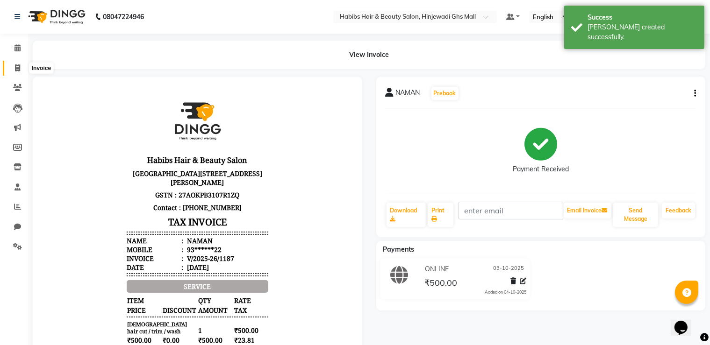
click at [14, 65] on span at bounding box center [17, 68] width 16 height 11
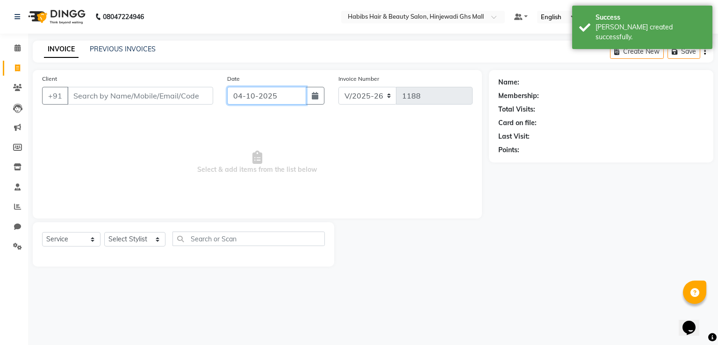
click at [277, 99] on input "04-10-2025" at bounding box center [266, 96] width 79 height 18
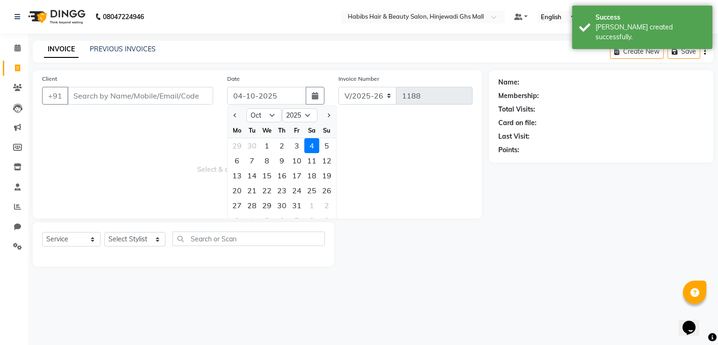
click at [298, 144] on div "3" at bounding box center [296, 145] width 15 height 15
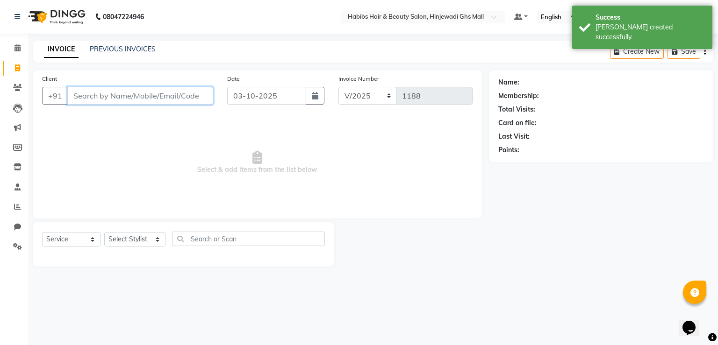
click at [179, 99] on input "Client" at bounding box center [140, 96] width 146 height 18
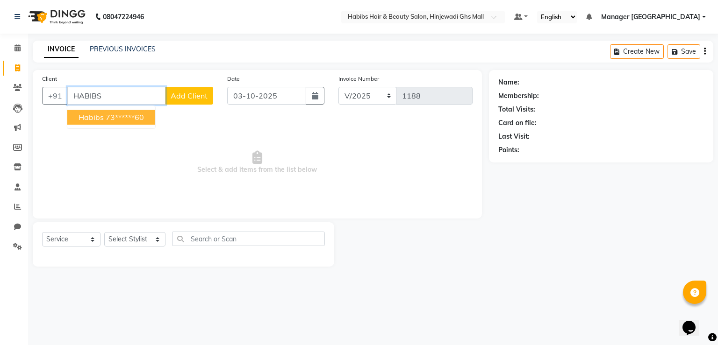
drag, startPoint x: 96, startPoint y: 121, endPoint x: 108, endPoint y: 126, distance: 13.8
click at [97, 121] on span "habibs" at bounding box center [91, 117] width 25 height 9
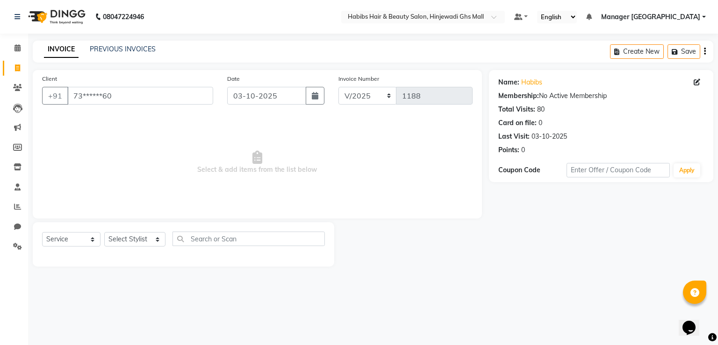
click at [134, 233] on div "Select Stylist GAURAV GURI [PERSON_NAME] Manager GHS MALL [PERSON_NAME] [PERSON…" at bounding box center [134, 239] width 61 height 14
click at [134, 237] on select "Select Stylist GAURAV GURI [PERSON_NAME] Manager GHS MALL [PERSON_NAME] [PERSON…" at bounding box center [134, 239] width 61 height 14
click at [104, 233] on select "Select Stylist GAURAV GURI [PERSON_NAME] Manager GHS MALL [PERSON_NAME] [PERSON…" at bounding box center [134, 239] width 61 height 14
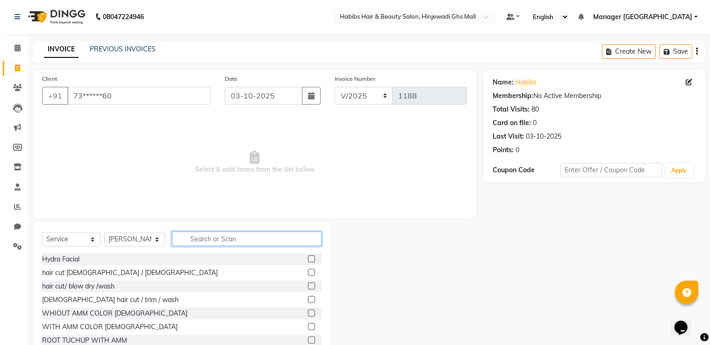
click at [219, 240] on input "text" at bounding box center [247, 239] width 150 height 14
click at [308, 274] on label at bounding box center [311, 272] width 7 height 7
click at [308, 274] on input "checkbox" at bounding box center [311, 273] width 6 height 6
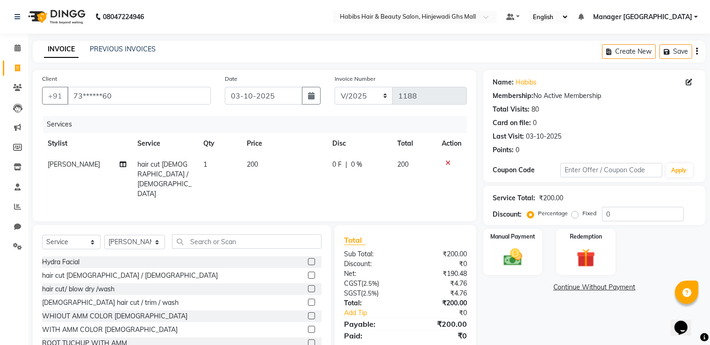
click at [208, 165] on td "1" at bounding box center [220, 179] width 44 height 50
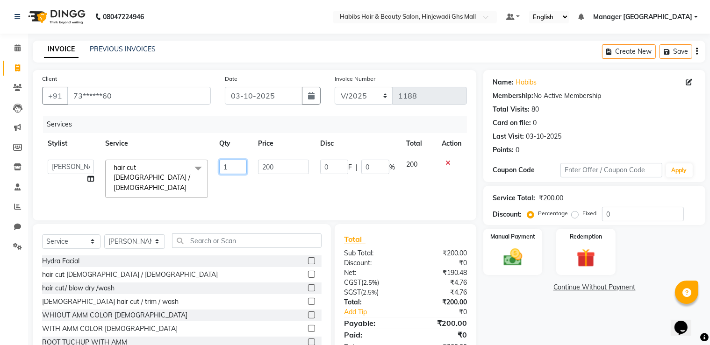
click at [219, 165] on input "1" at bounding box center [232, 167] width 27 height 14
click at [228, 166] on input "1" at bounding box center [232, 167] width 27 height 14
drag, startPoint x: 554, startPoint y: 321, endPoint x: 549, endPoint y: 293, distance: 28.4
click at [555, 321] on div "Name: [PERSON_NAME] Membership: No Active Membership Total Visits: 80 Card on f…" at bounding box center [597, 216] width 229 height 292
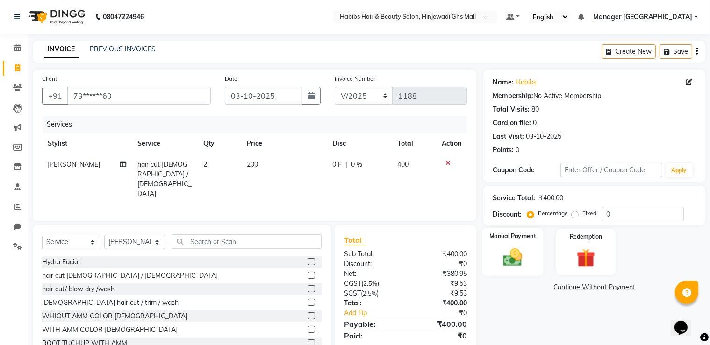
click at [534, 246] on div "Manual Payment" at bounding box center [512, 252] width 61 height 48
drag, startPoint x: 639, startPoint y: 284, endPoint x: 641, endPoint y: 298, distance: 14.2
click at [639, 287] on span "ONLINE" at bounding box center [637, 288] width 24 height 11
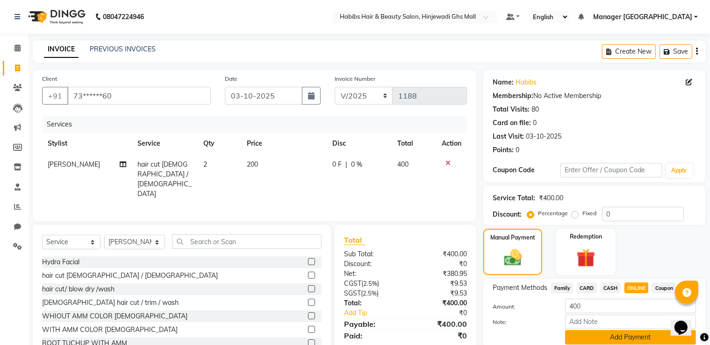
click at [634, 331] on button "Add Payment" at bounding box center [630, 337] width 131 height 14
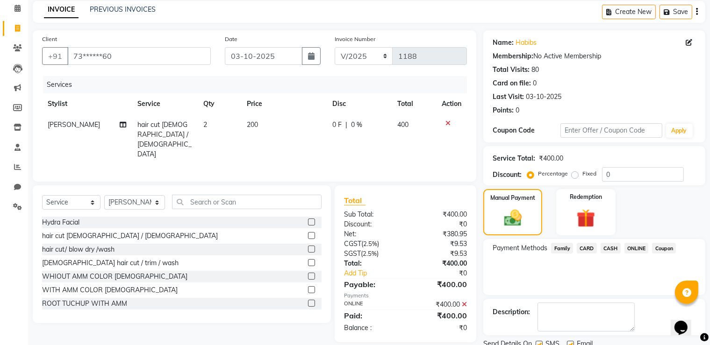
scroll to position [75, 0]
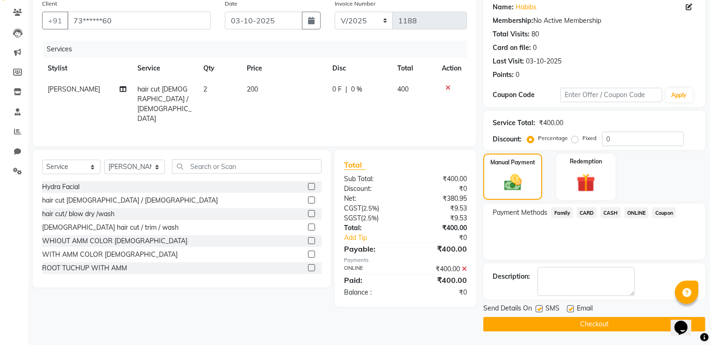
click at [625, 318] on button "Checkout" at bounding box center [594, 324] width 222 height 14
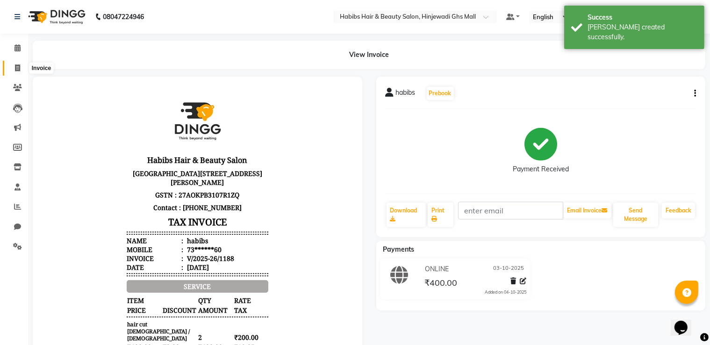
click at [22, 70] on span at bounding box center [17, 68] width 16 height 11
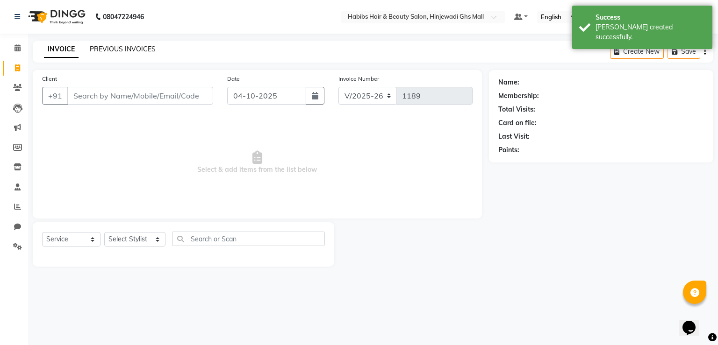
drag, startPoint x: 154, startPoint y: 52, endPoint x: 148, endPoint y: 52, distance: 5.6
click at [153, 52] on div "INVOICE PREVIOUS INVOICES" at bounding box center [100, 49] width 134 height 11
click at [138, 48] on link "PREVIOUS INVOICES" at bounding box center [123, 49] width 66 height 8
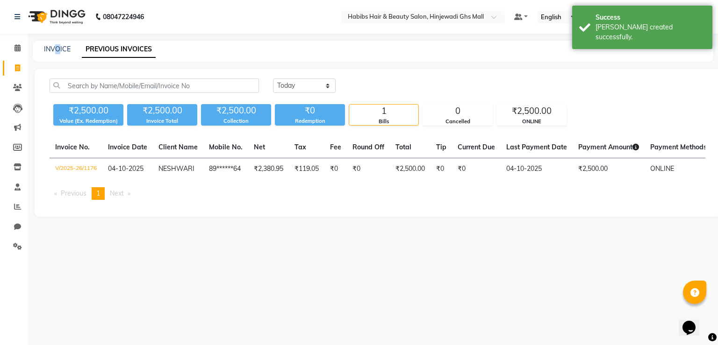
click at [58, 56] on div "INVOICE PREVIOUS INVOICES" at bounding box center [373, 51] width 681 height 21
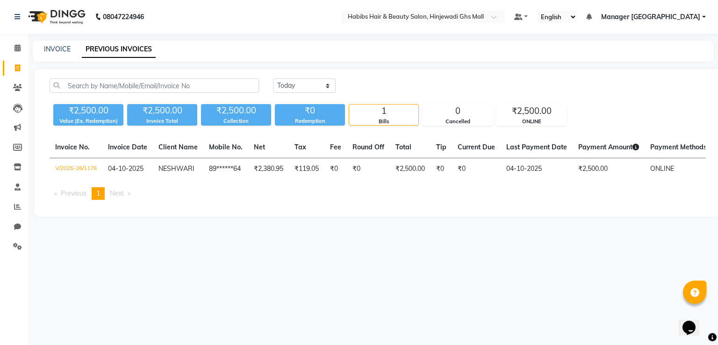
click at [69, 44] on div "INVOICE" at bounding box center [57, 49] width 27 height 10
click at [305, 85] on select "[DATE] [DATE] Custom Range" at bounding box center [304, 86] width 63 height 14
click at [273, 79] on select "[DATE] [DATE] Custom Range" at bounding box center [304, 86] width 63 height 14
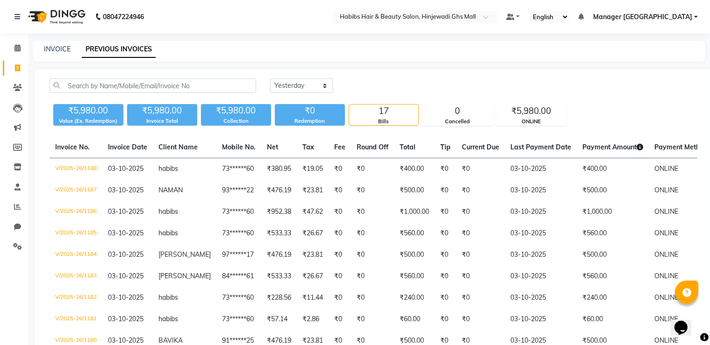
click at [43, 46] on div "INVOICE PREVIOUS INVOICES" at bounding box center [363, 49] width 661 height 10
click at [55, 51] on link "INVOICE" at bounding box center [57, 49] width 27 height 8
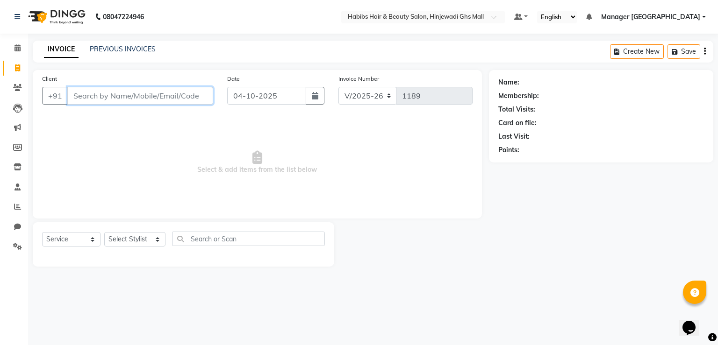
click at [125, 94] on input "Client" at bounding box center [140, 96] width 146 height 18
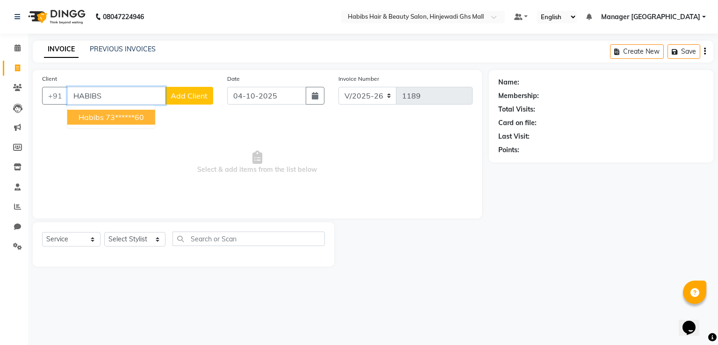
click at [108, 120] on ngb-highlight "73******60" at bounding box center [125, 117] width 38 height 9
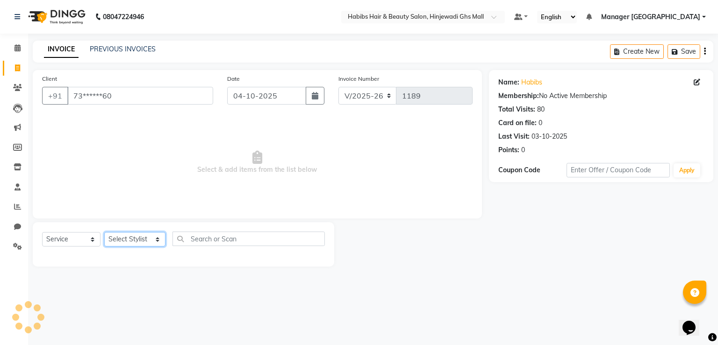
click at [118, 239] on select "Select Stylist GAURAV GURI [PERSON_NAME] Manager GHS MALL [PERSON_NAME] [PERSON…" at bounding box center [134, 239] width 61 height 14
click at [104, 233] on select "Select Stylist GAURAV GURI [PERSON_NAME] Manager GHS MALL [PERSON_NAME] [PERSON…" at bounding box center [134, 239] width 61 height 14
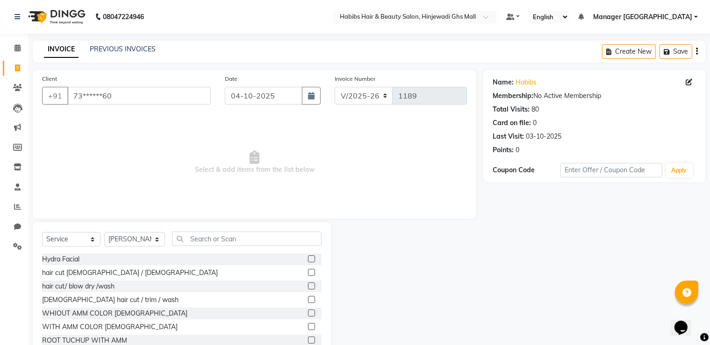
drag, startPoint x: 302, startPoint y: 286, endPoint x: 330, endPoint y: 280, distance: 28.1
click at [308, 286] on label at bounding box center [311, 286] width 7 height 7
click at [308, 286] on input "checkbox" at bounding box center [311, 287] width 6 height 6
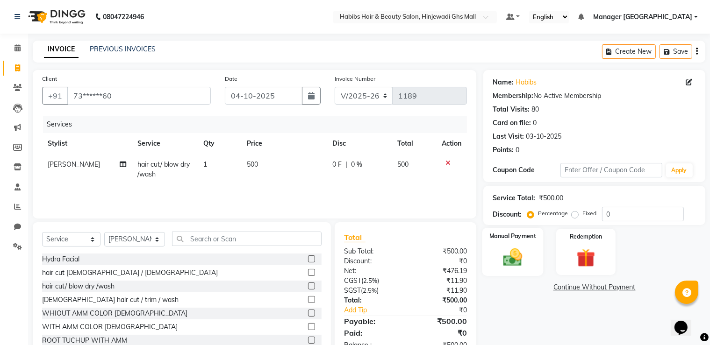
click at [530, 259] on div "Manual Payment" at bounding box center [512, 252] width 61 height 48
drag, startPoint x: 632, startPoint y: 286, endPoint x: 632, endPoint y: 293, distance: 7.0
click at [632, 287] on span "ONLINE" at bounding box center [637, 288] width 24 height 11
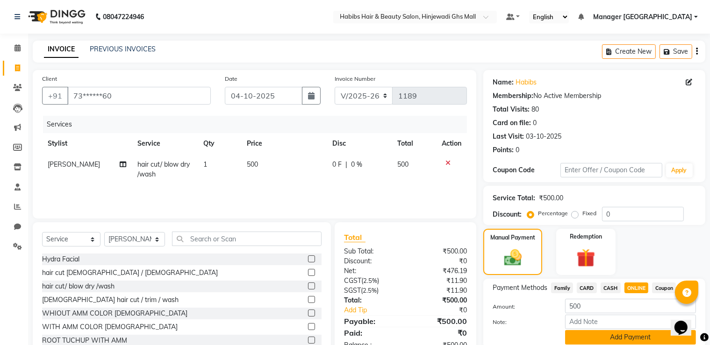
drag, startPoint x: 621, startPoint y: 342, endPoint x: 613, endPoint y: 323, distance: 20.3
click at [620, 342] on button "Add Payment" at bounding box center [630, 337] width 131 height 14
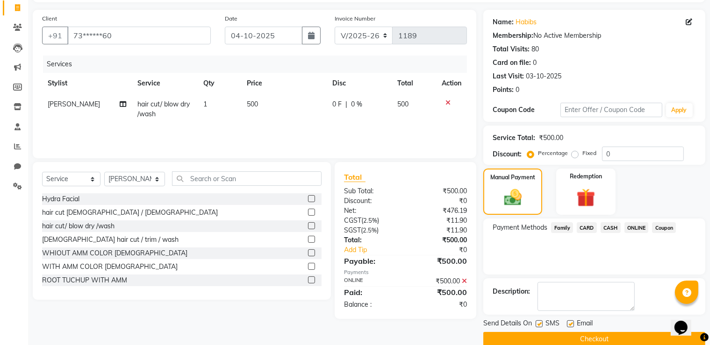
scroll to position [75, 0]
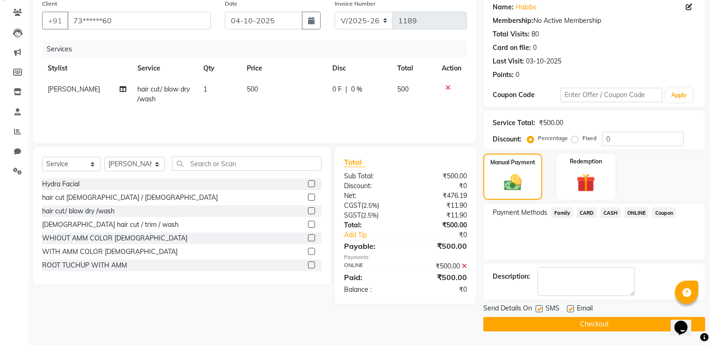
click at [602, 323] on button "Checkout" at bounding box center [594, 324] width 222 height 14
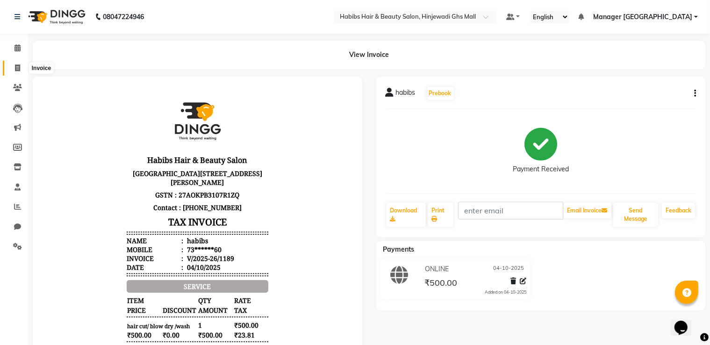
click at [21, 67] on span at bounding box center [17, 68] width 16 height 11
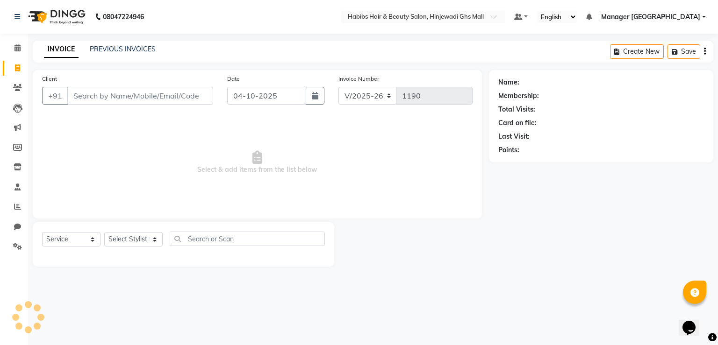
click at [164, 89] on input "Client" at bounding box center [140, 96] width 146 height 18
click at [166, 89] on input "Client" at bounding box center [140, 96] width 146 height 18
click at [170, 91] on input "Client" at bounding box center [140, 96] width 146 height 18
